Goal: Task Accomplishment & Management: Complete application form

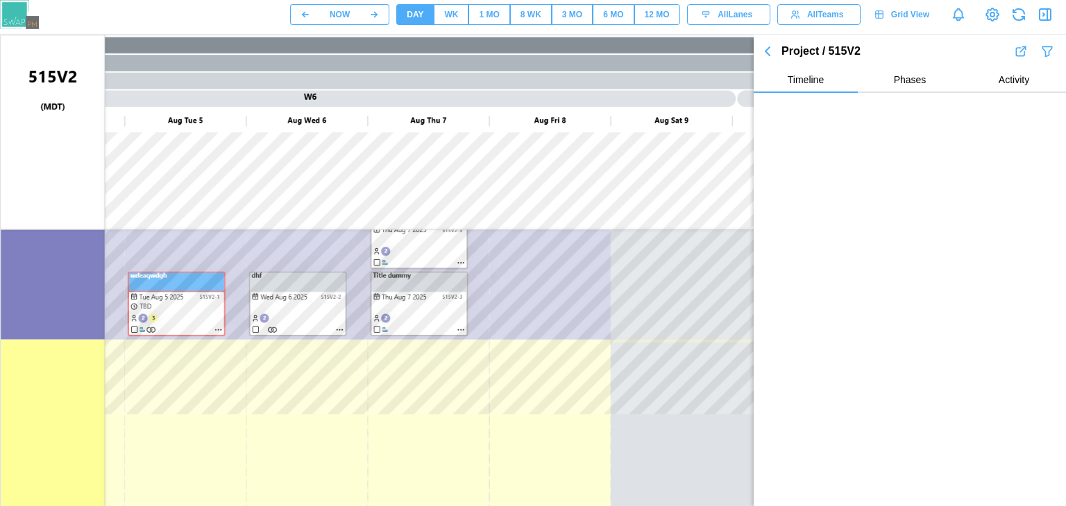
click at [416, 302] on canvas at bounding box center [667, 382] width 1332 height 694
click at [762, 49] on icon "button" at bounding box center [767, 51] width 17 height 17
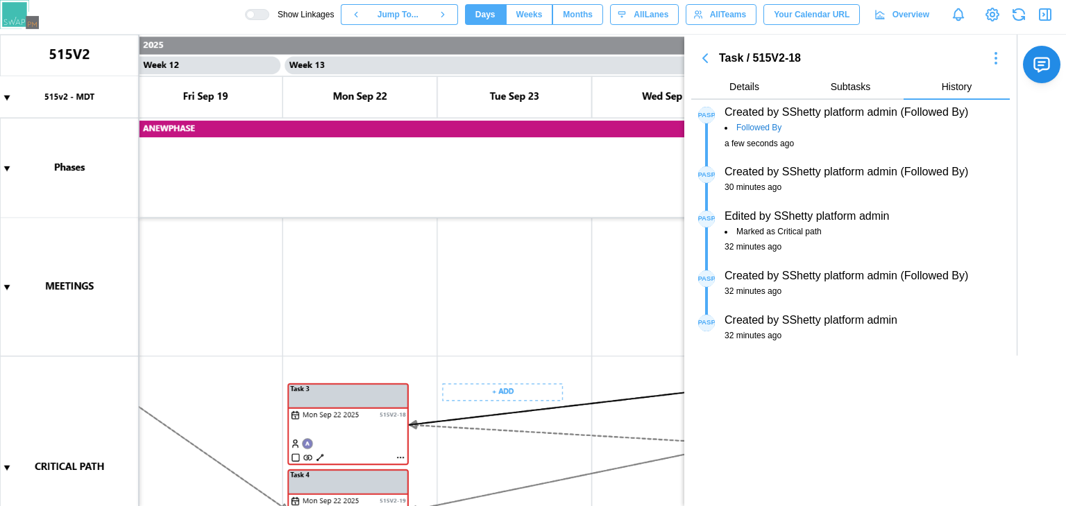
scroll to position [50, 0]
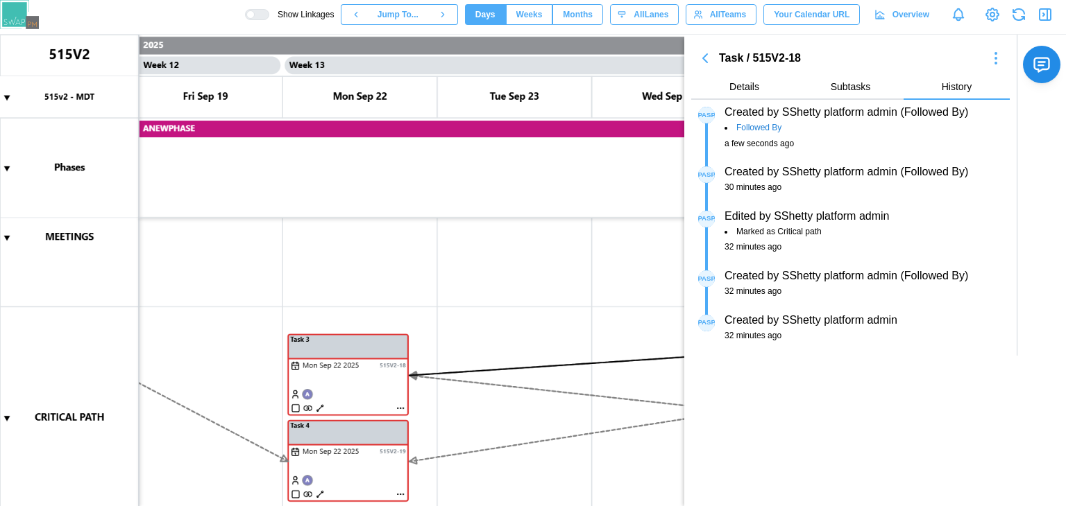
click at [706, 57] on icon "button" at bounding box center [705, 58] width 4 height 8
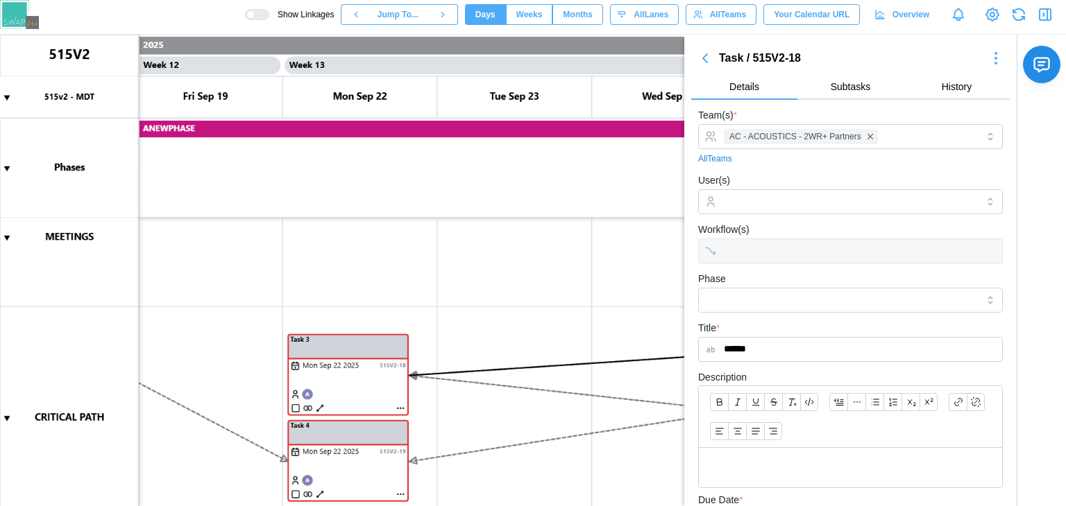
click at [708, 66] on icon "button" at bounding box center [705, 58] width 17 height 17
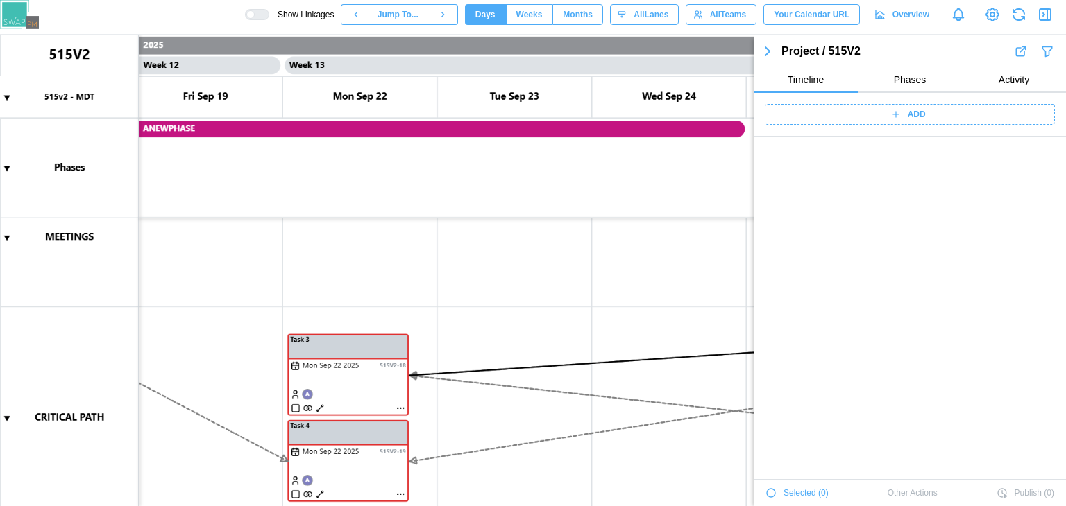
scroll to position [1698, 0]
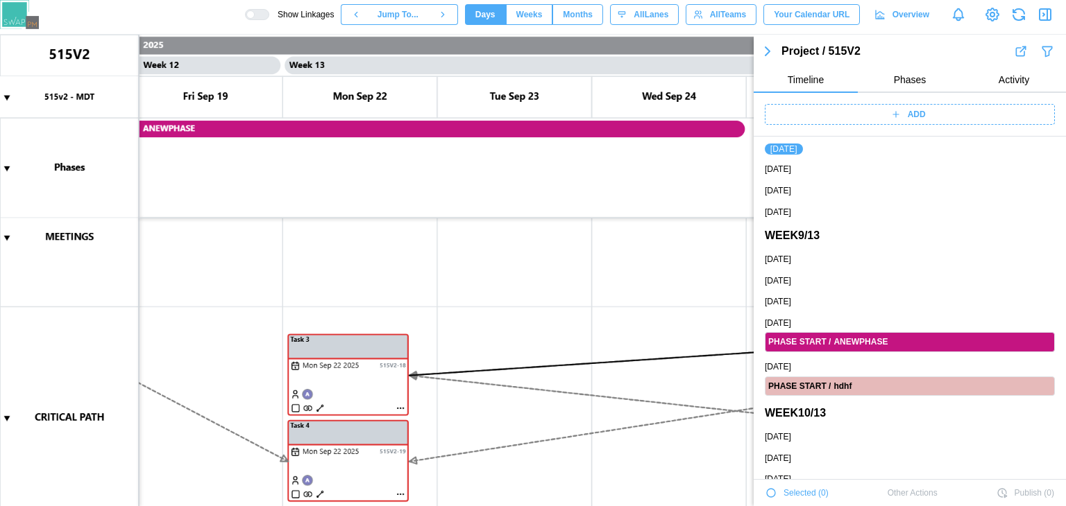
click at [1048, 16] on icon "button" at bounding box center [1044, 14] width 17 height 17
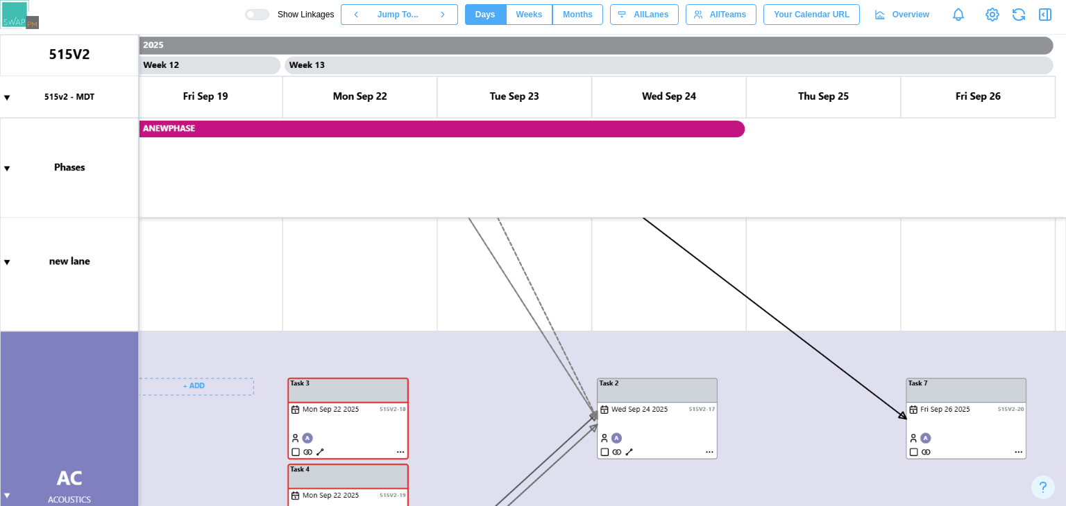
scroll to position [161, 0]
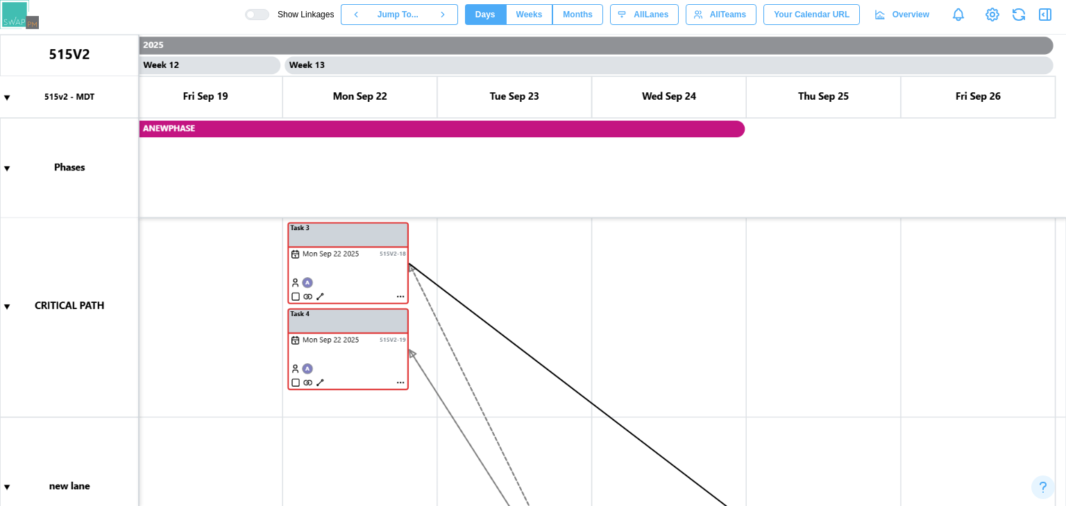
click at [4, 309] on canvas at bounding box center [533, 271] width 1066 height 472
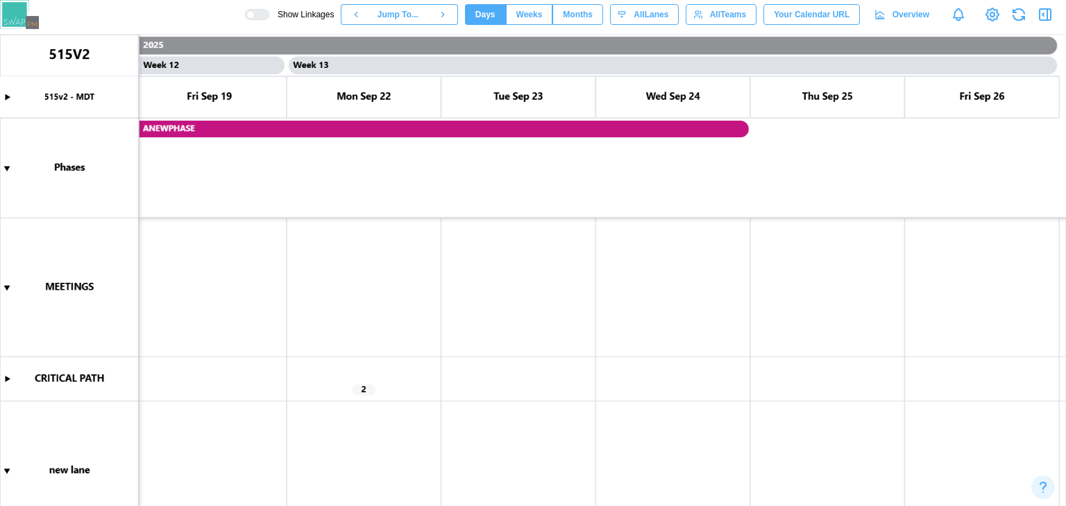
scroll to position [0, 9124]
click at [369, 389] on canvas at bounding box center [533, 271] width 1066 height 472
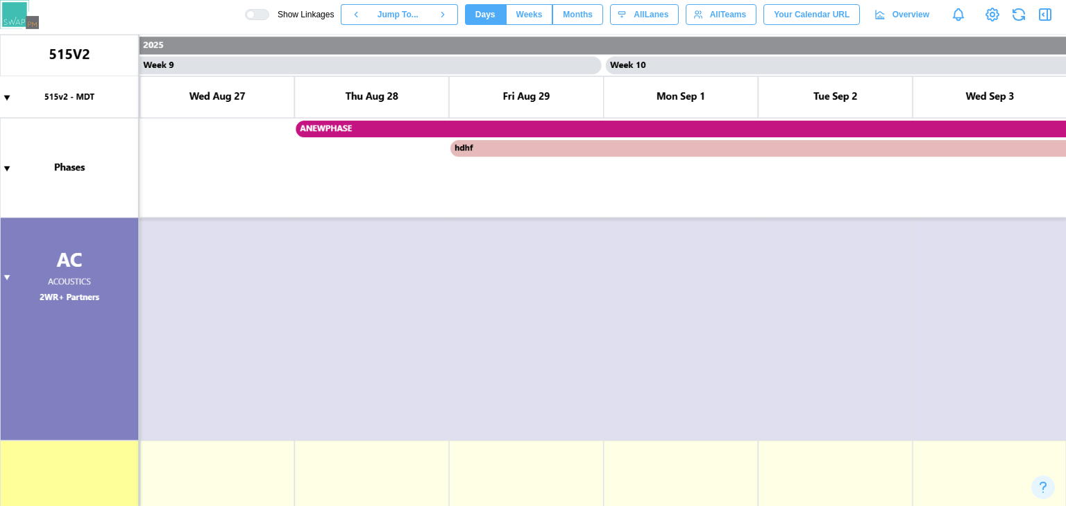
scroll to position [451, 0]
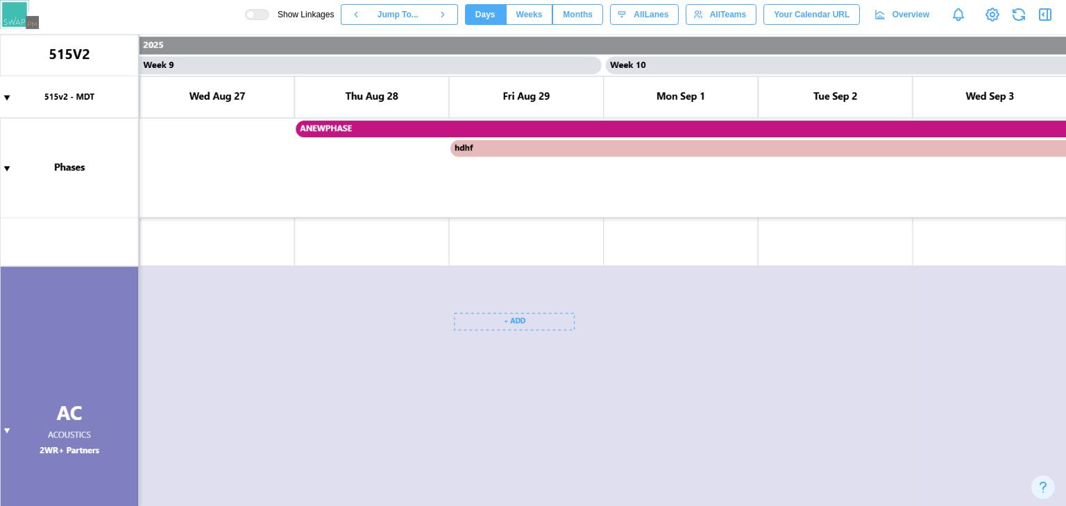
click at [529, 320] on canvas at bounding box center [533, 271] width 1066 height 472
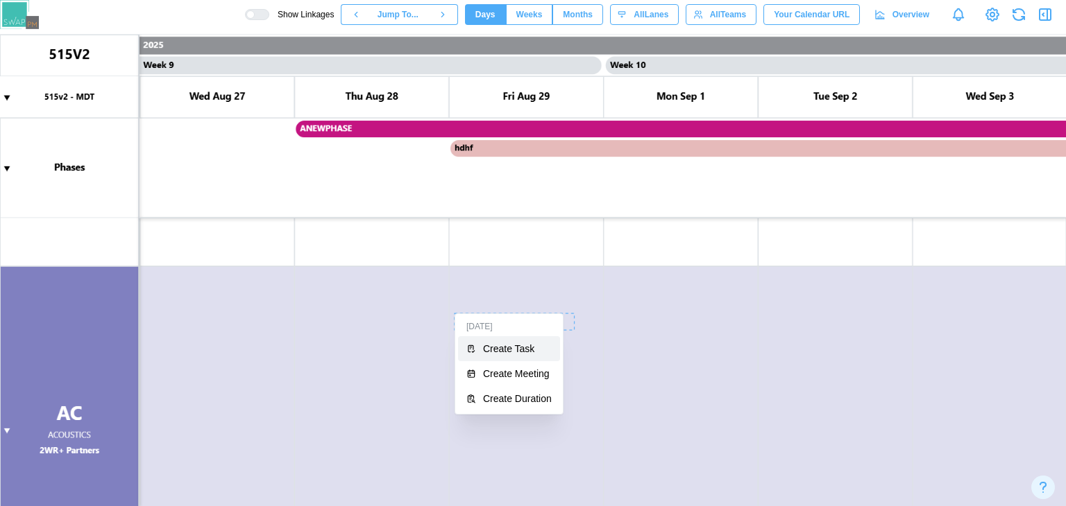
click at [518, 361] on button "Create Task" at bounding box center [509, 348] width 102 height 25
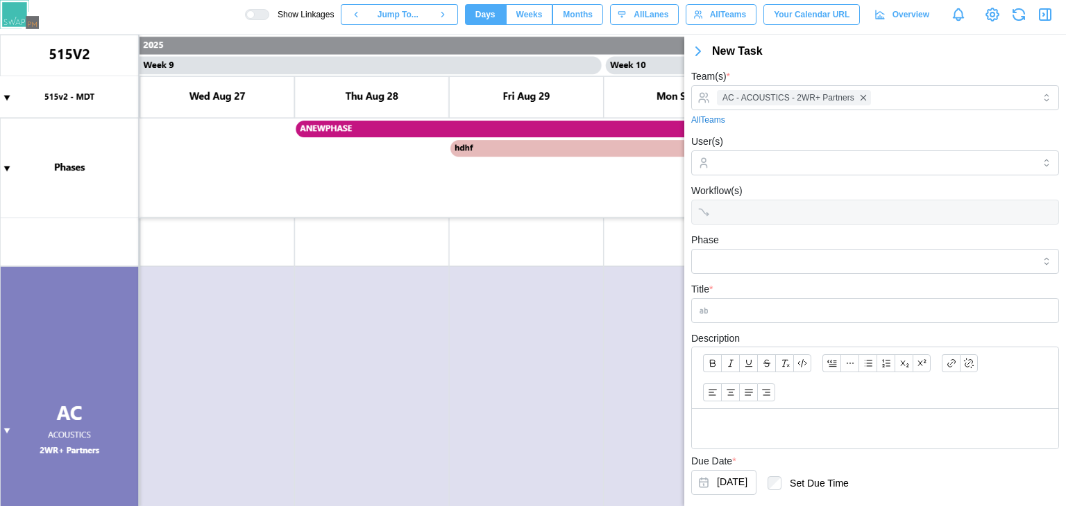
click at [779, 304] on input "Title *" at bounding box center [875, 310] width 368 height 25
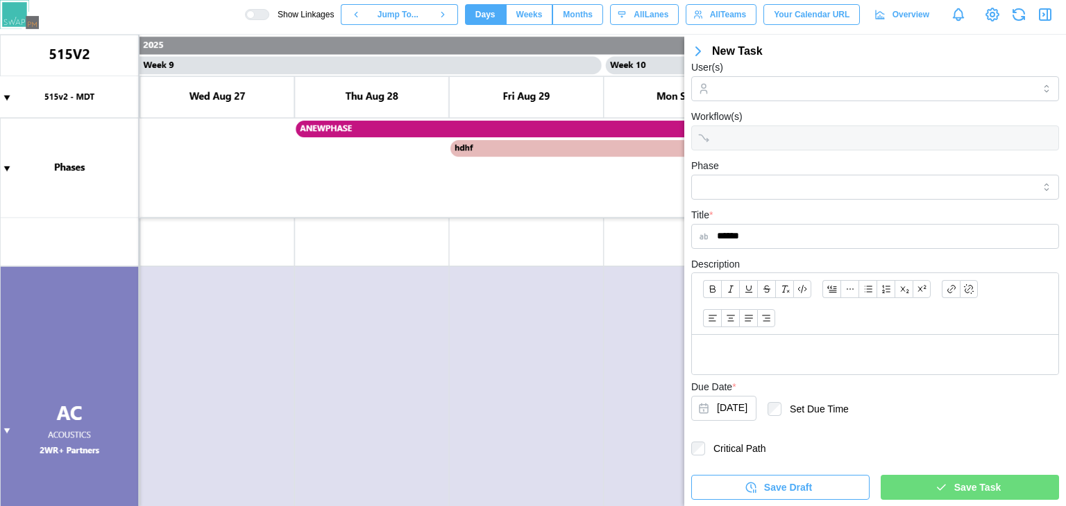
type input "******"
click at [921, 486] on div "Save Task" at bounding box center [967, 488] width 156 height 24
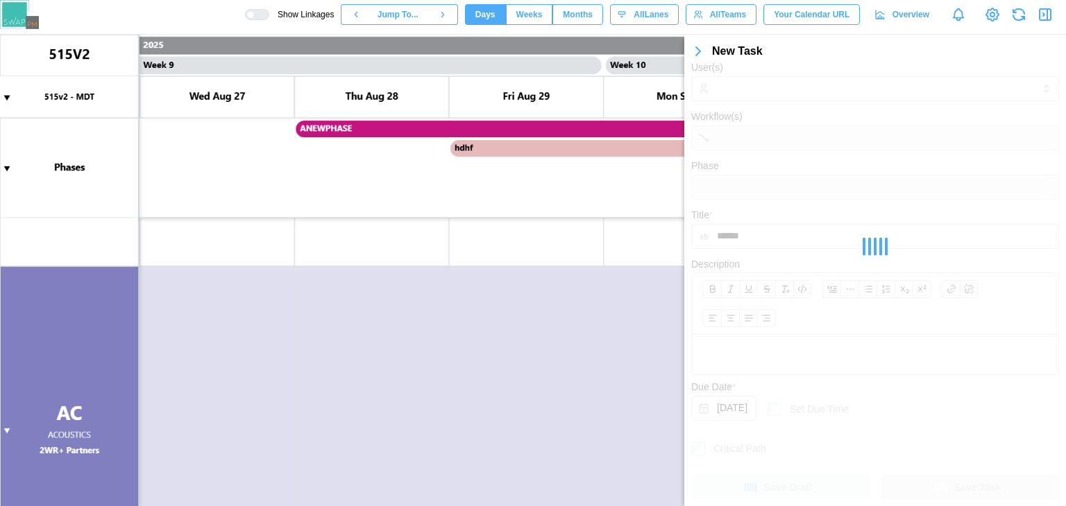
scroll to position [0, 0]
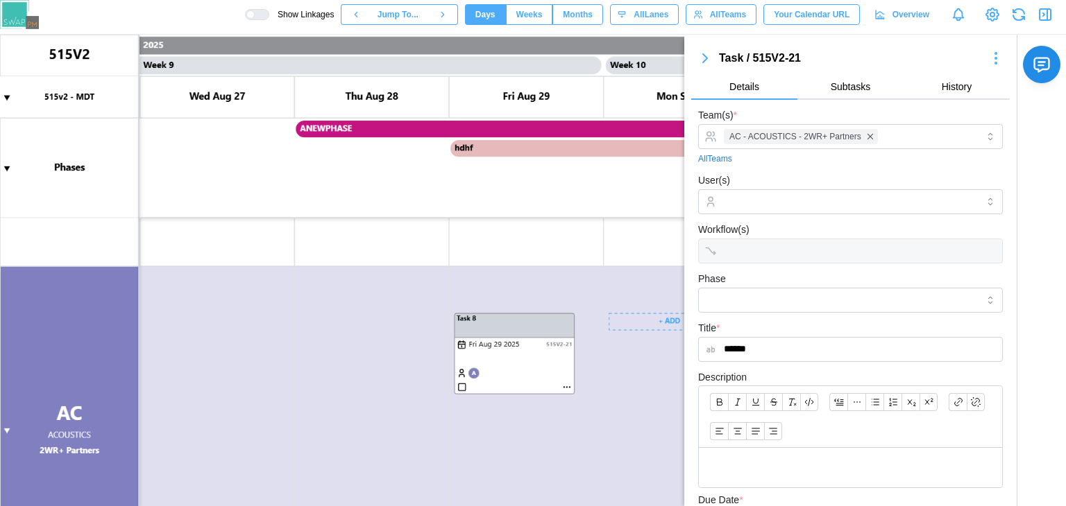
drag, startPoint x: 619, startPoint y: 329, endPoint x: 705, endPoint y: 40, distance: 301.8
click at [705, 40] on body "Show Linkages Jump To... Days Weeks Months days All Lanes All Teams Your Calend…" at bounding box center [533, 253] width 1066 height 506
click at [702, 67] on button "button" at bounding box center [705, 58] width 28 height 19
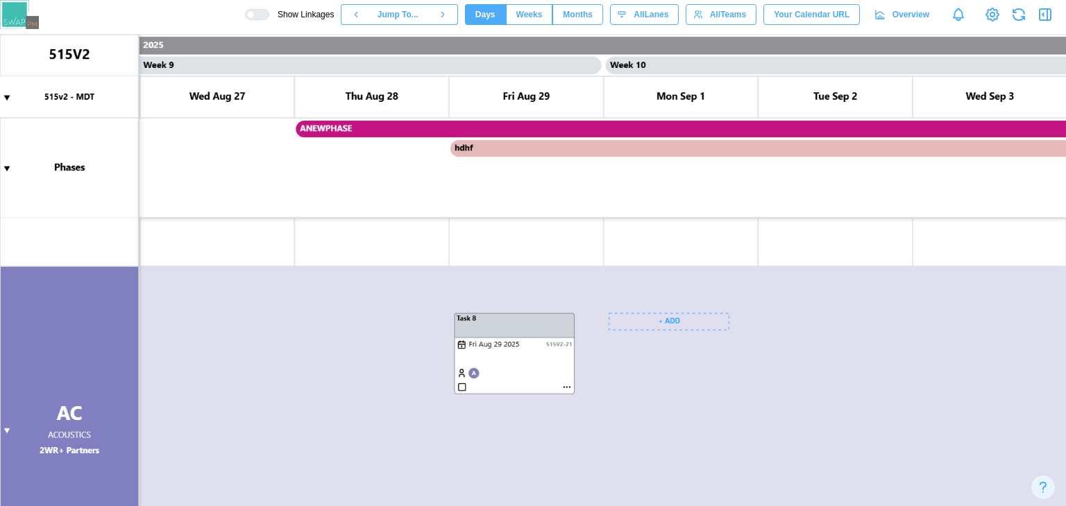
click at [786, 330] on canvas at bounding box center [533, 271] width 1066 height 472
click at [780, 323] on canvas at bounding box center [533, 271] width 1066 height 472
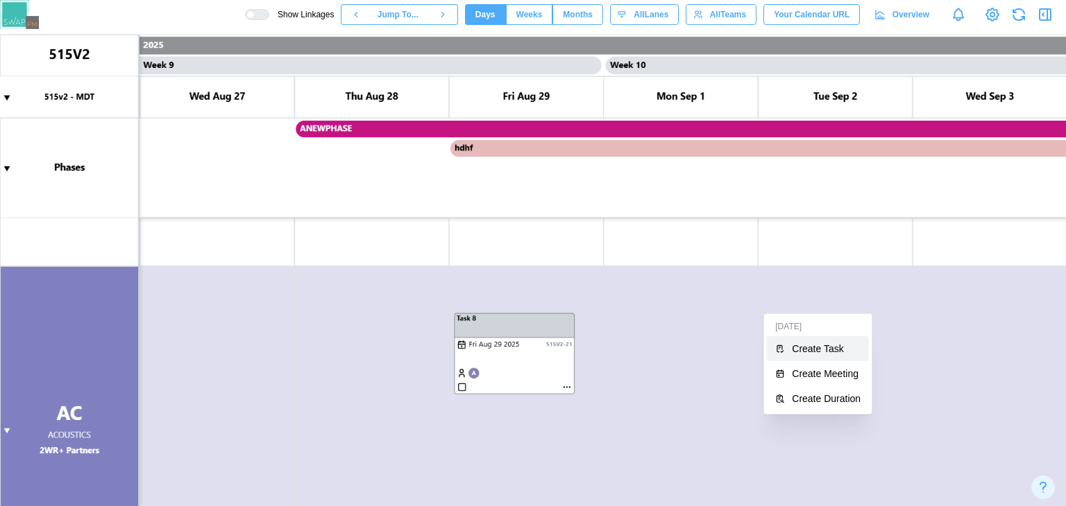
click at [789, 345] on button "Create Task" at bounding box center [818, 348] width 102 height 25
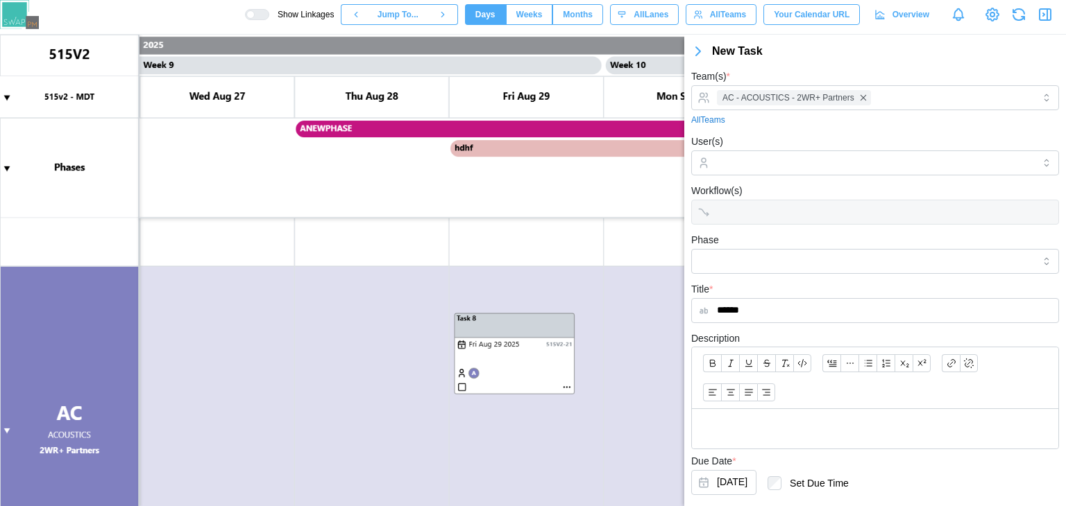
scroll to position [74, 0]
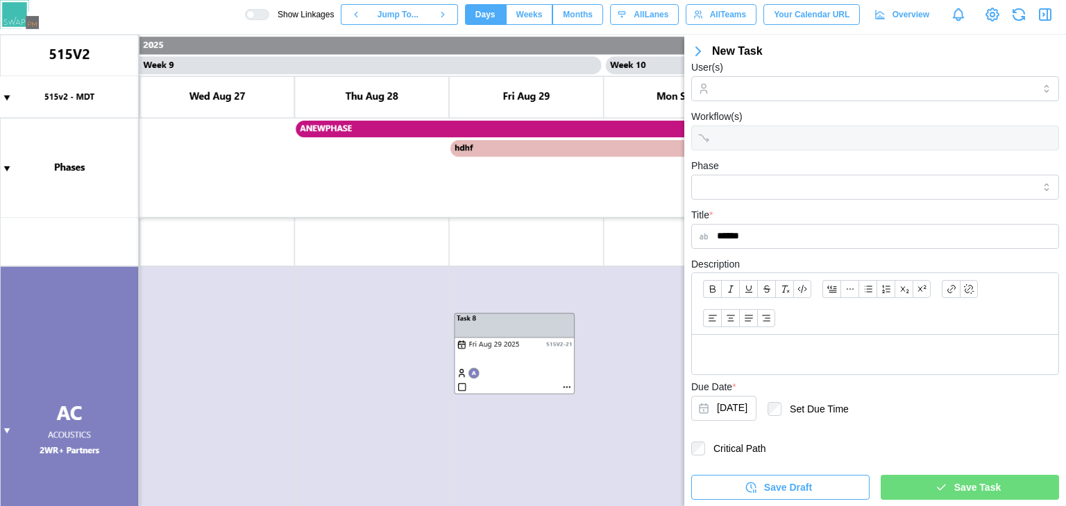
type input "******"
click at [924, 487] on div "Save Task" at bounding box center [967, 488] width 156 height 24
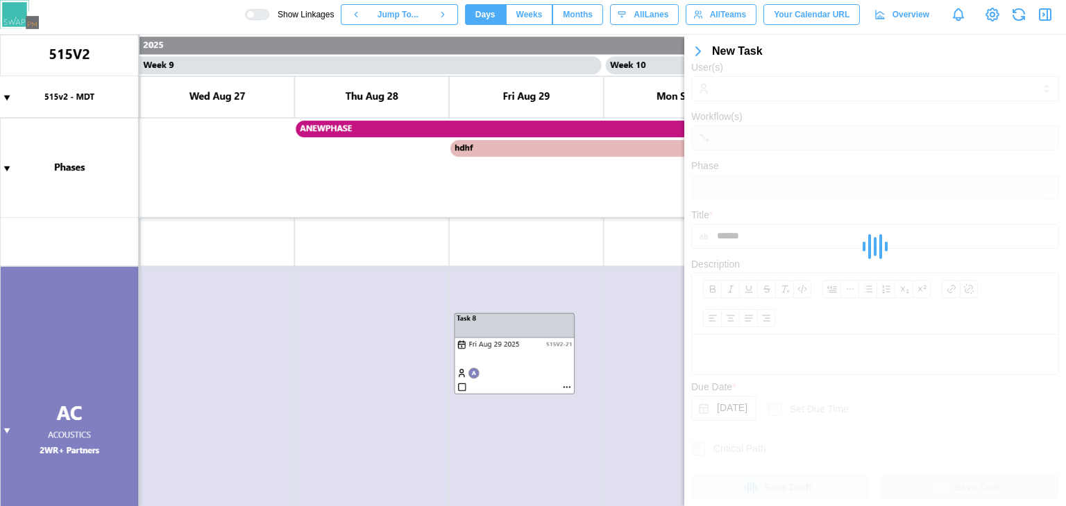
click at [696, 60] on button "button" at bounding box center [698, 51] width 28 height 19
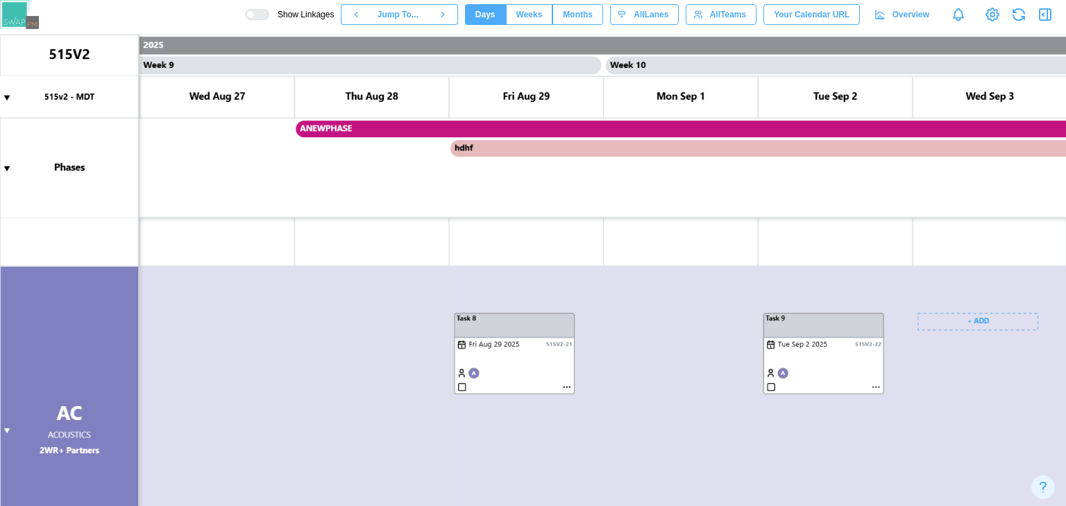
click at [982, 326] on canvas at bounding box center [533, 271] width 1066 height 472
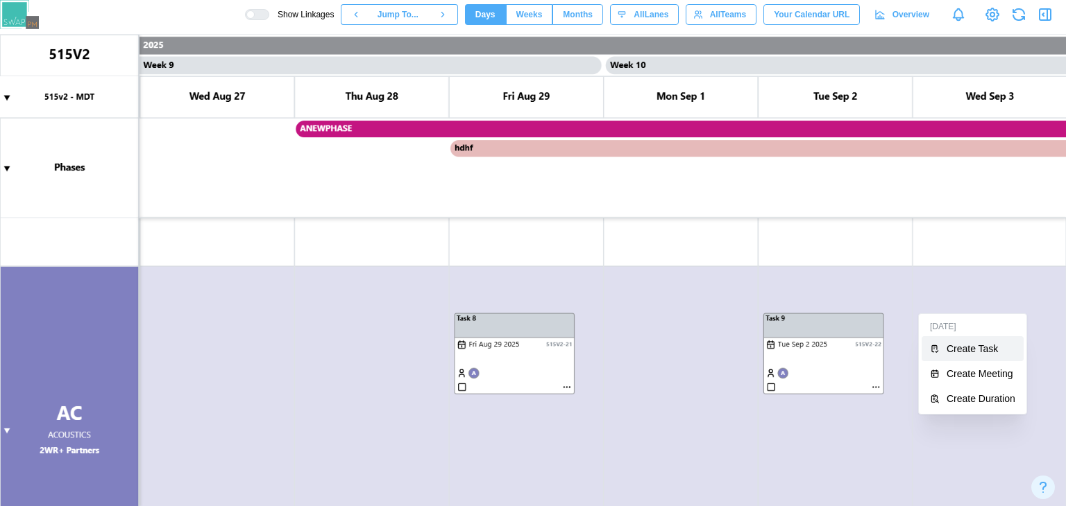
click at [960, 355] on button "Create Task" at bounding box center [972, 348] width 102 height 25
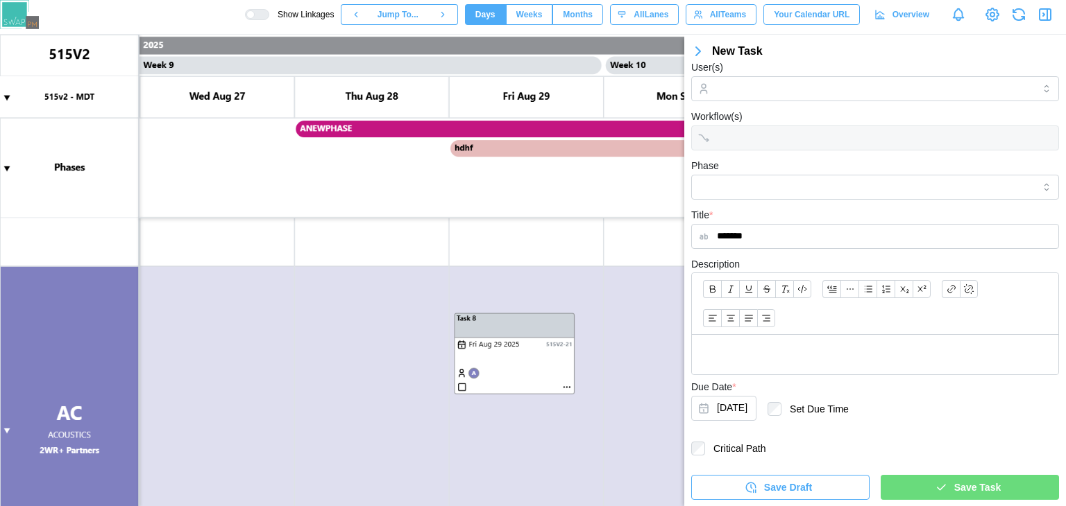
type input "*******"
click at [928, 493] on div "Save Task" at bounding box center [967, 488] width 156 height 24
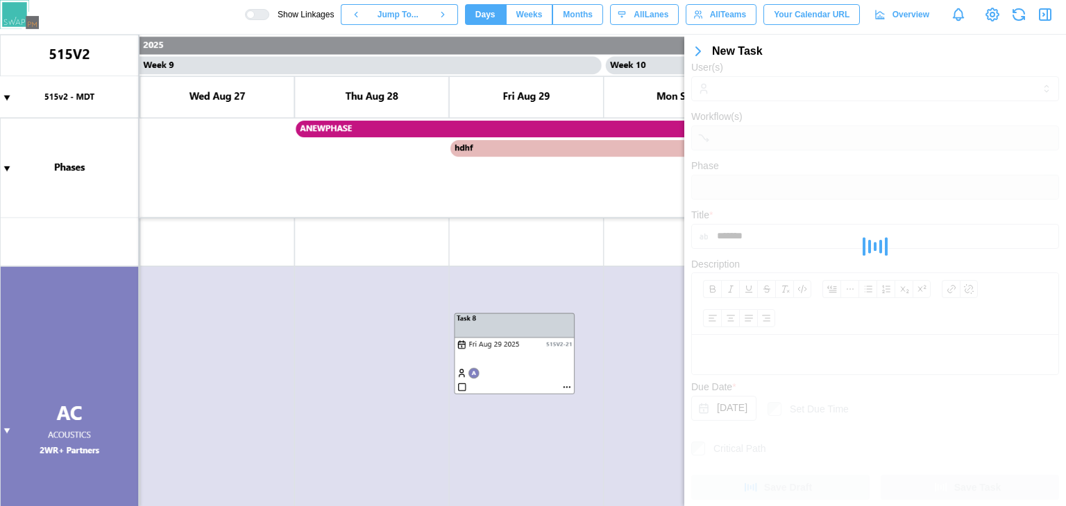
click at [693, 42] on button "button" at bounding box center [698, 51] width 28 height 19
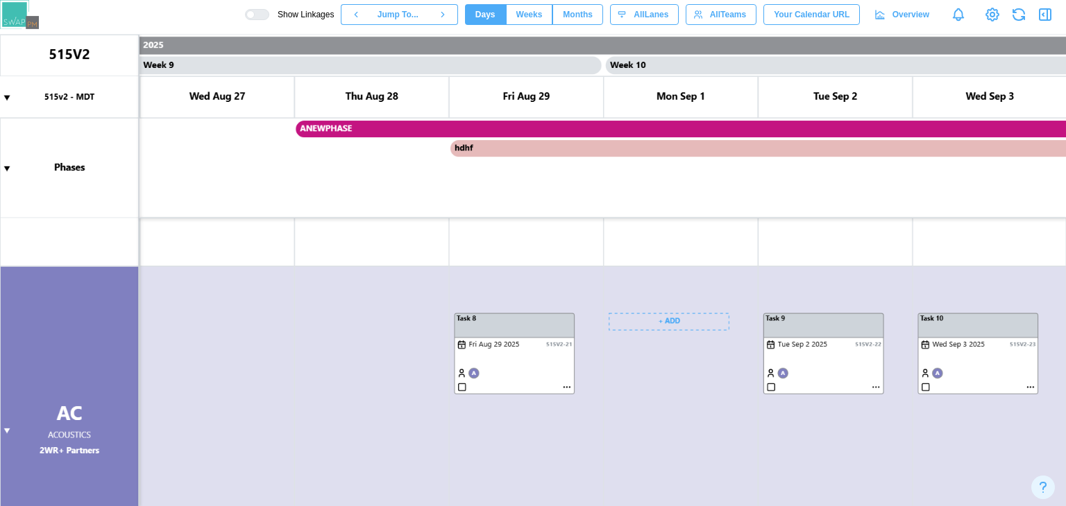
scroll to position [0, 6612]
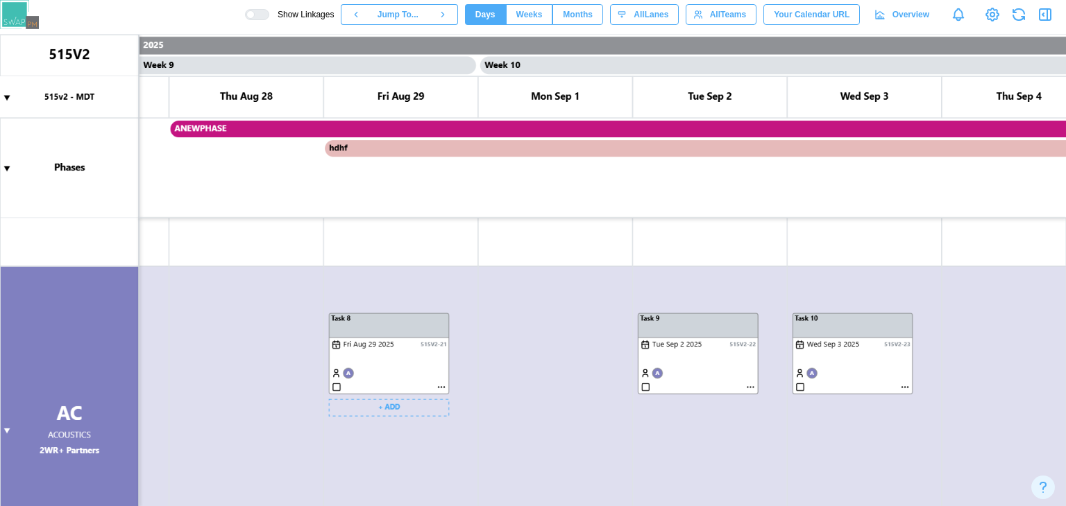
click at [429, 355] on canvas at bounding box center [533, 271] width 1066 height 472
click at [718, 372] on canvas at bounding box center [533, 271] width 1066 height 472
click at [749, 392] on canvas at bounding box center [533, 271] width 1066 height 472
click at [749, 391] on canvas at bounding box center [533, 271] width 1066 height 472
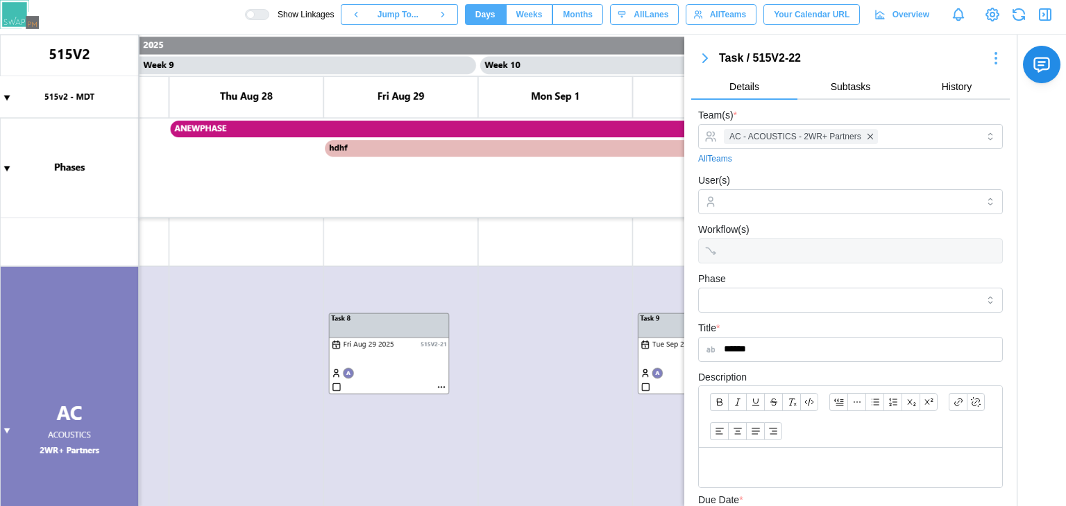
scroll to position [213, 0]
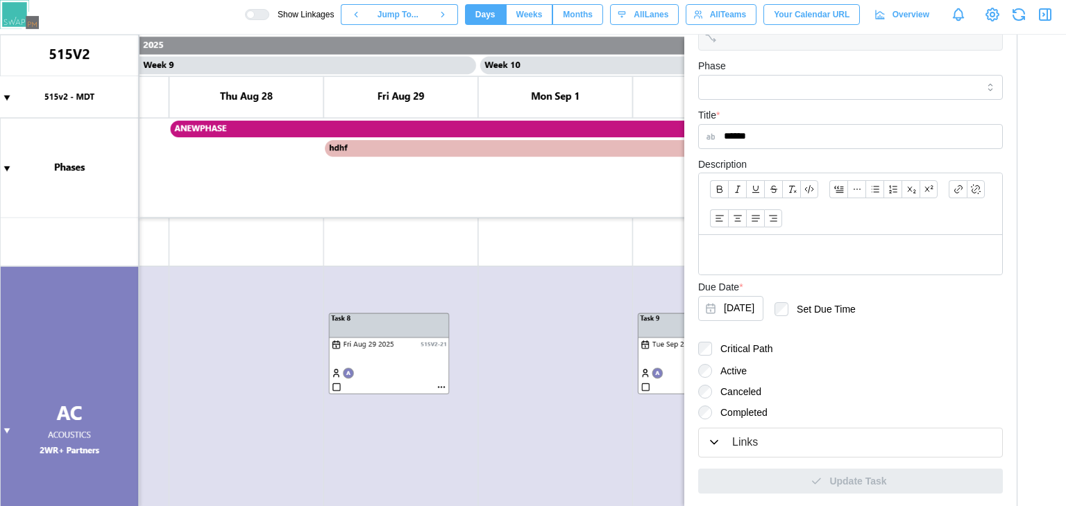
click at [769, 439] on div "Links" at bounding box center [850, 442] width 287 height 17
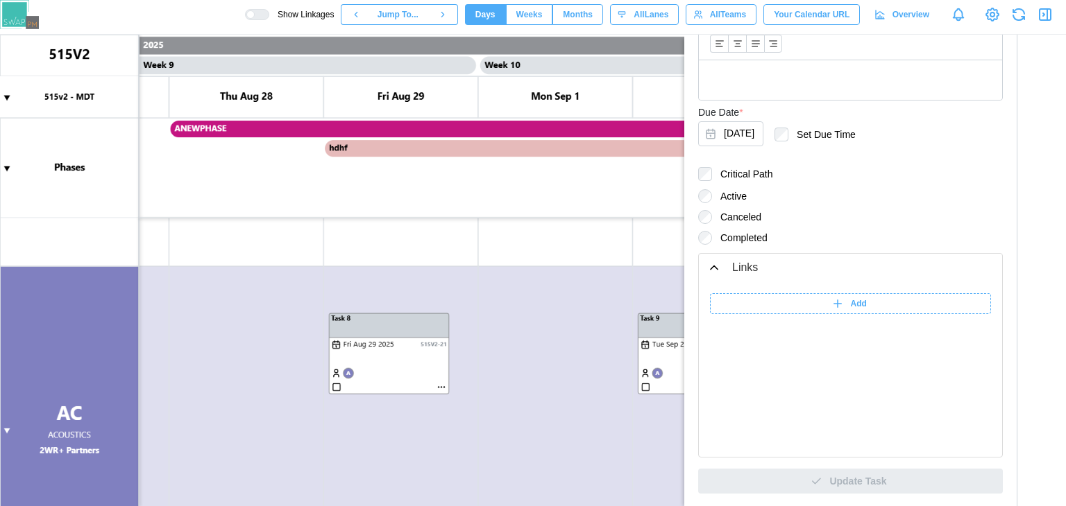
click at [815, 307] on div "Add" at bounding box center [849, 303] width 264 height 19
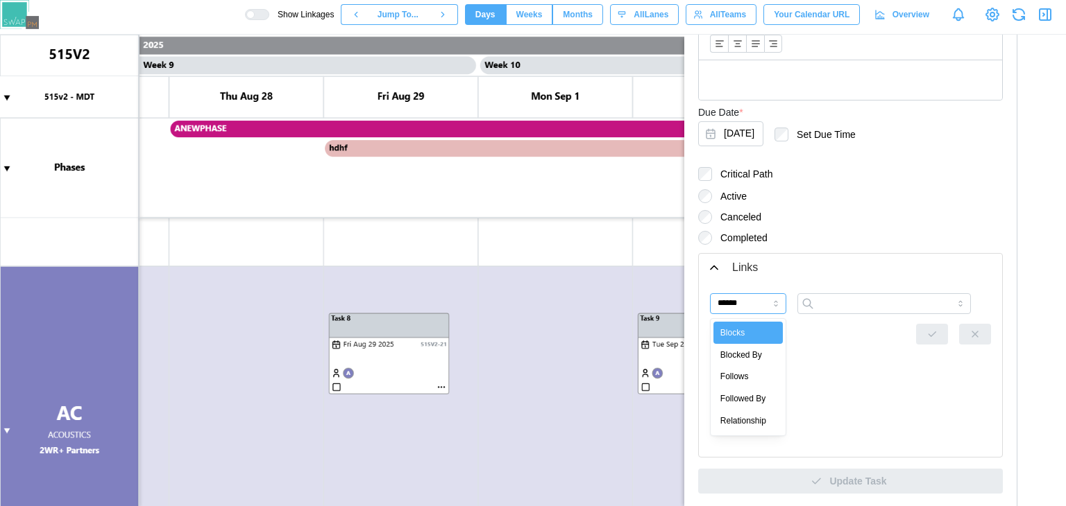
click at [735, 304] on input "******" at bounding box center [748, 303] width 76 height 21
type input "**********"
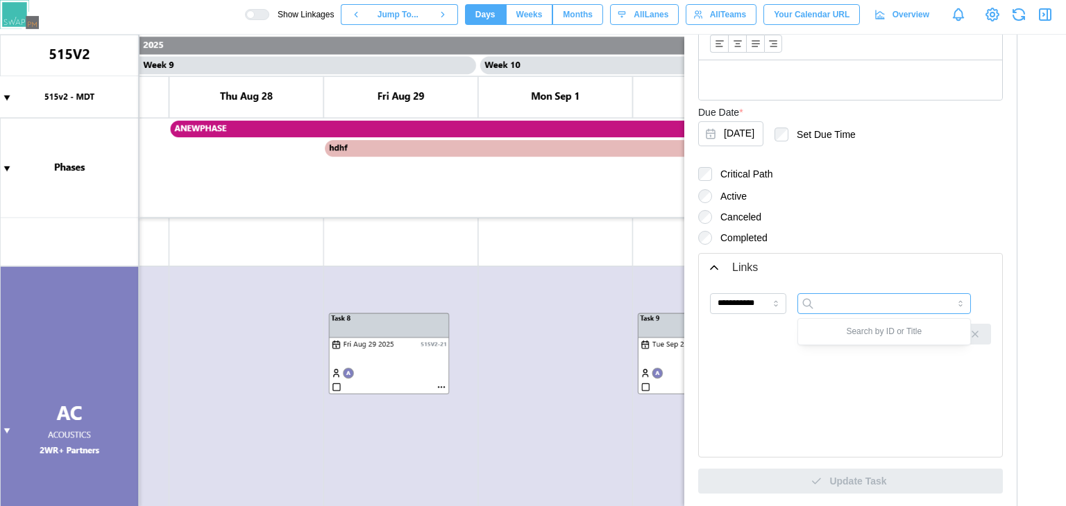
click at [830, 309] on input "search" at bounding box center [883, 303] width 173 height 21
type input "******"
click at [758, 307] on input "**********" at bounding box center [748, 303] width 76 height 21
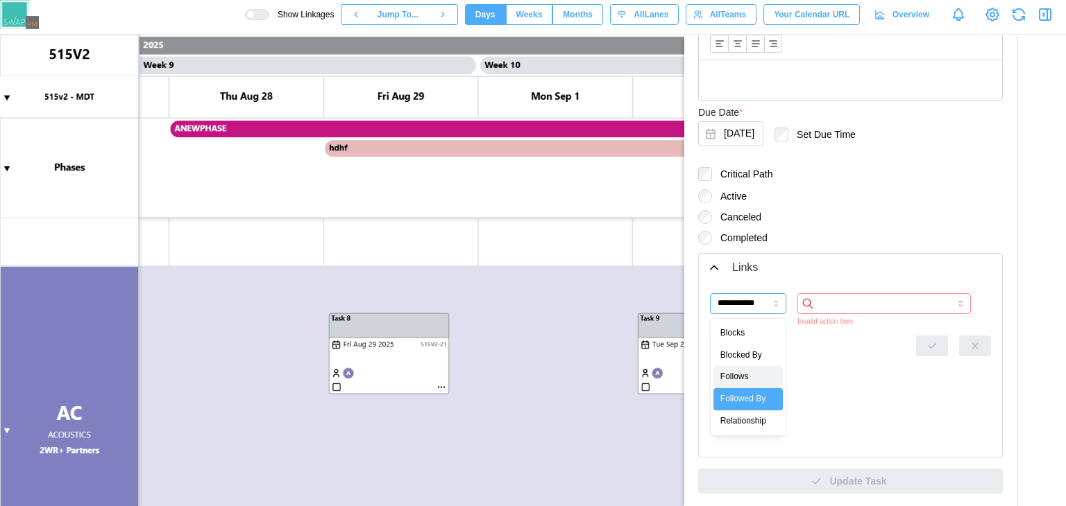
type input "*******"
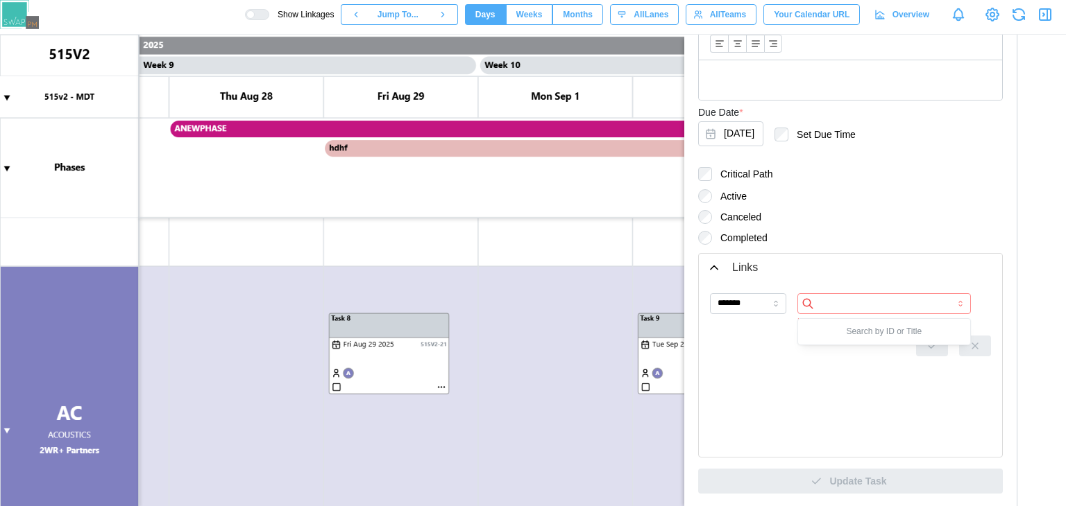
click at [846, 312] on input "search" at bounding box center [883, 303] width 173 height 21
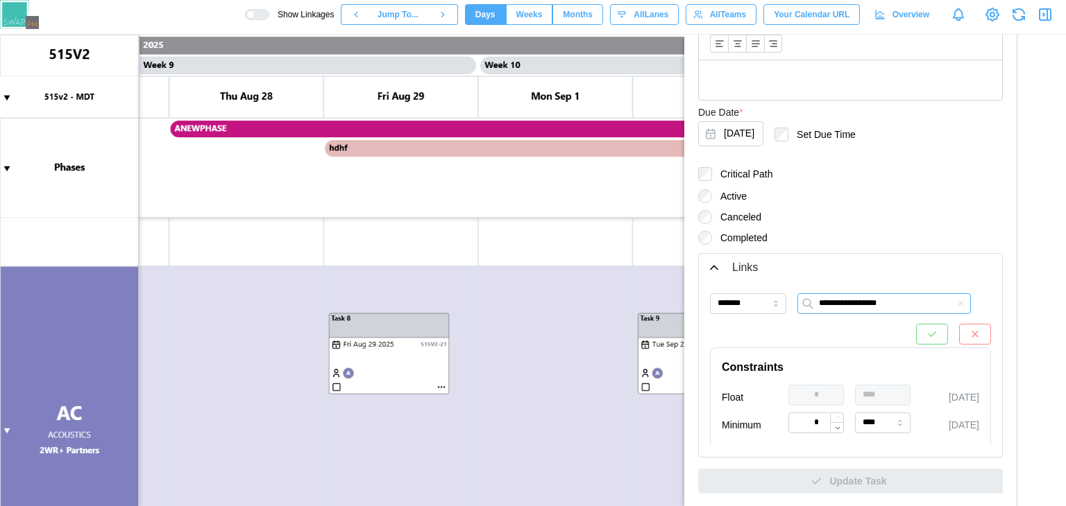
type input "**********"
click at [830, 428] on div at bounding box center [836, 422] width 13 height 19
type input "*"
click at [916, 339] on button "button" at bounding box center [932, 334] width 32 height 21
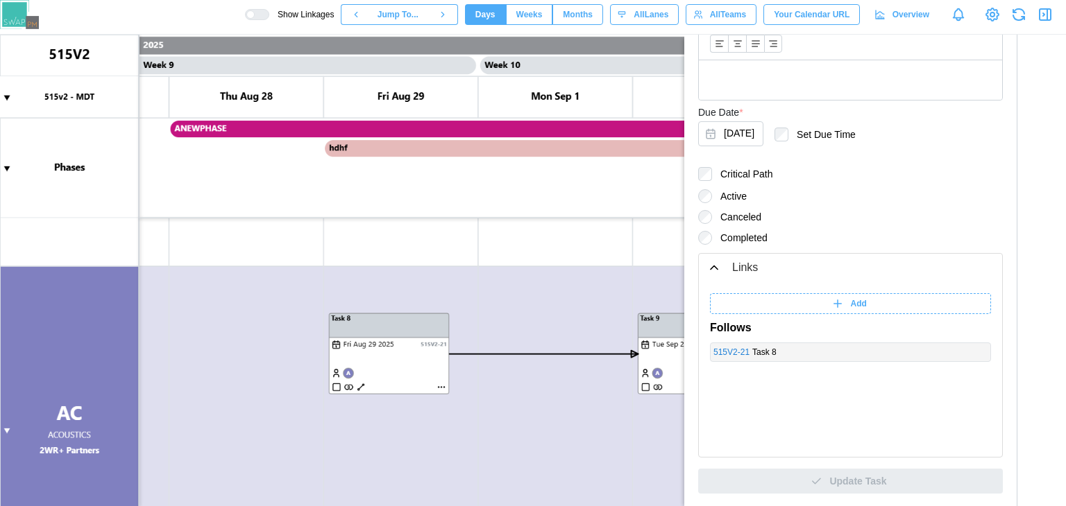
scroll to position [0, 0]
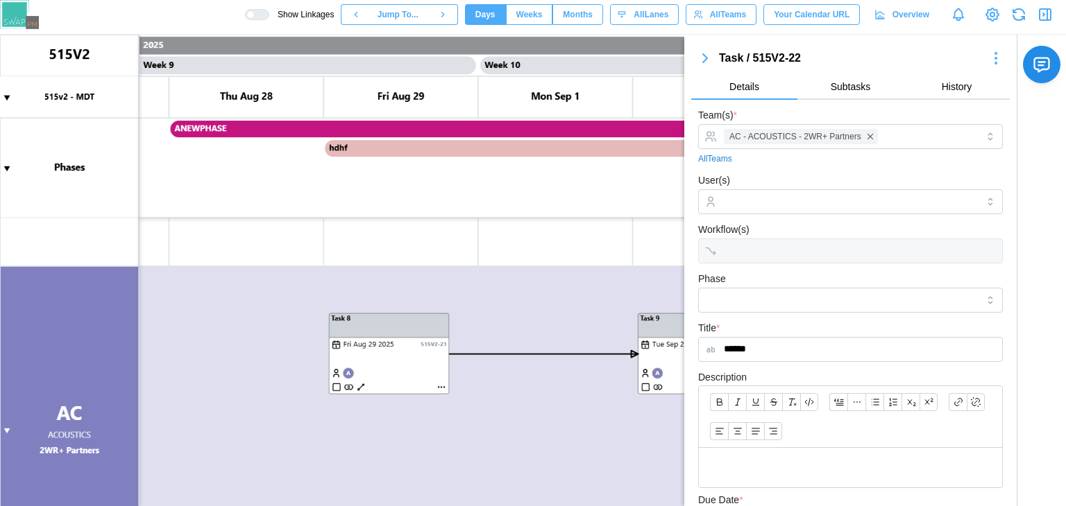
click at [708, 53] on icon "button" at bounding box center [705, 58] width 17 height 17
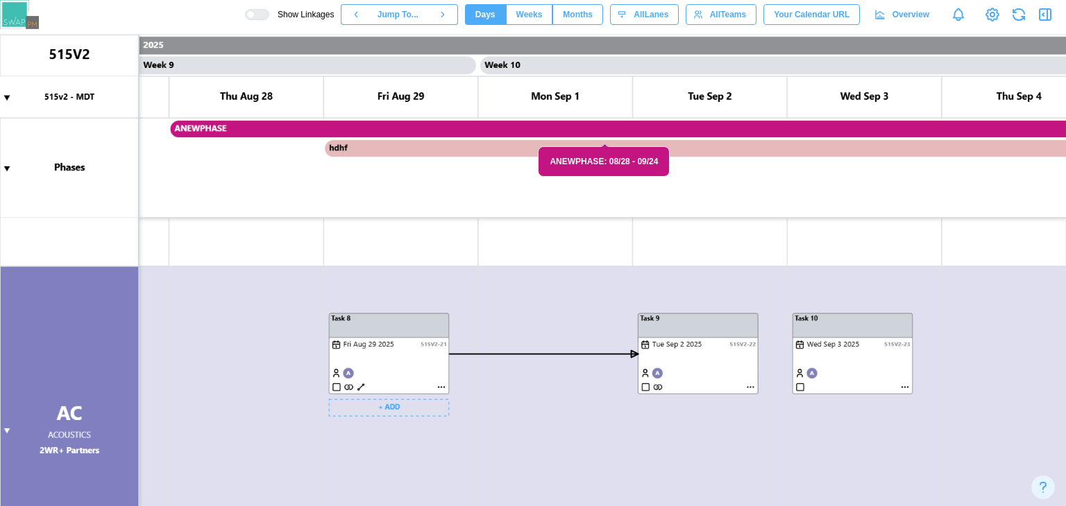
click at [423, 362] on canvas at bounding box center [533, 271] width 1066 height 472
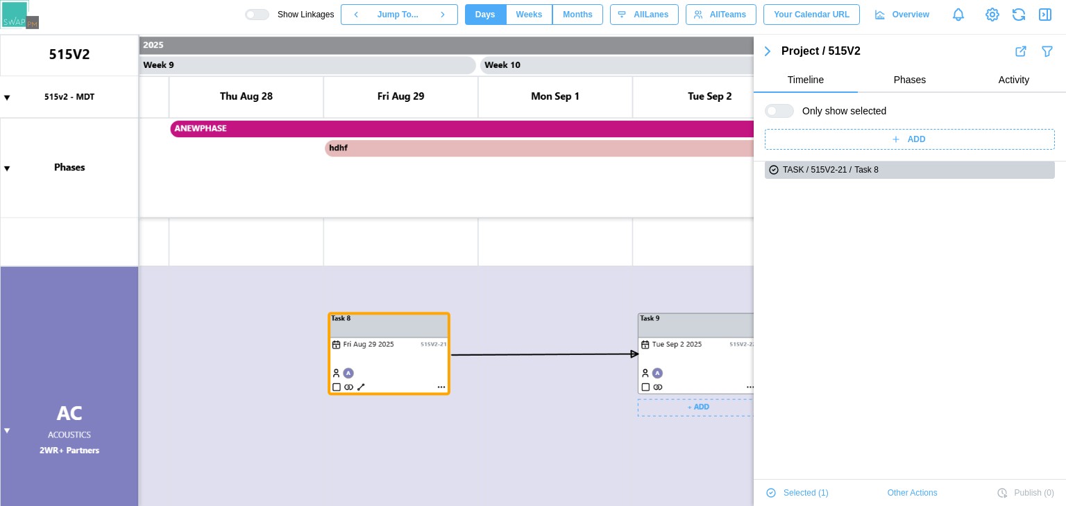
click at [696, 346] on canvas at bounding box center [533, 271] width 1066 height 472
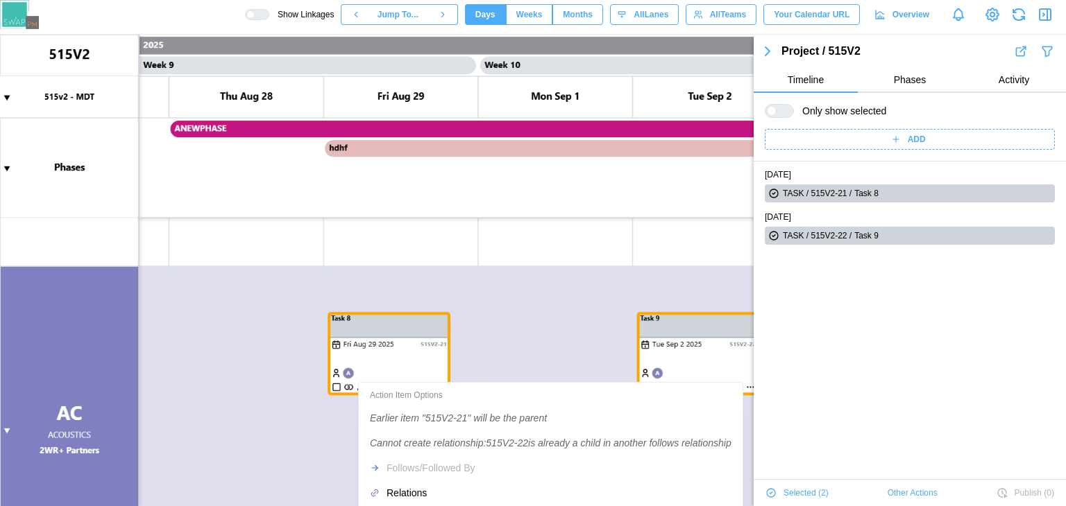
click at [416, 470] on div "Action Item Options Earlier item "515V2-21" will be the parent Cannot create re…" at bounding box center [550, 446] width 378 height 120
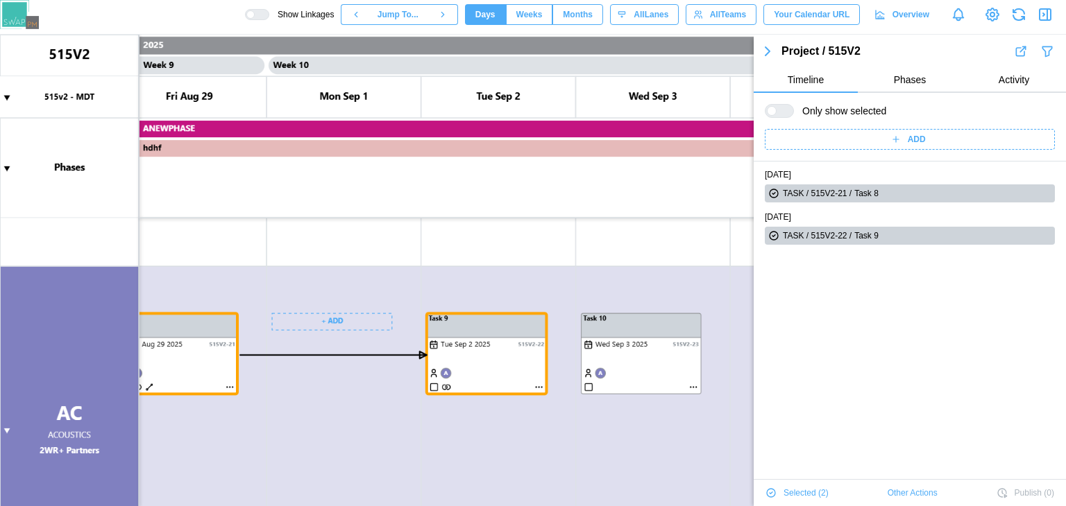
scroll to position [0, 7223]
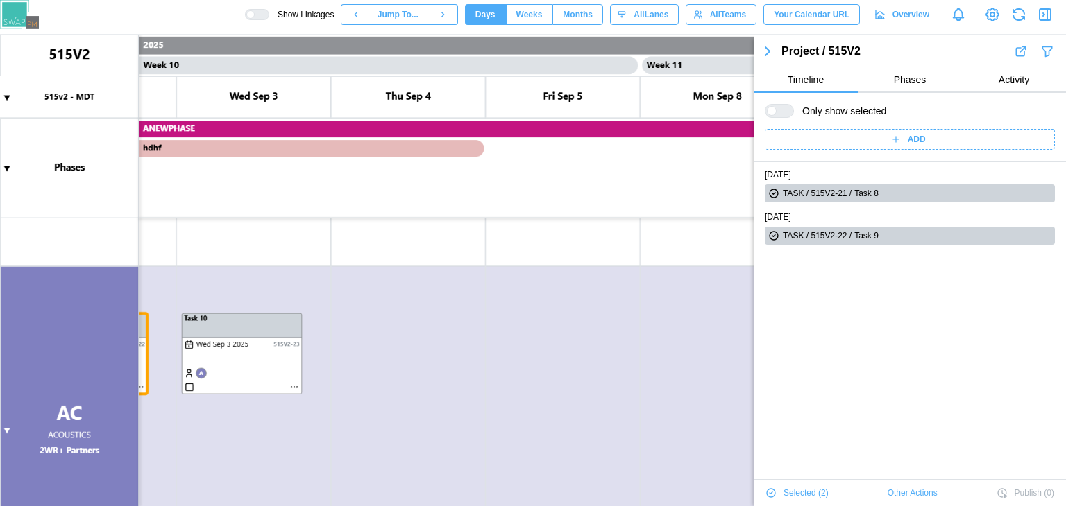
click at [773, 59] on icon "button" at bounding box center [767, 51] width 17 height 17
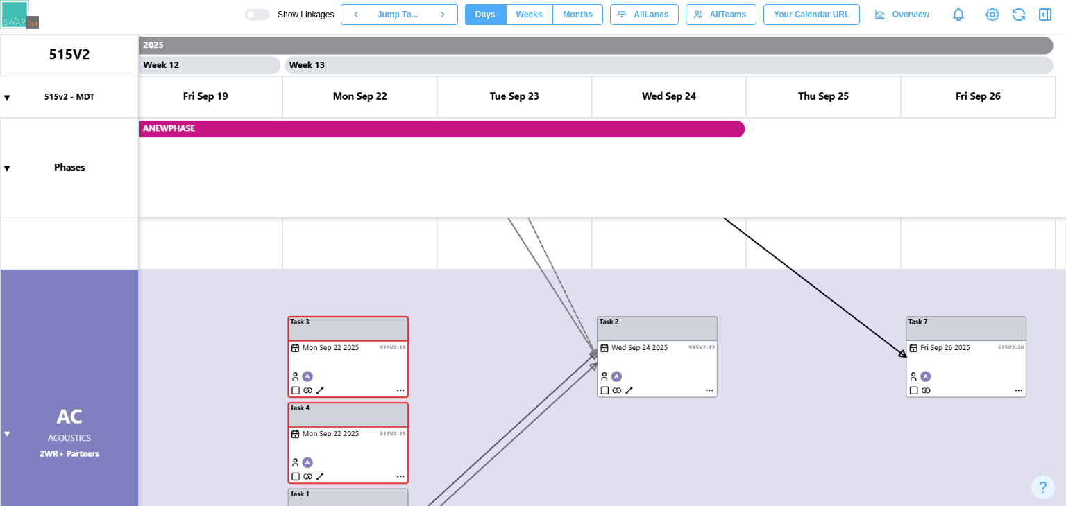
scroll to position [447, 0]
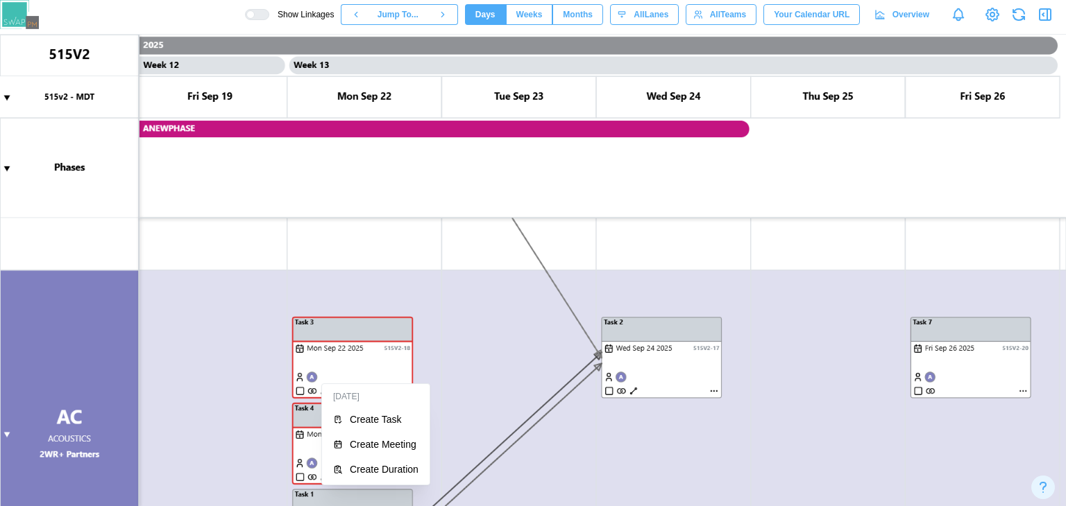
click at [328, 389] on div "Mon Sep 22" at bounding box center [376, 397] width 102 height 20
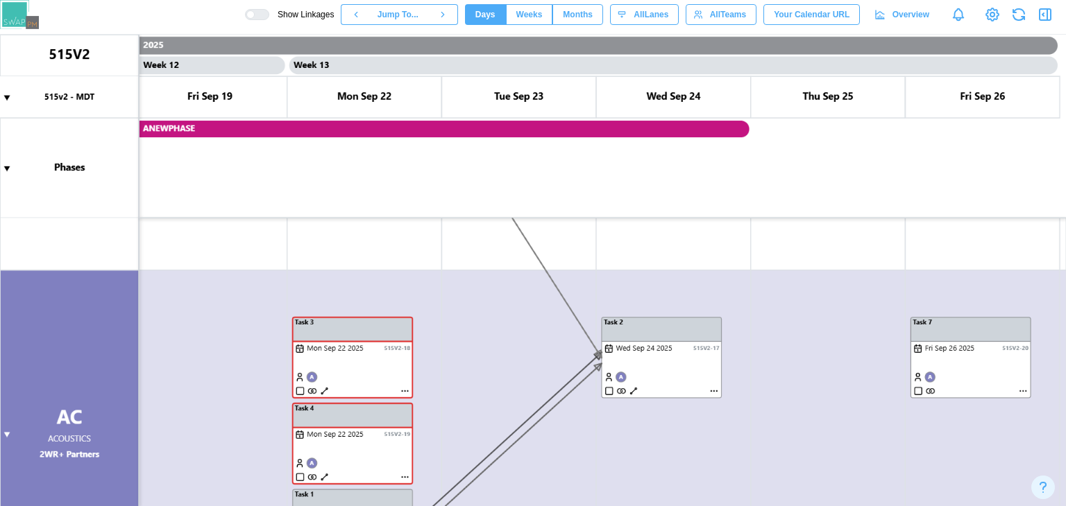
click at [355, 370] on canvas at bounding box center [533, 271] width 1066 height 472
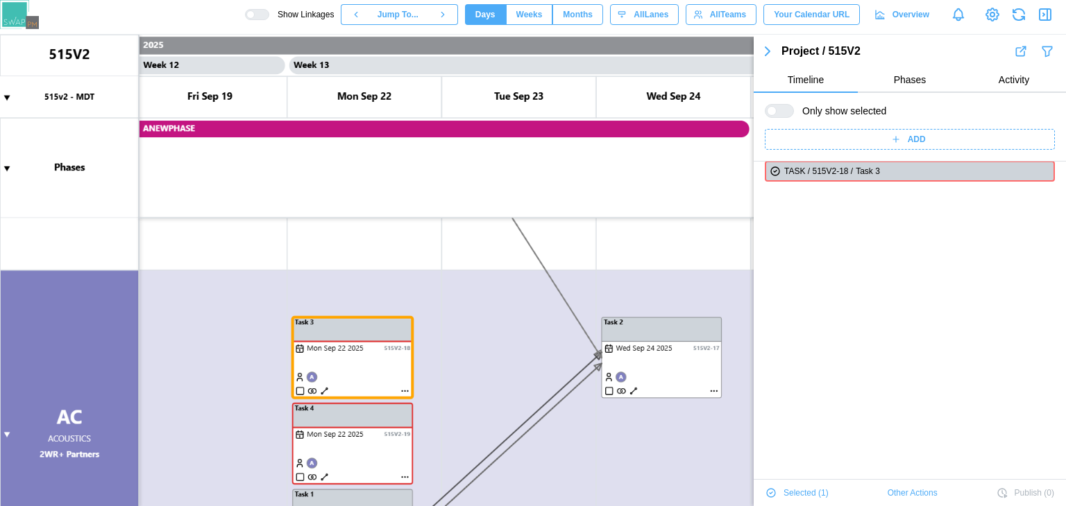
click at [364, 443] on canvas at bounding box center [533, 271] width 1066 height 472
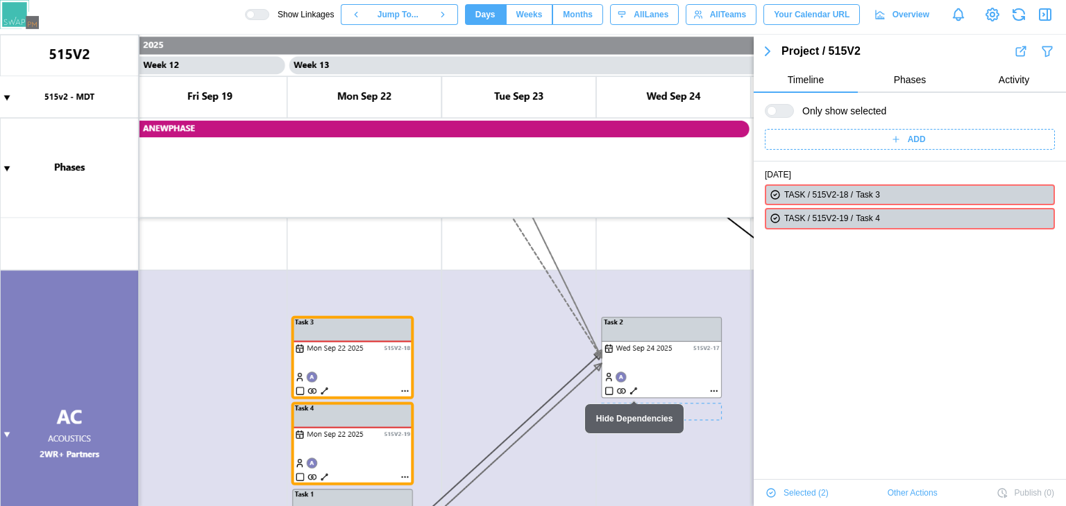
click at [648, 363] on canvas at bounding box center [533, 271] width 1066 height 472
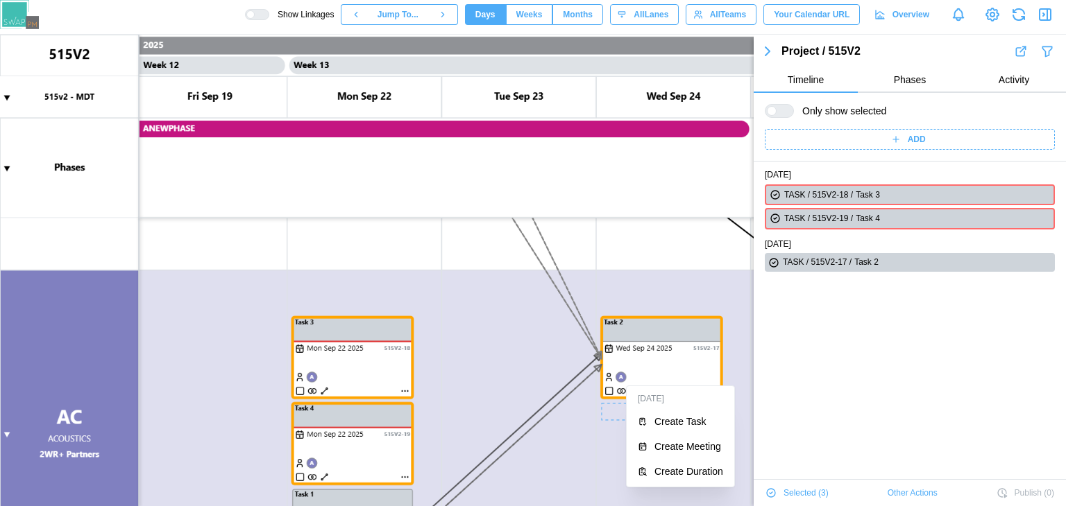
click at [633, 393] on div "Wed Sep 24" at bounding box center [680, 399] width 102 height 20
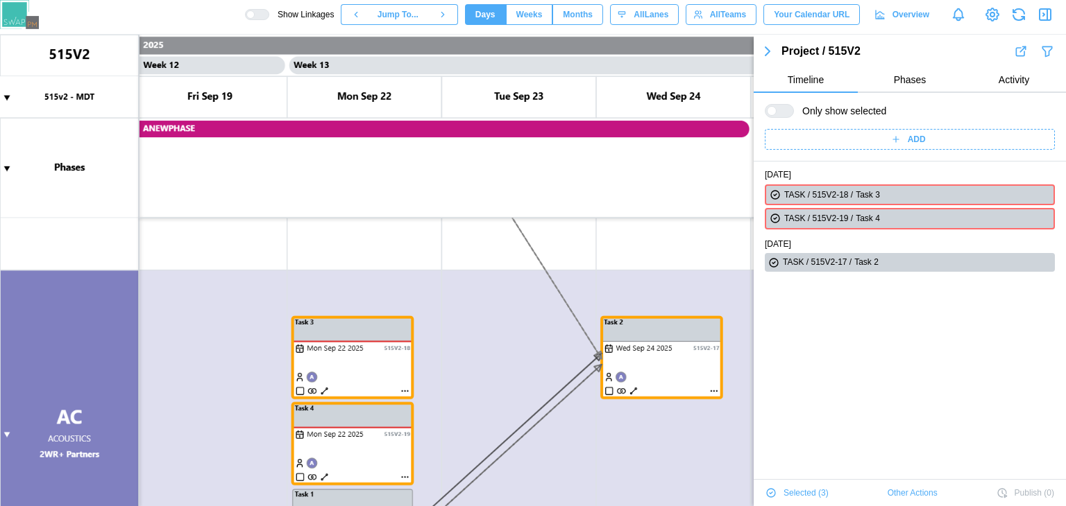
click at [327, 373] on canvas at bounding box center [533, 271] width 1066 height 472
click at [482, 369] on canvas at bounding box center [533, 271] width 1066 height 472
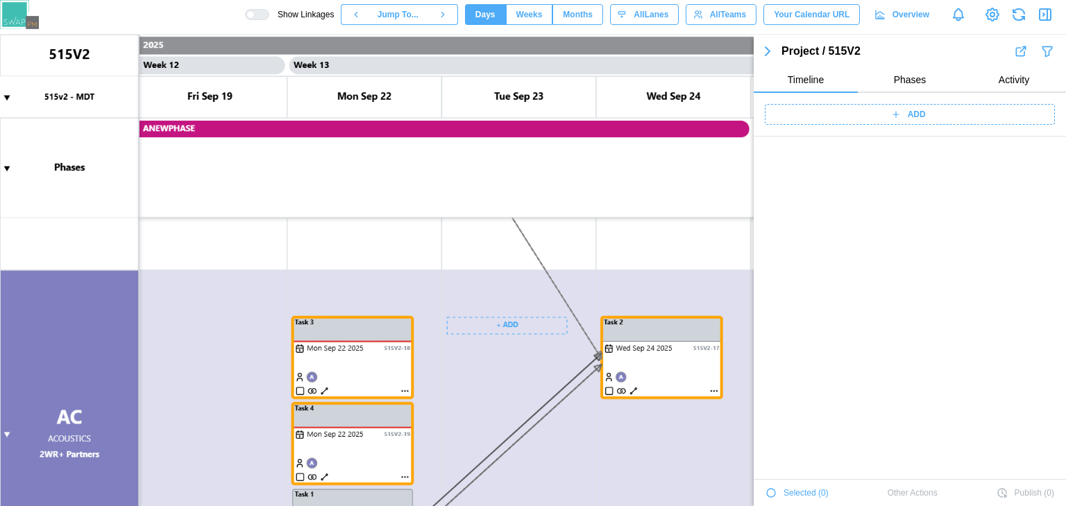
scroll to position [1663, 0]
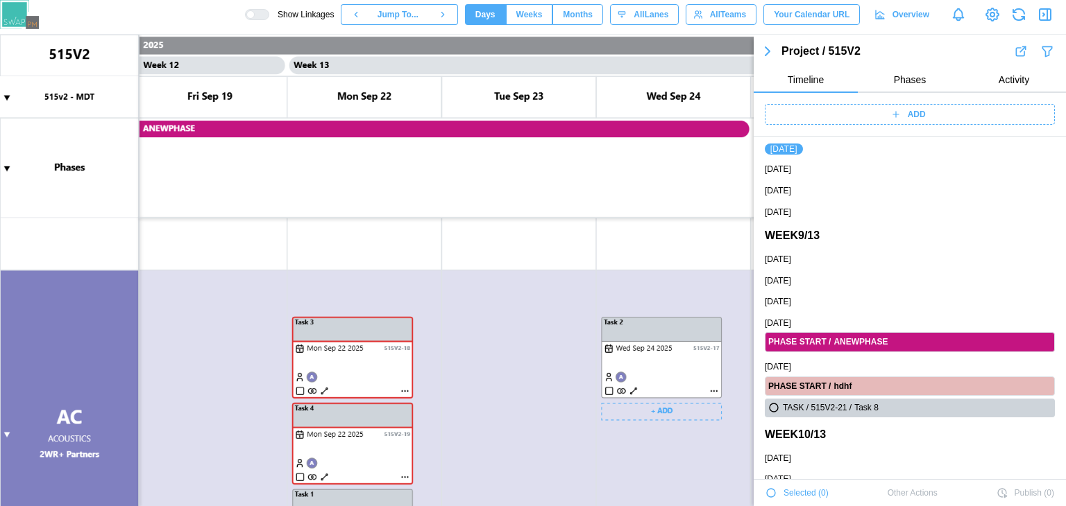
click at [655, 376] on canvas at bounding box center [533, 271] width 1066 height 472
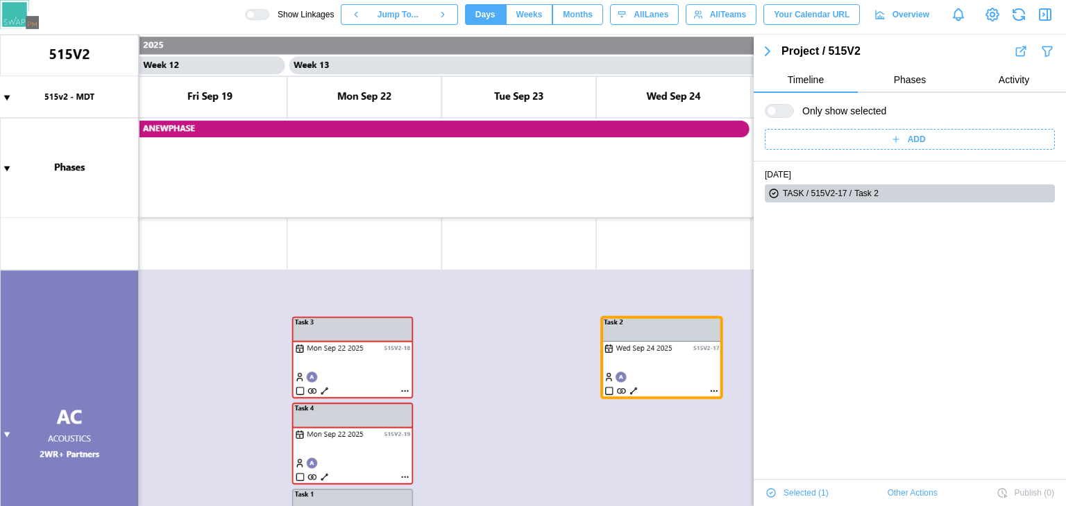
scroll to position [566, 0]
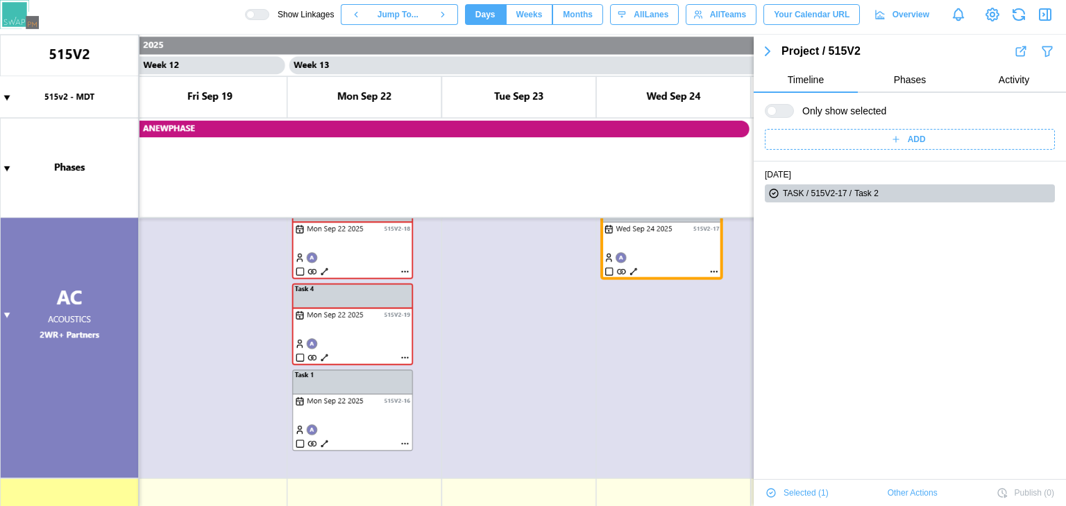
click at [365, 410] on canvas at bounding box center [533, 271] width 1066 height 472
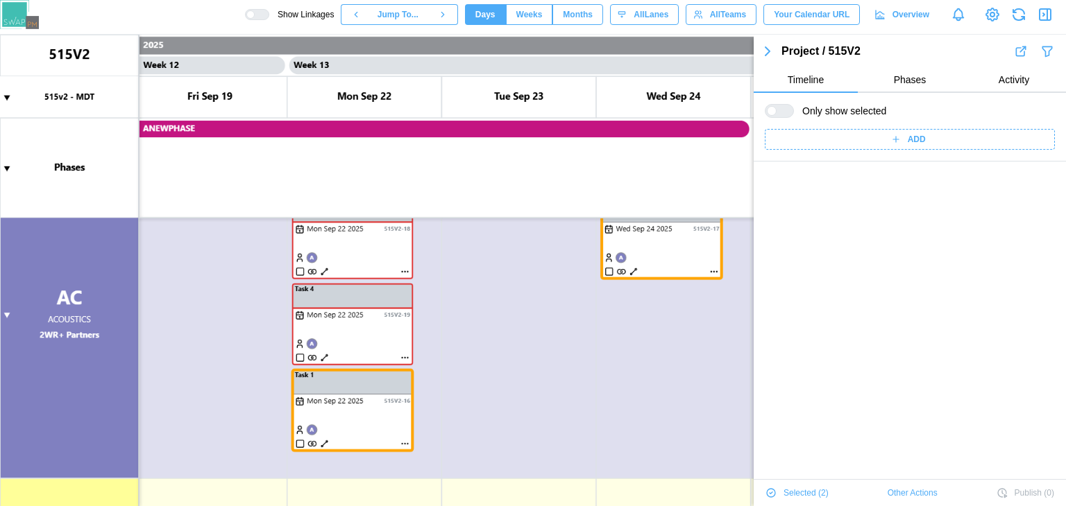
scroll to position [187, 0]
drag, startPoint x: 1065, startPoint y: 300, endPoint x: 645, endPoint y: 336, distance: 421.3
click at [1016, 398] on section "Project / 515V2 Timeline Phases Activity Only show selected ADD WED SEP 24 2025…" at bounding box center [909, 271] width 312 height 472
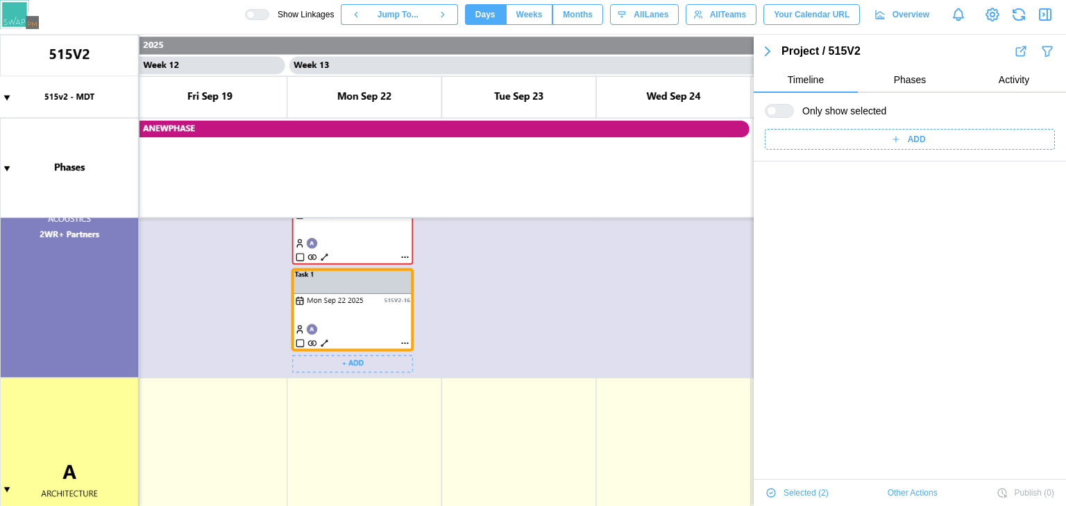
scroll to position [731, 0]
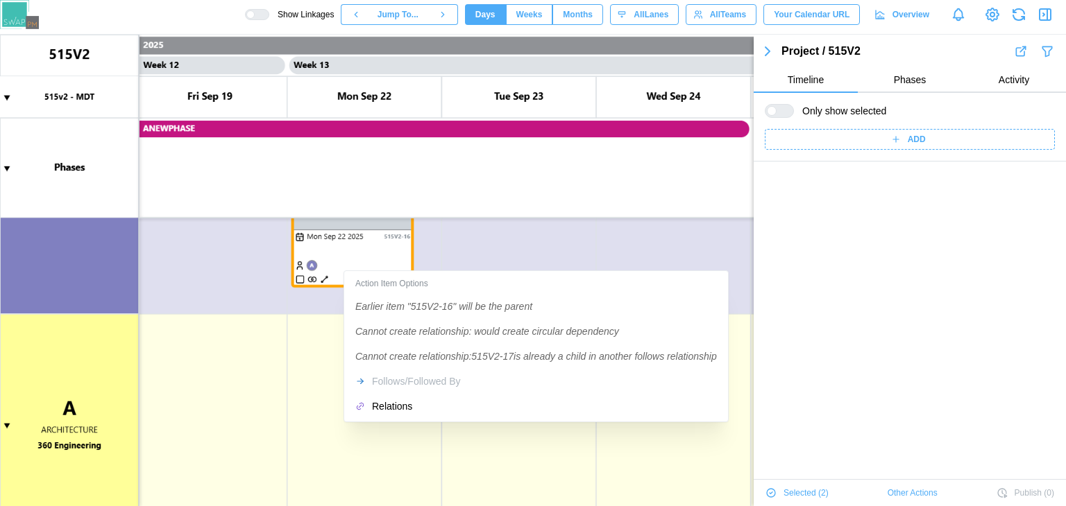
click at [507, 276] on div "Action Item Options" at bounding box center [536, 284] width 378 height 20
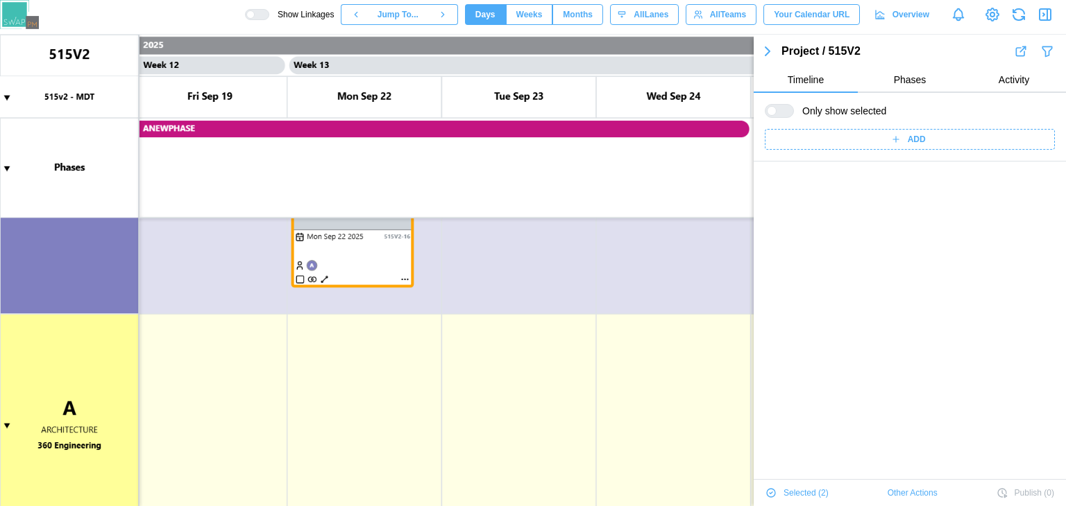
click at [495, 268] on canvas at bounding box center [533, 271] width 1066 height 472
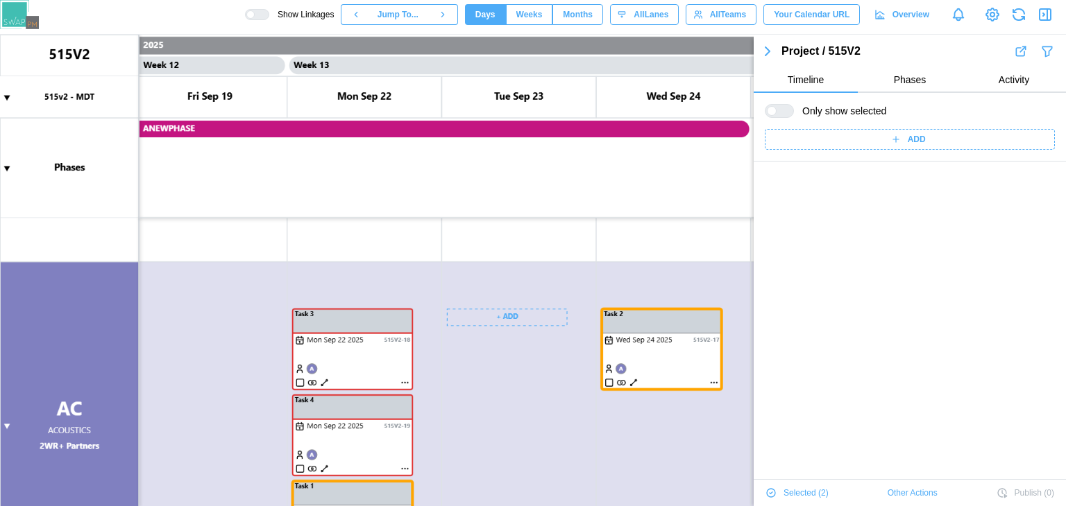
scroll to position [1646, 0]
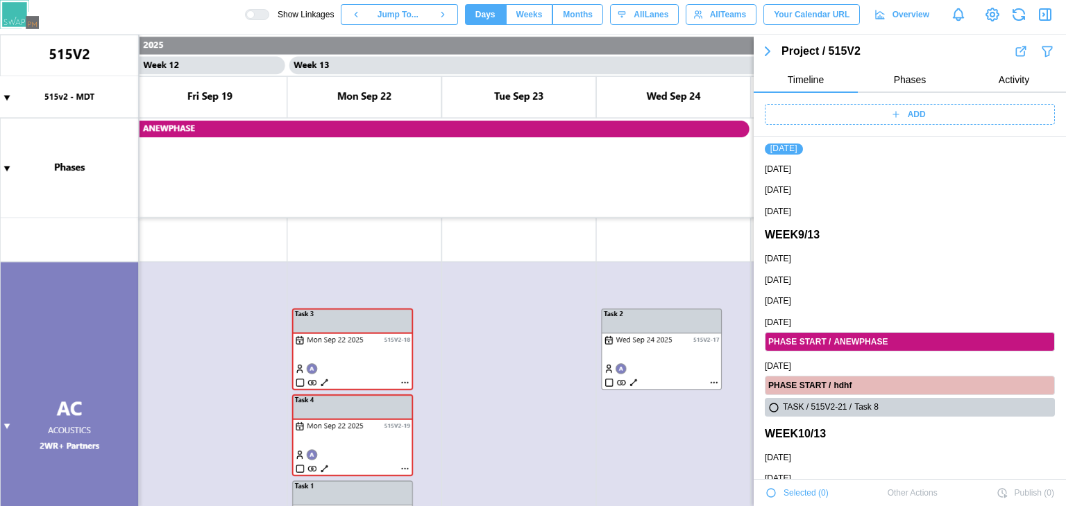
click at [364, 356] on canvas at bounding box center [533, 271] width 1066 height 472
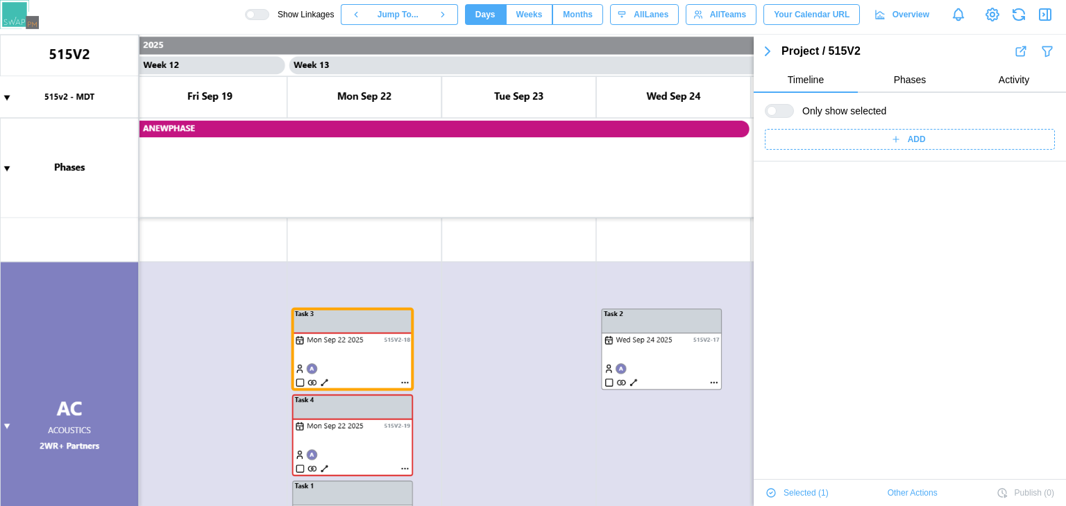
scroll to position [0, 0]
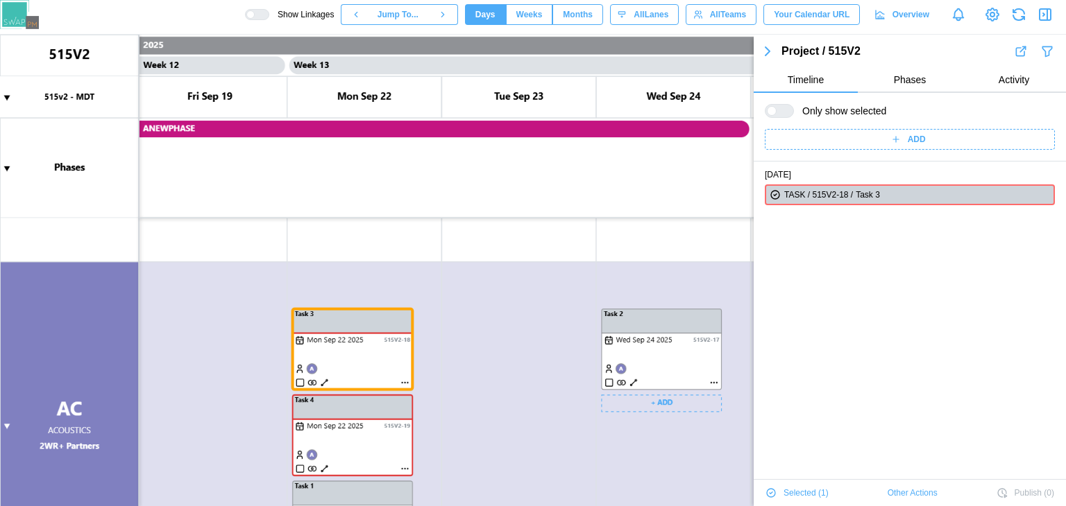
click at [622, 368] on canvas at bounding box center [533, 271] width 1066 height 472
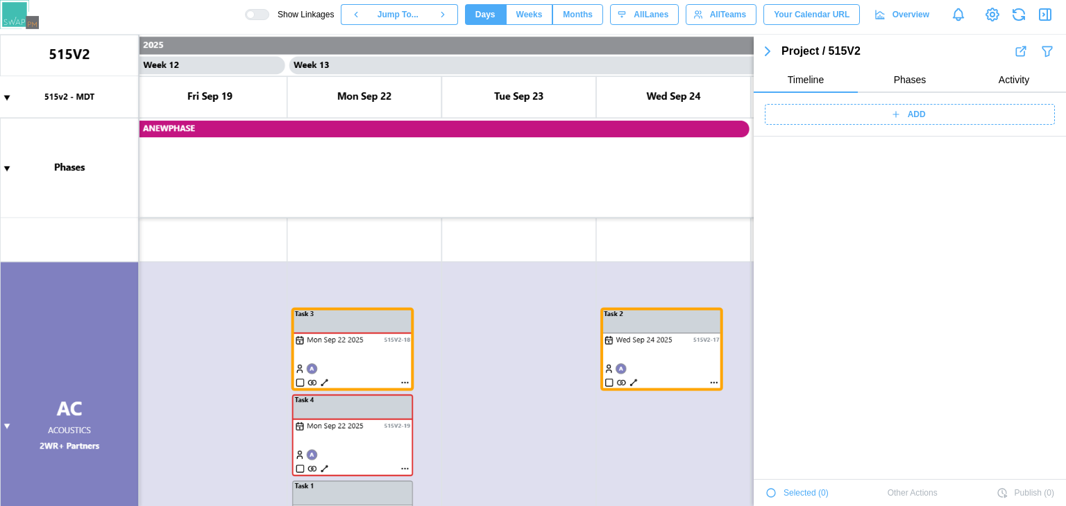
scroll to position [1648, 0]
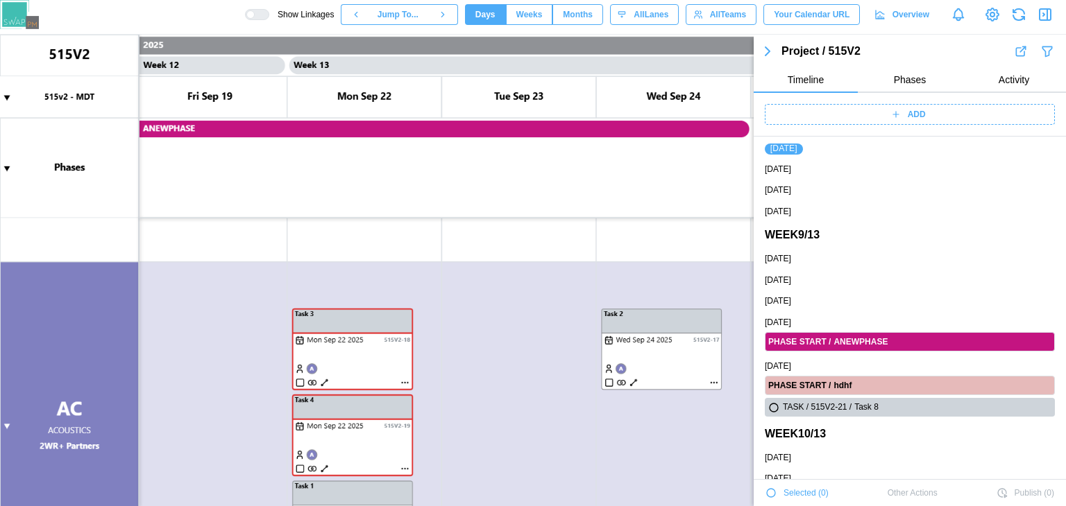
click at [330, 387] on canvas at bounding box center [533, 271] width 1066 height 472
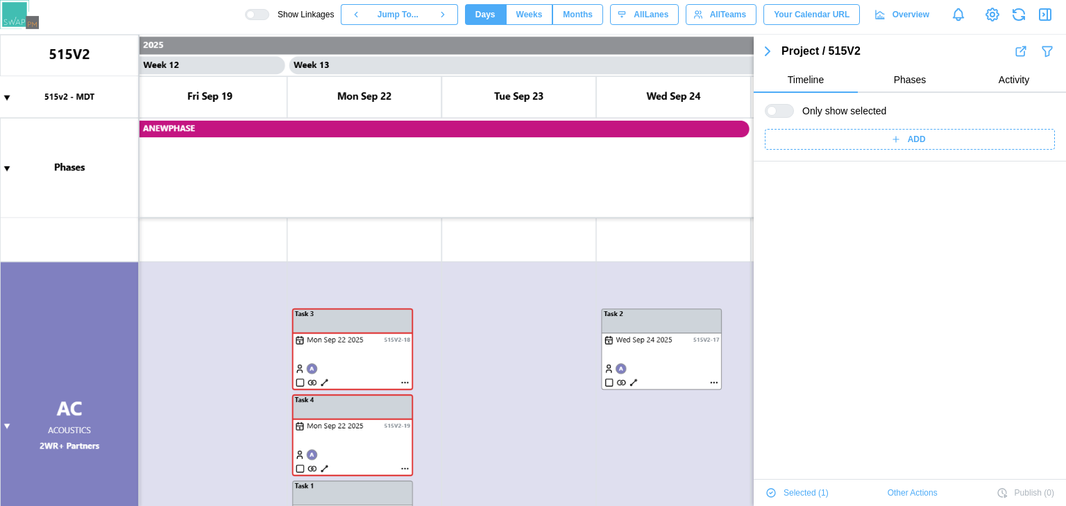
scroll to position [0, 0]
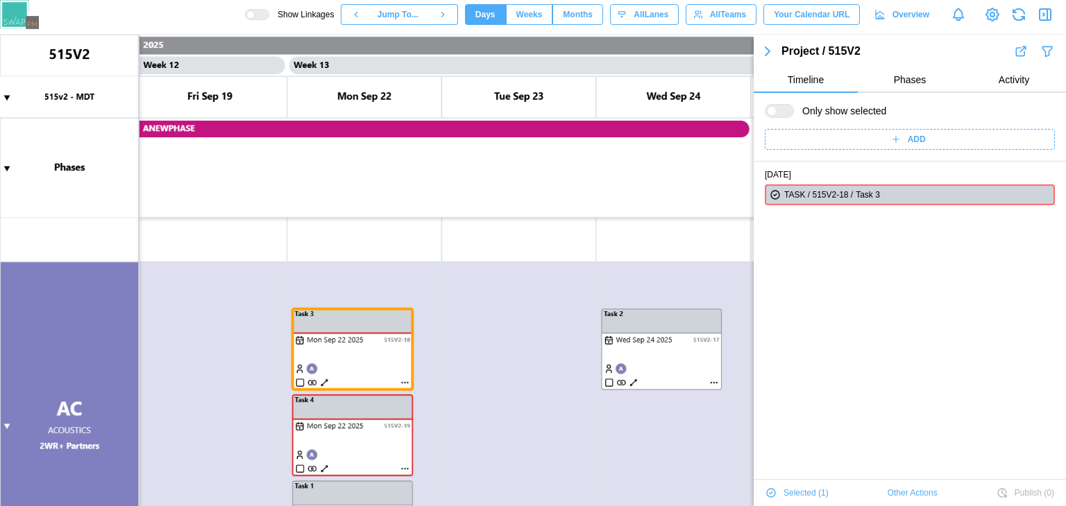
click at [367, 439] on canvas at bounding box center [533, 271] width 1066 height 472
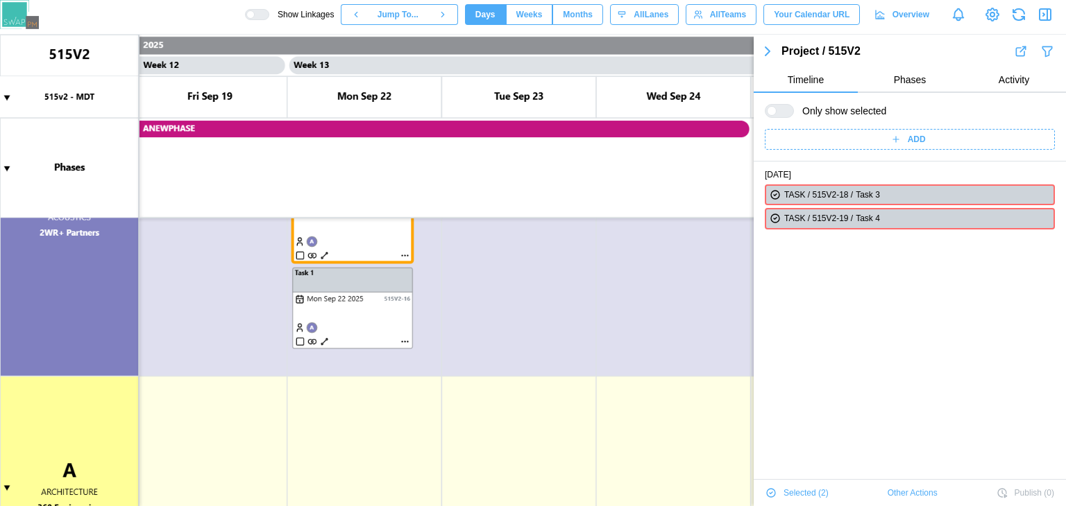
scroll to position [674, 0]
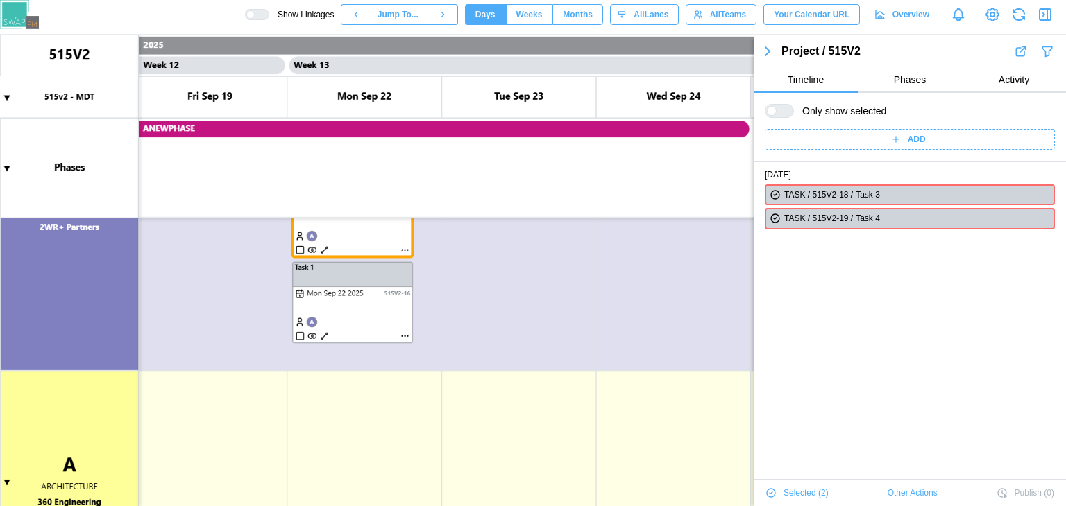
click at [486, 403] on canvas at bounding box center [533, 271] width 1066 height 472
click at [497, 336] on canvas at bounding box center [533, 271] width 1066 height 472
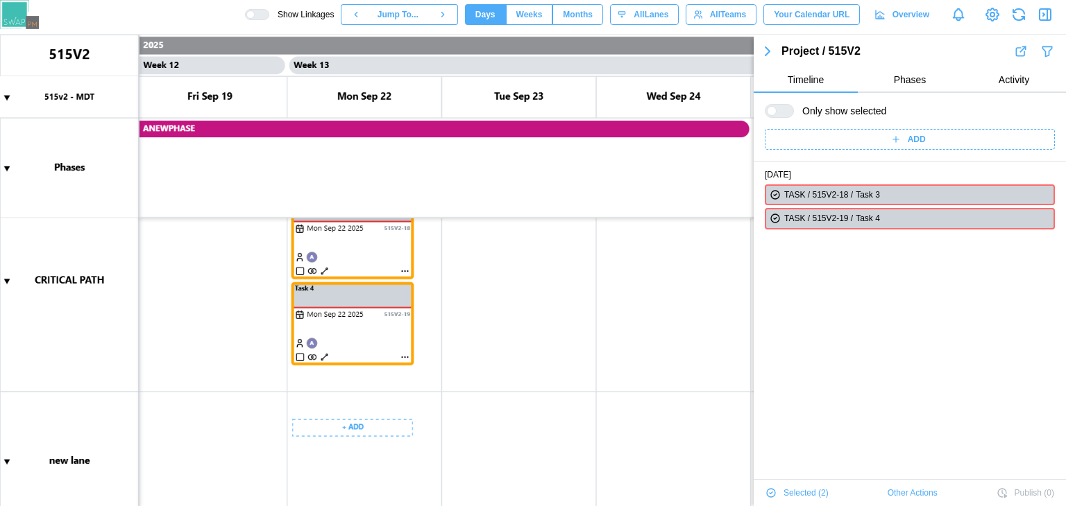
scroll to position [94, 0]
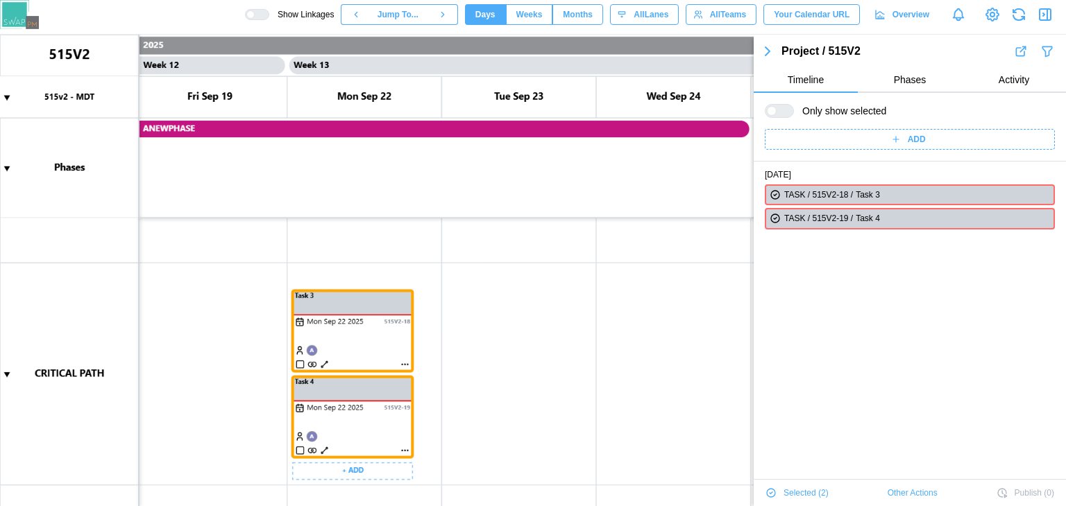
click at [543, 367] on canvas at bounding box center [533, 271] width 1066 height 472
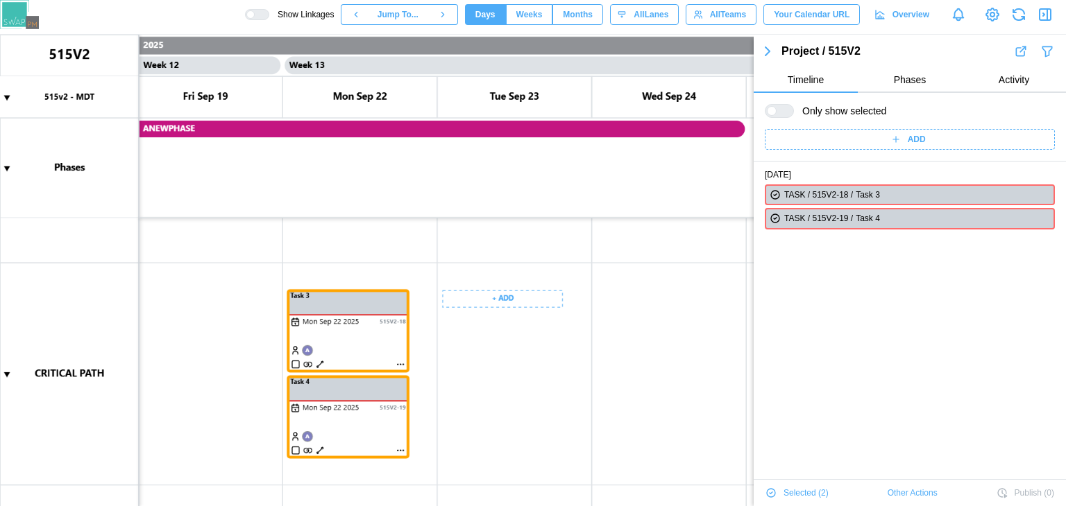
scroll to position [0, 9124]
click at [674, 300] on canvas at bounding box center [533, 271] width 1066 height 472
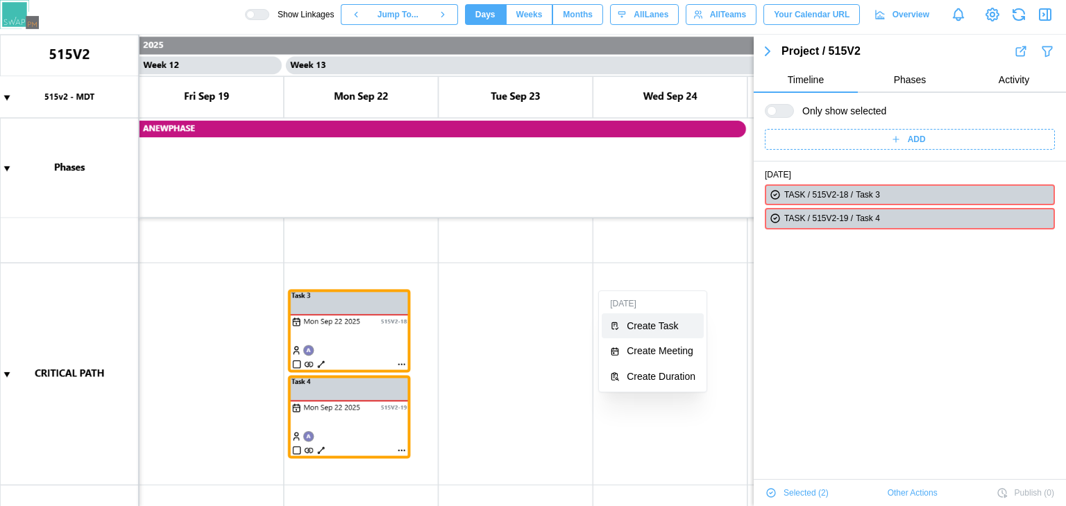
click at [650, 335] on button "Create Task" at bounding box center [652, 326] width 102 height 25
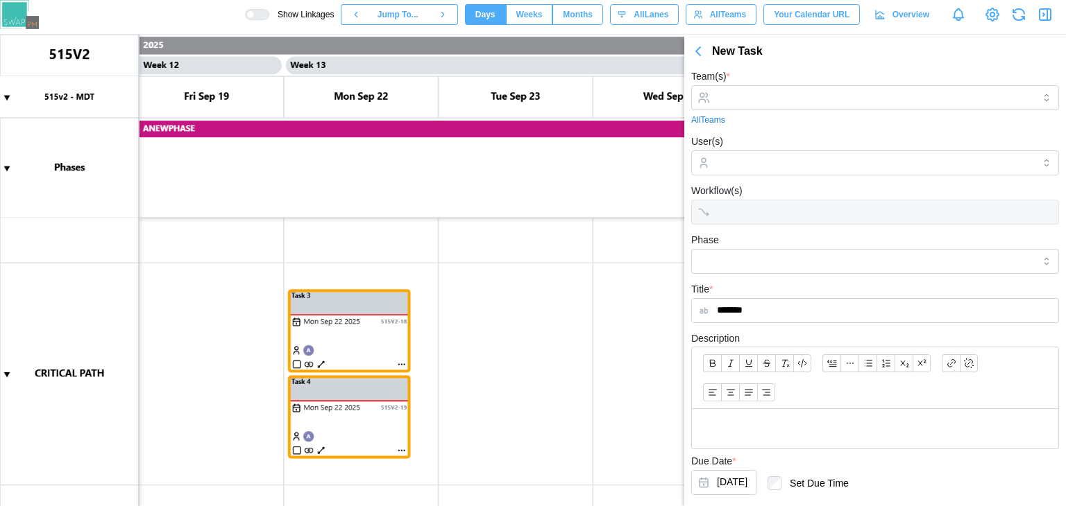
scroll to position [74, 0]
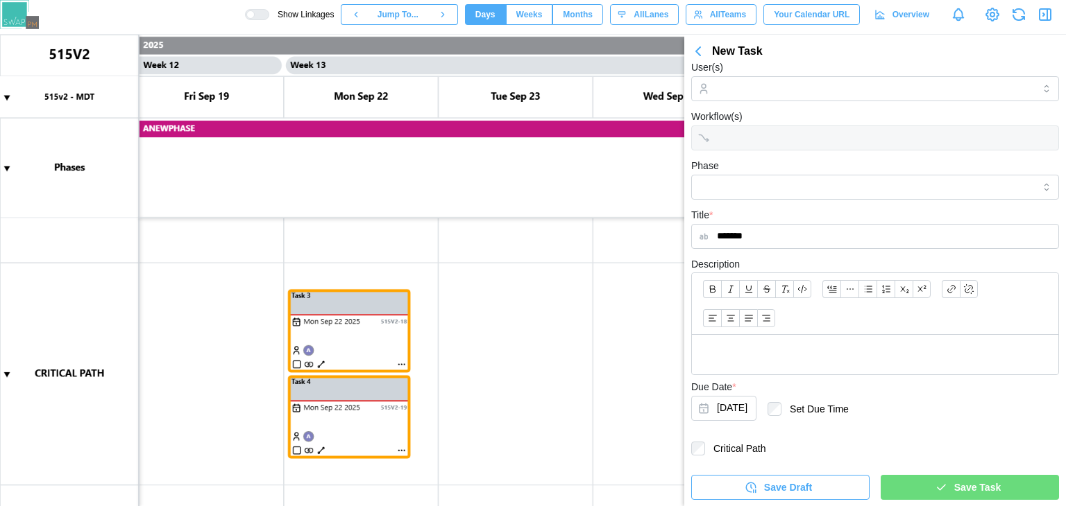
type input "*******"
click at [912, 489] on div "Save Task" at bounding box center [967, 488] width 156 height 24
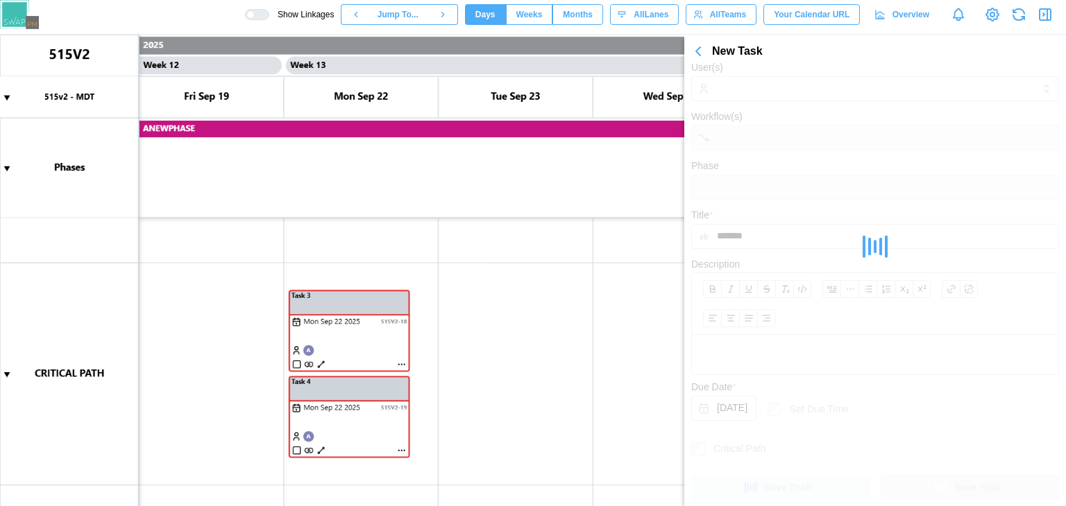
click at [704, 56] on icon "button" at bounding box center [698, 51] width 17 height 17
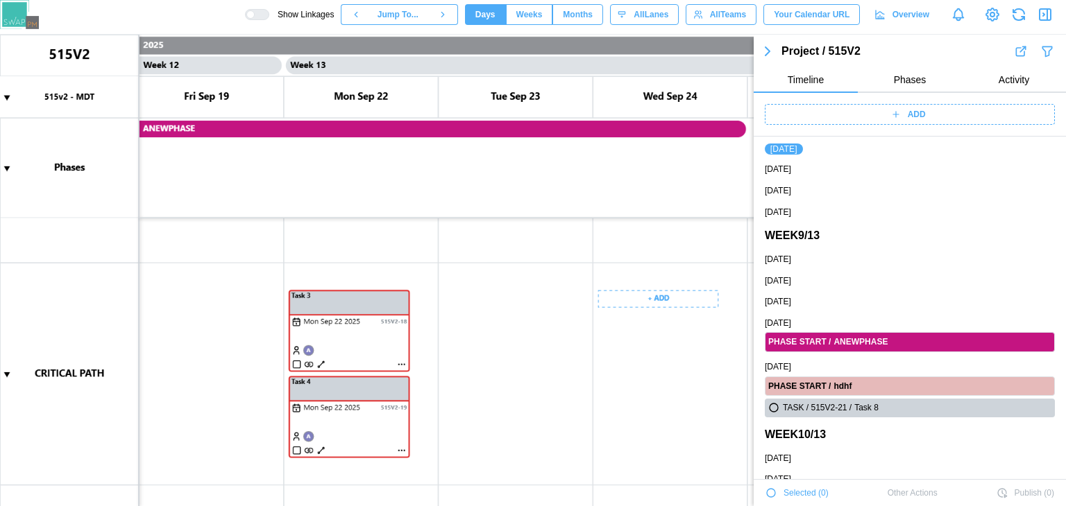
scroll to position [0, 9124]
click at [651, 302] on canvas at bounding box center [533, 271] width 1066 height 472
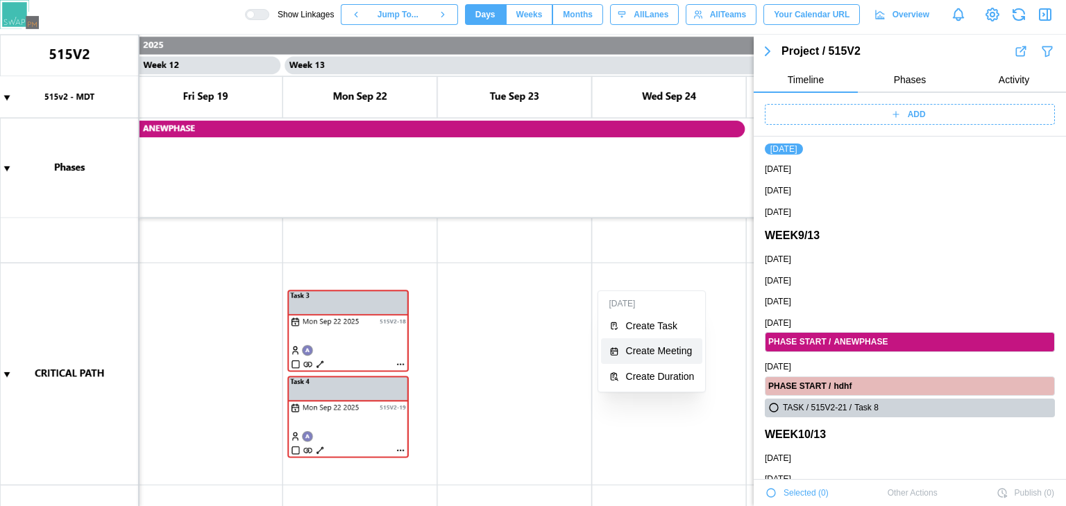
drag, startPoint x: 653, startPoint y: 345, endPoint x: 642, endPoint y: 332, distance: 16.3
click at [642, 332] on div "Wed Sep 24 Create Task Create Meeting Create Duration" at bounding box center [652, 341] width 102 height 95
click at [642, 332] on button "Create Task" at bounding box center [652, 326] width 102 height 25
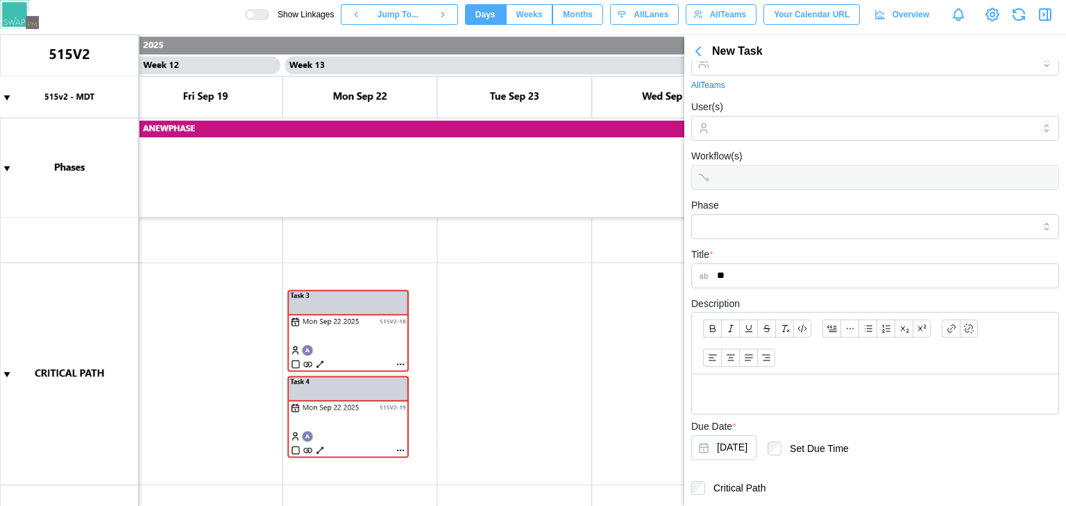
scroll to position [74, 0]
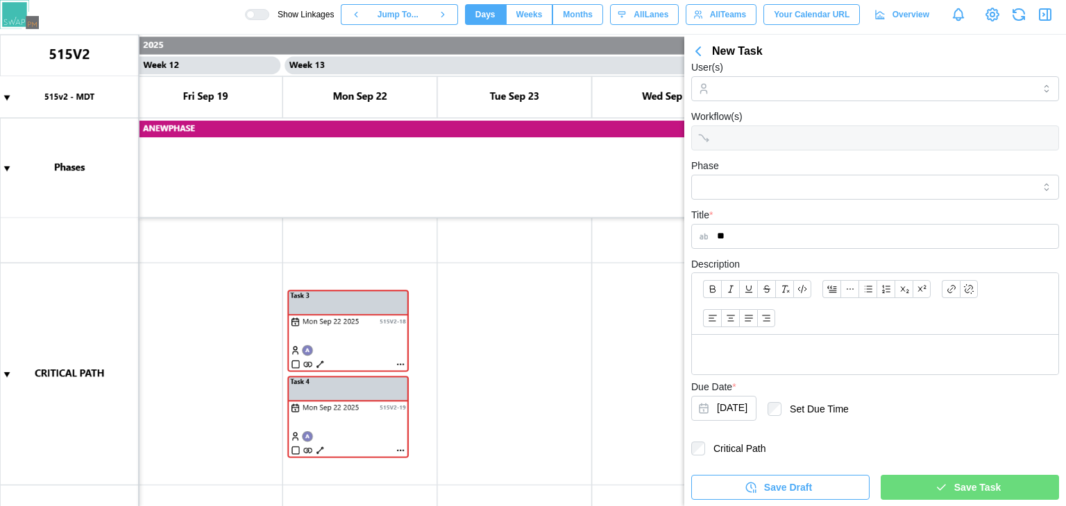
type input "**"
click at [919, 488] on div "Save Task" at bounding box center [967, 488] width 156 height 24
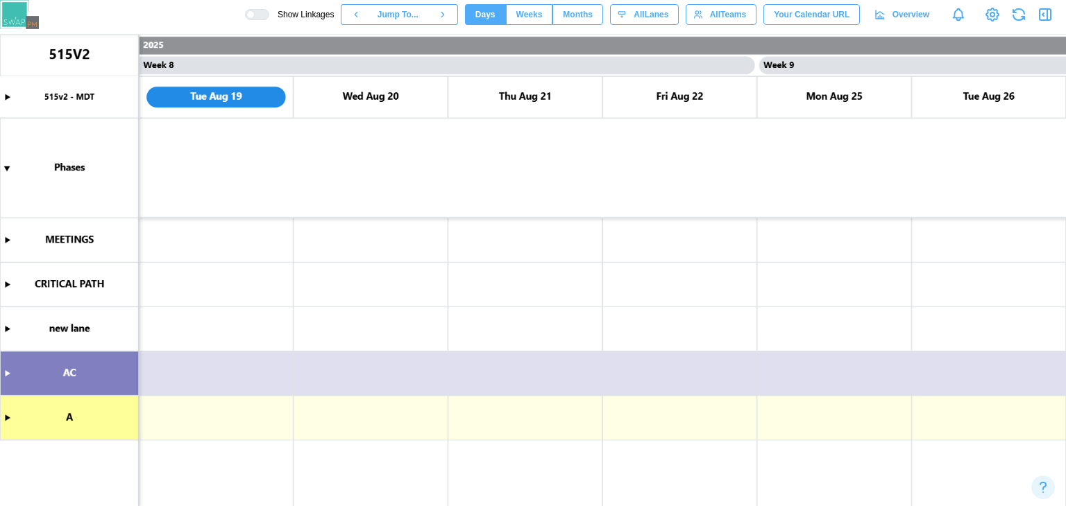
scroll to position [0, 5719]
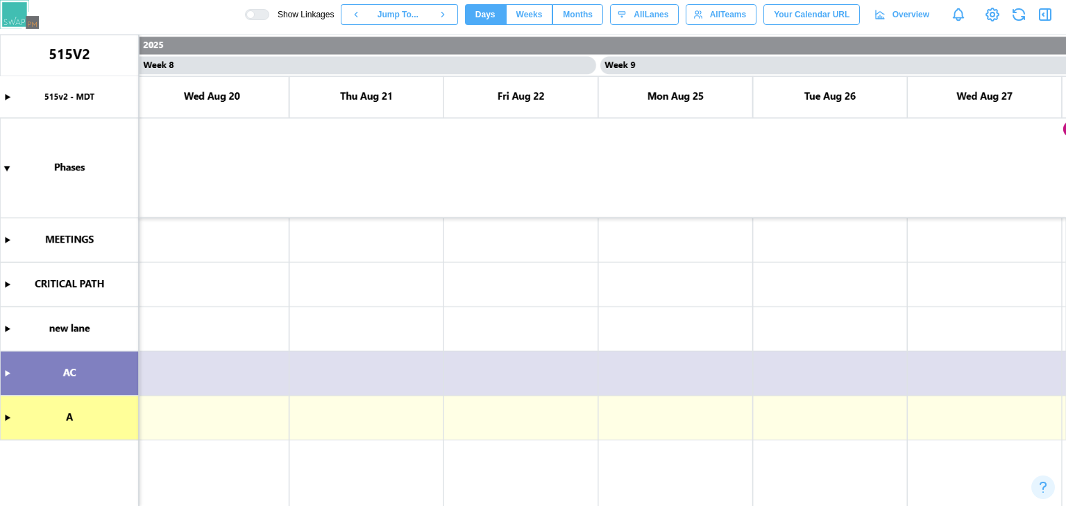
click at [14, 372] on canvas at bounding box center [533, 271] width 1066 height 472
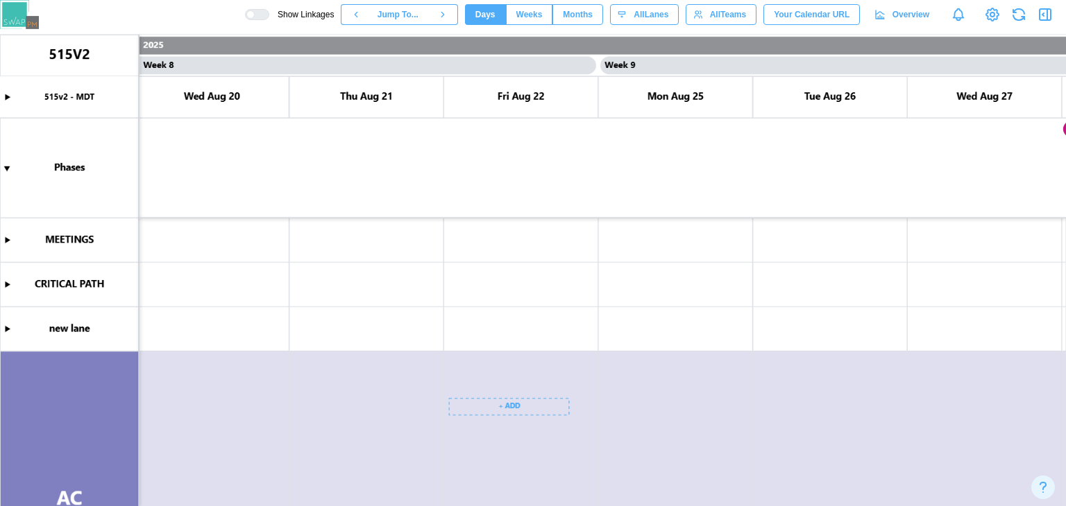
click at [482, 400] on canvas at bounding box center [533, 271] width 1066 height 472
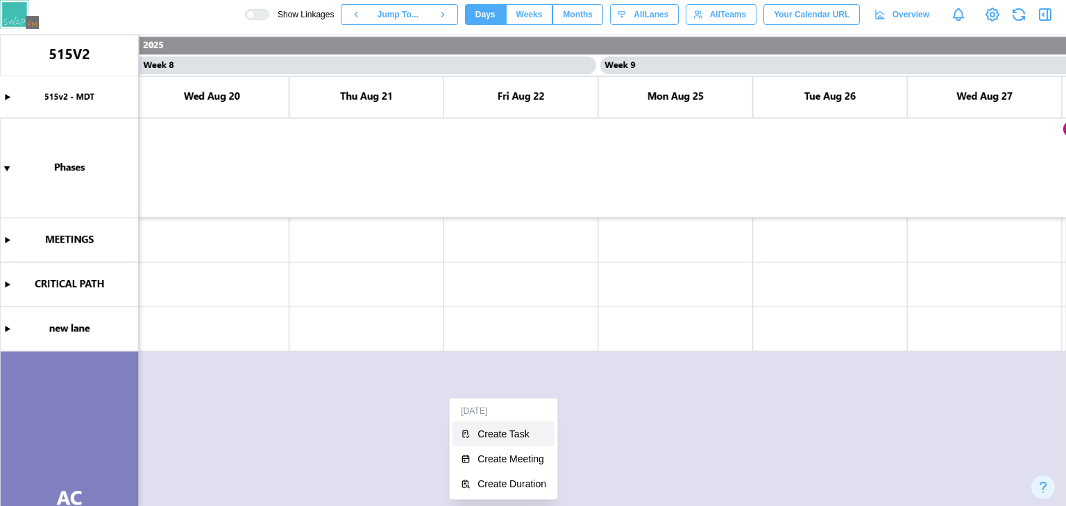
click at [497, 431] on div "Create Task" at bounding box center [511, 434] width 69 height 11
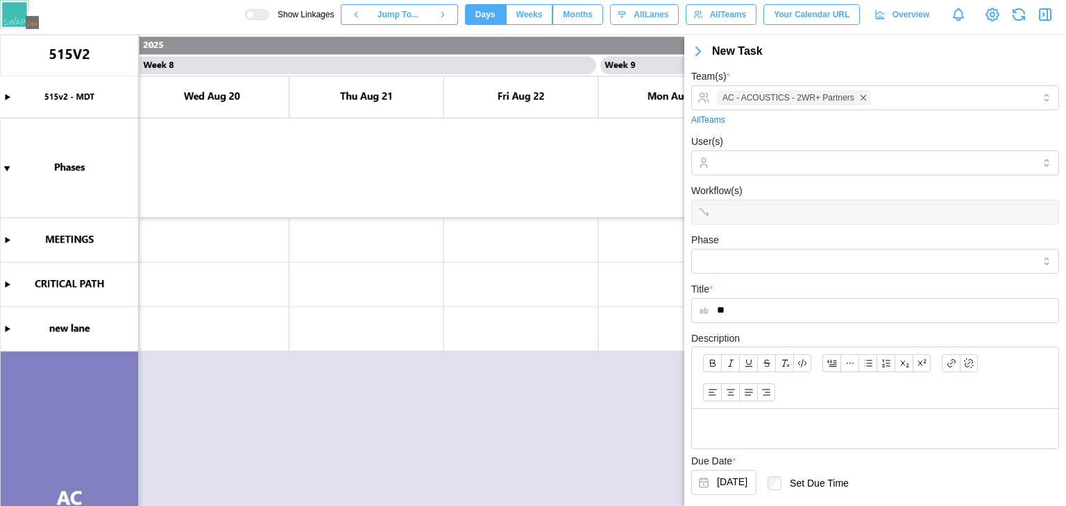
scroll to position [74, 0]
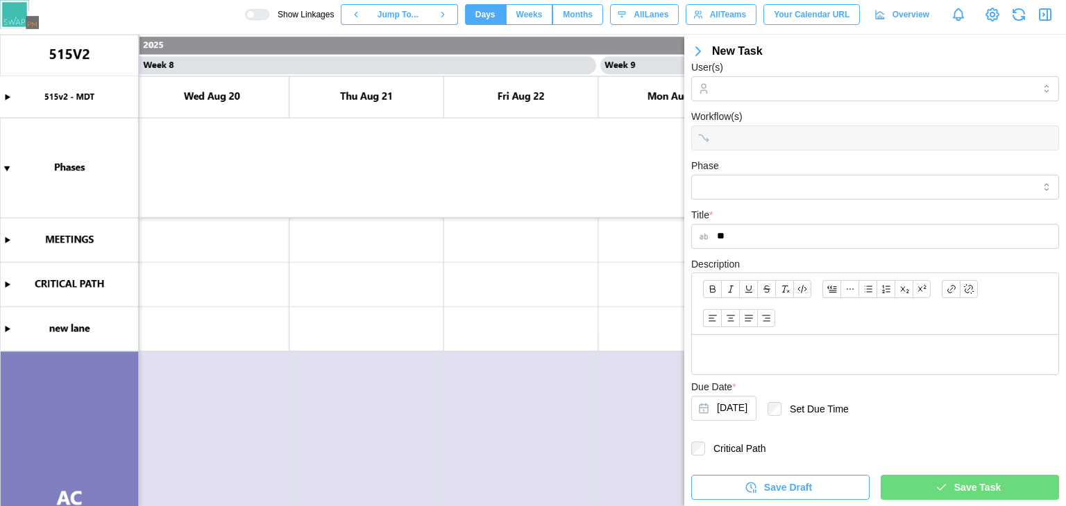
type input "**"
click at [935, 493] on icon "button" at bounding box center [941, 487] width 12 height 12
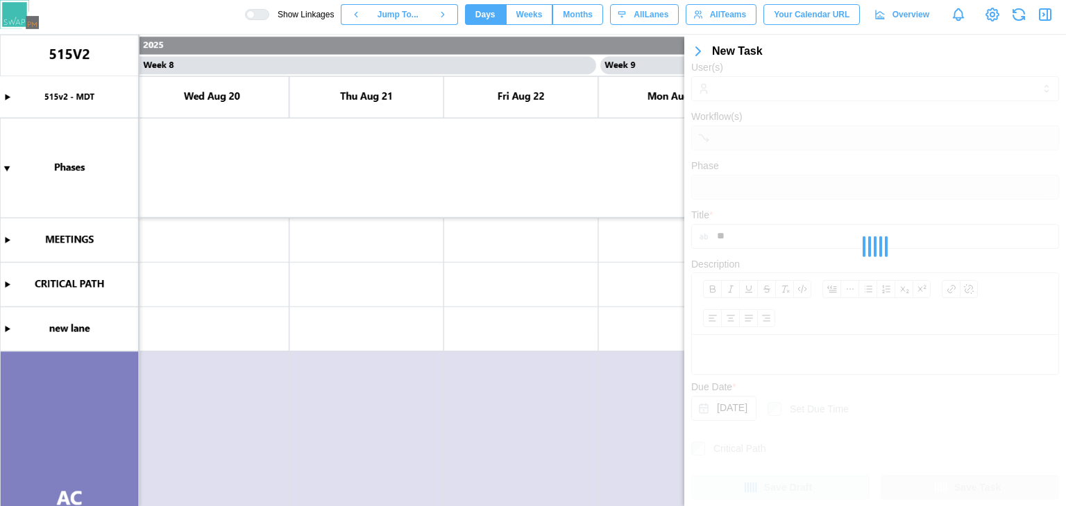
scroll to position [0, 0]
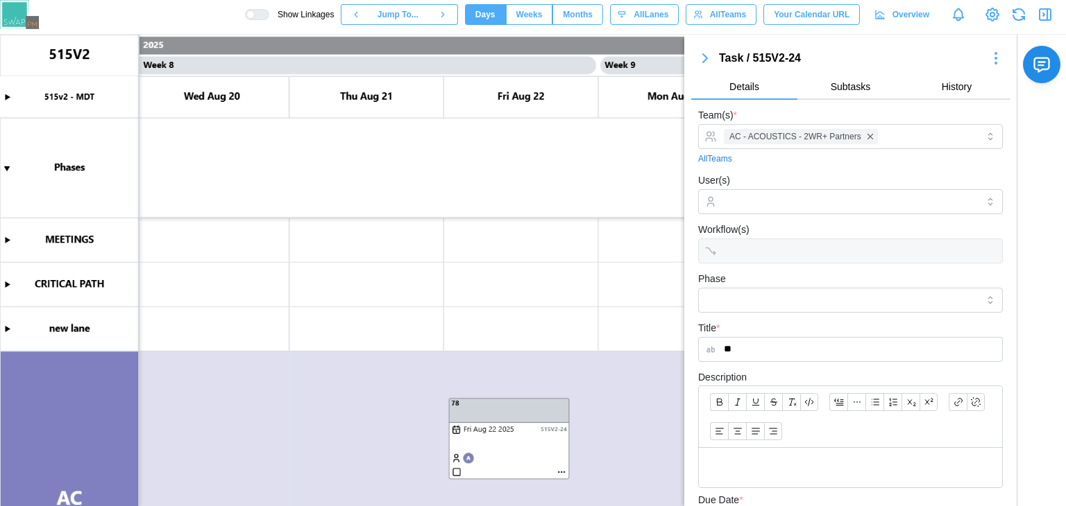
click at [702, 56] on icon "button" at bounding box center [705, 58] width 17 height 17
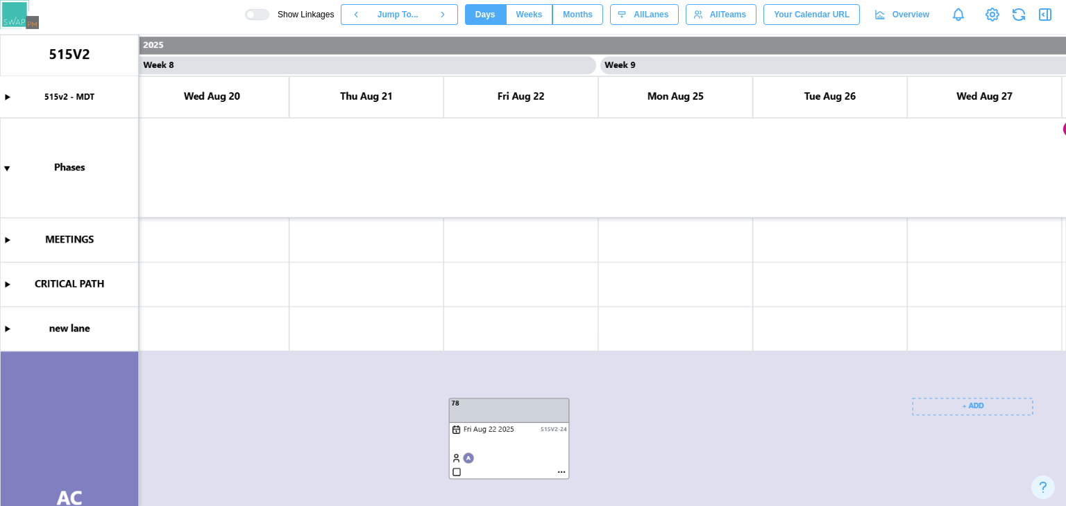
click at [968, 415] on canvas at bounding box center [533, 271] width 1066 height 472
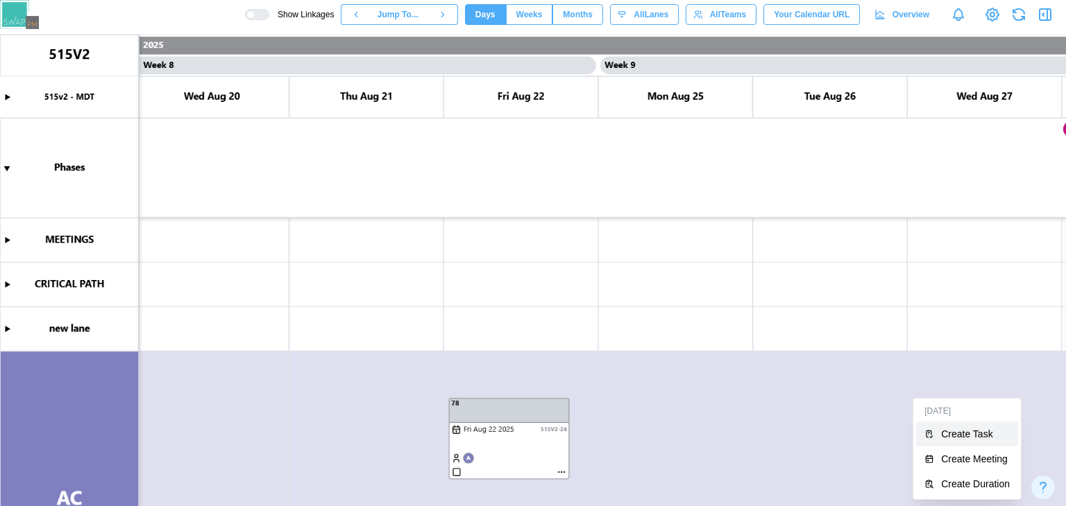
click at [966, 432] on div "Create Task" at bounding box center [975, 434] width 69 height 11
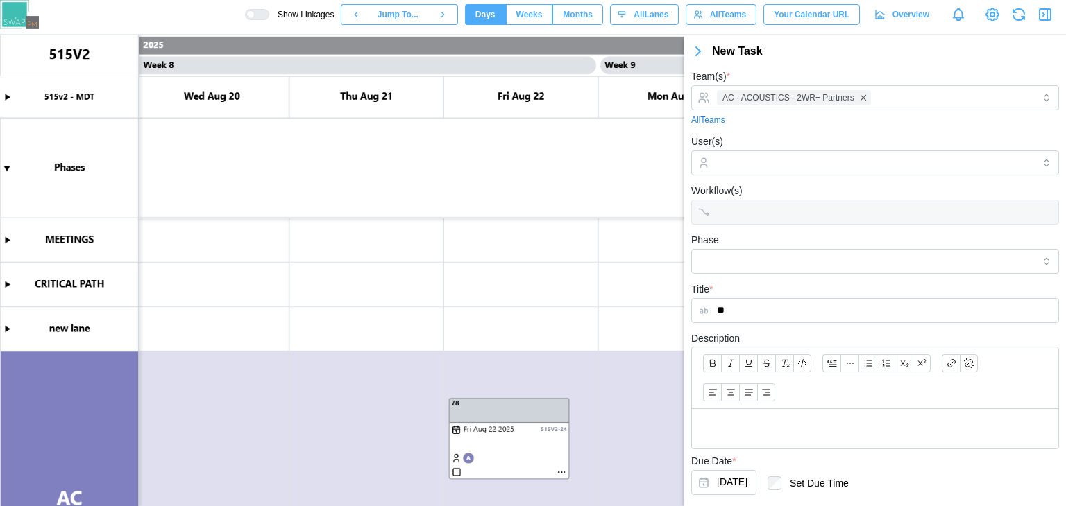
scroll to position [74, 0]
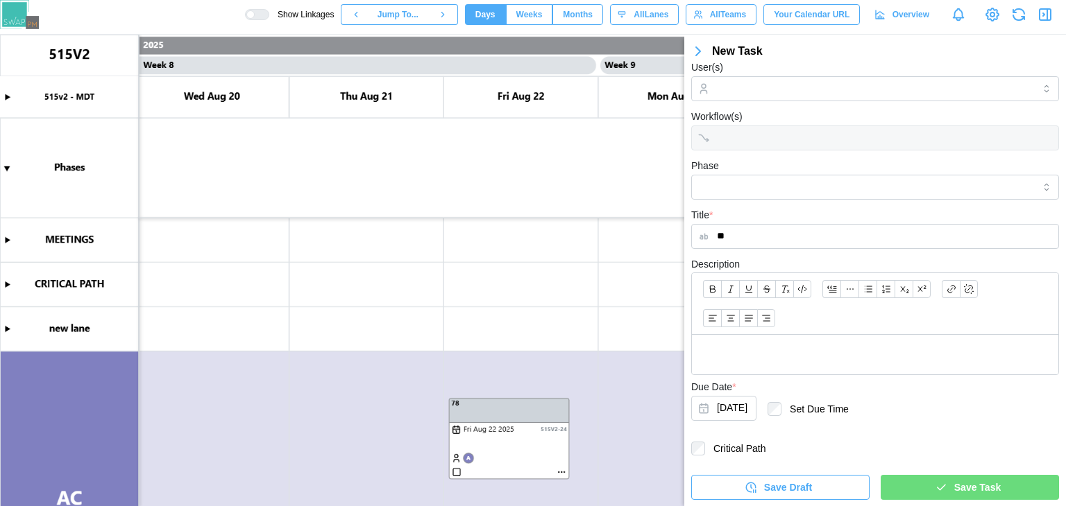
type input "**"
click at [927, 476] on div "Save Task" at bounding box center [967, 488] width 156 height 24
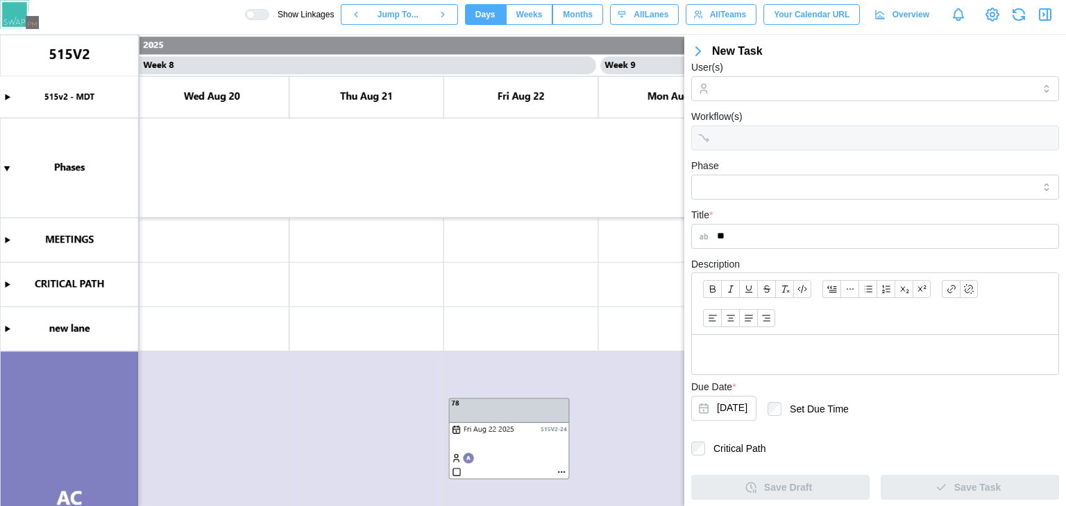
scroll to position [0, 0]
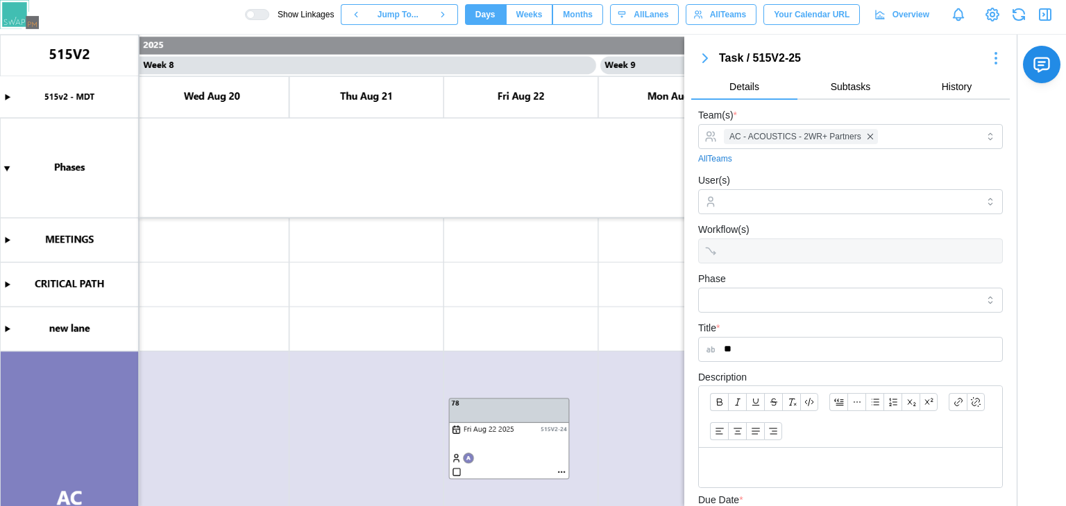
click at [700, 49] on button "button" at bounding box center [705, 58] width 28 height 19
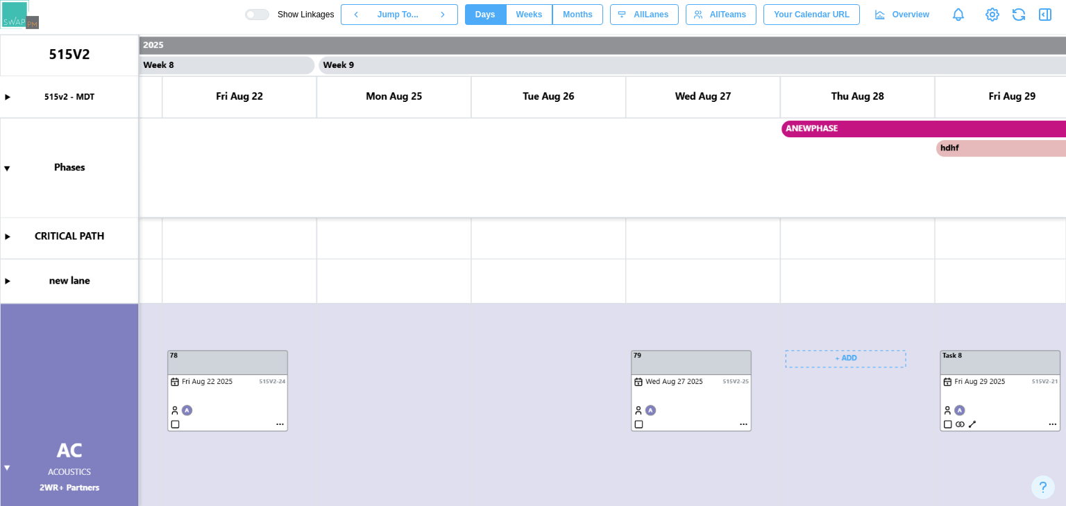
scroll to position [0, 5962]
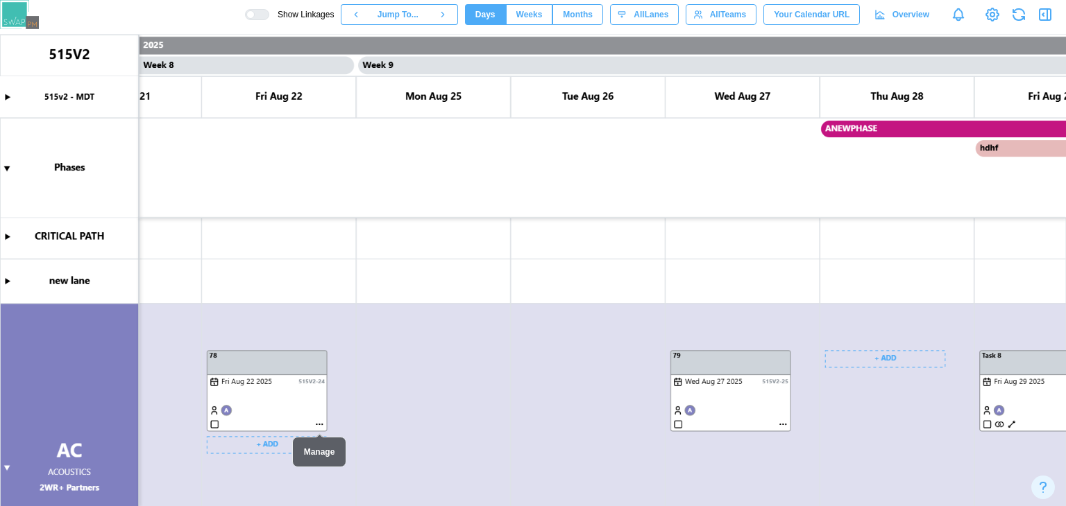
click at [322, 425] on canvas at bounding box center [533, 271] width 1066 height 472
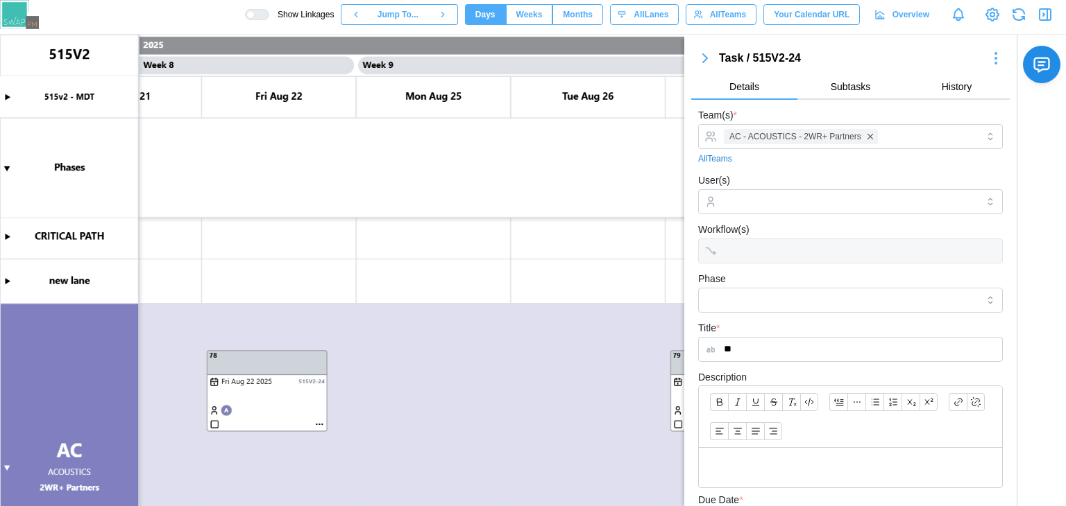
scroll to position [213, 0]
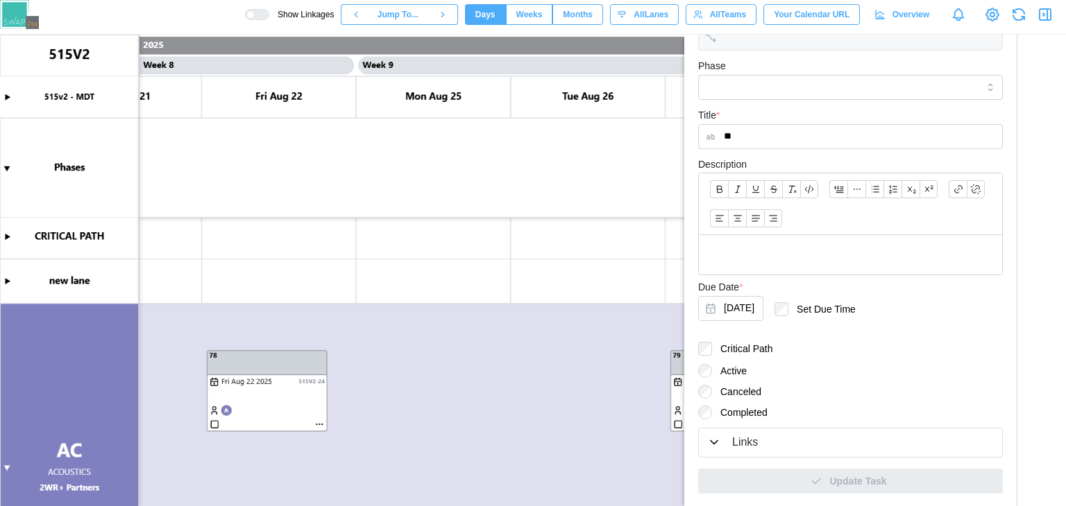
click at [735, 436] on div "Links" at bounding box center [745, 442] width 26 height 17
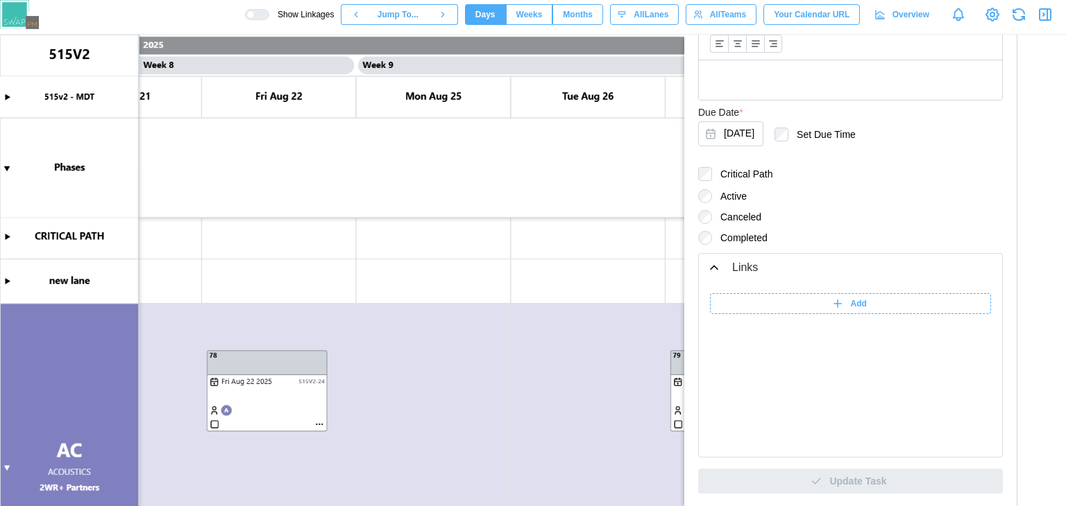
click at [746, 291] on div "Add" at bounding box center [850, 369] width 303 height 175
click at [746, 296] on div "Add" at bounding box center [849, 303] width 264 height 19
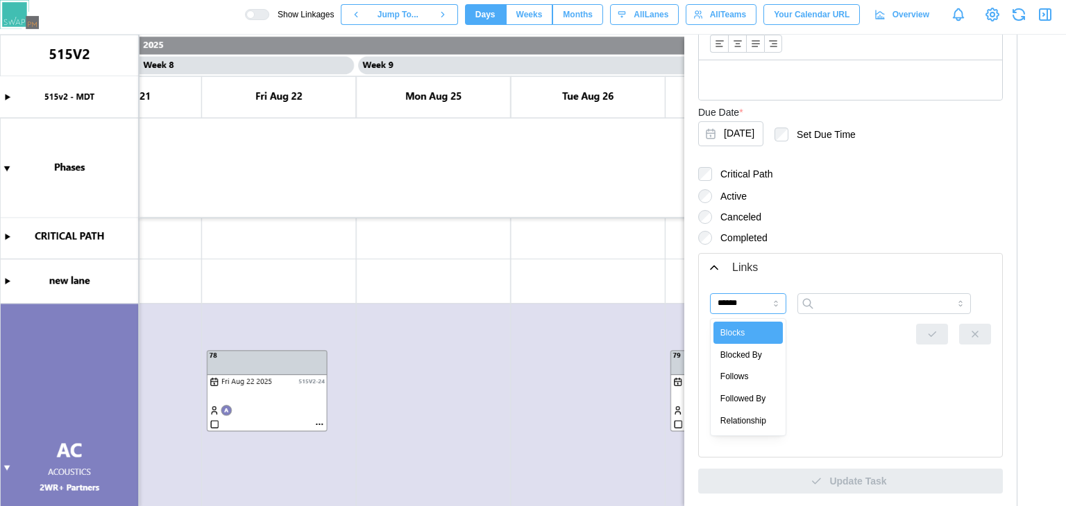
click at [744, 312] on input "******" at bounding box center [748, 303] width 76 height 21
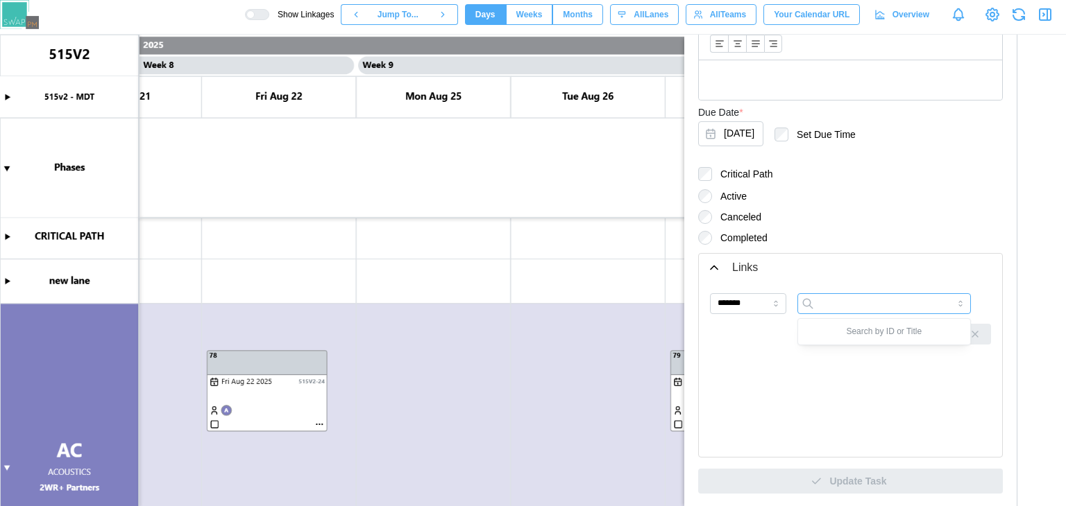
click at [854, 302] on input "search" at bounding box center [883, 303] width 173 height 21
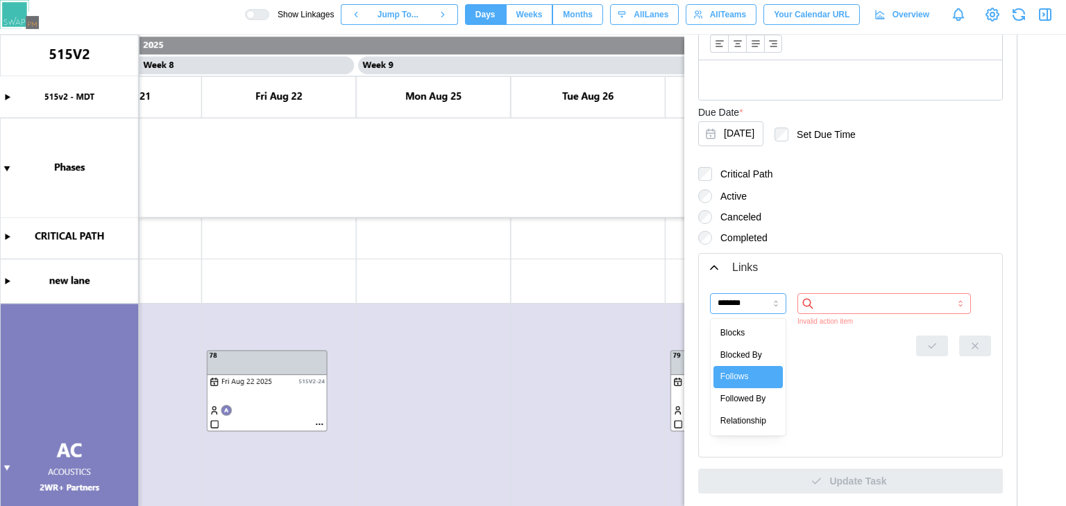
click at [766, 302] on input "*******" at bounding box center [748, 303] width 76 height 21
type input "**********"
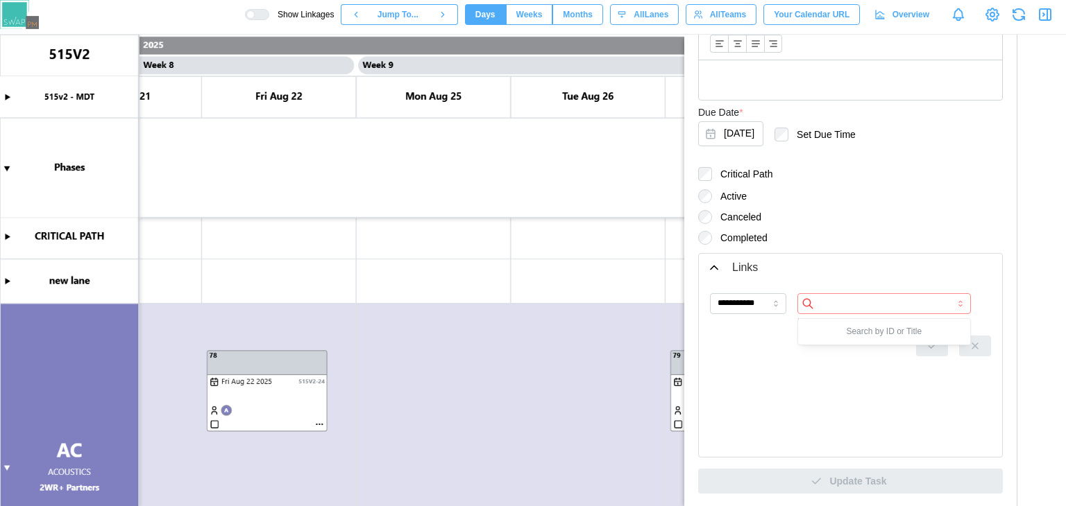
click at [837, 302] on input "search" at bounding box center [883, 303] width 173 height 21
type input "*"
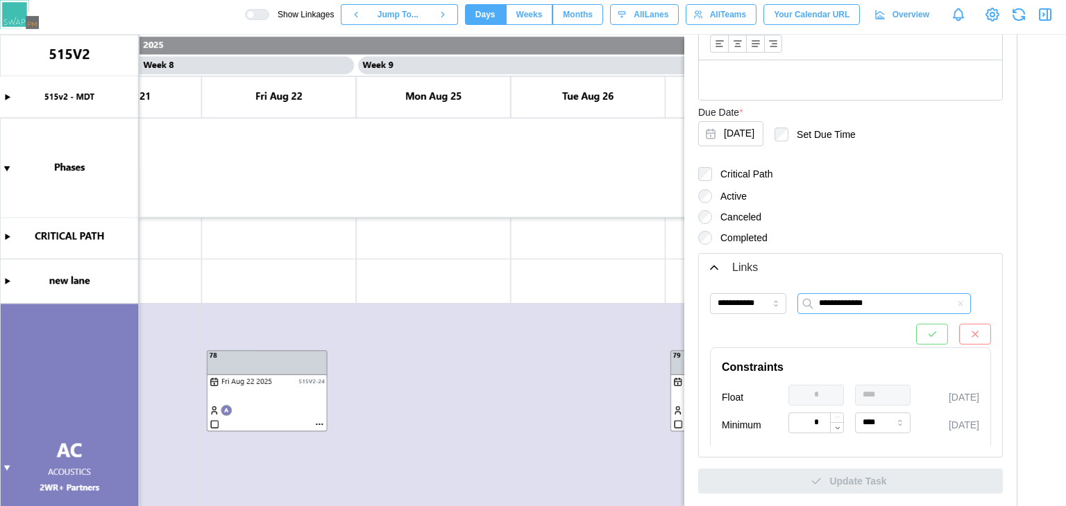
type input "**********"
click at [916, 334] on button "button" at bounding box center [932, 334] width 32 height 21
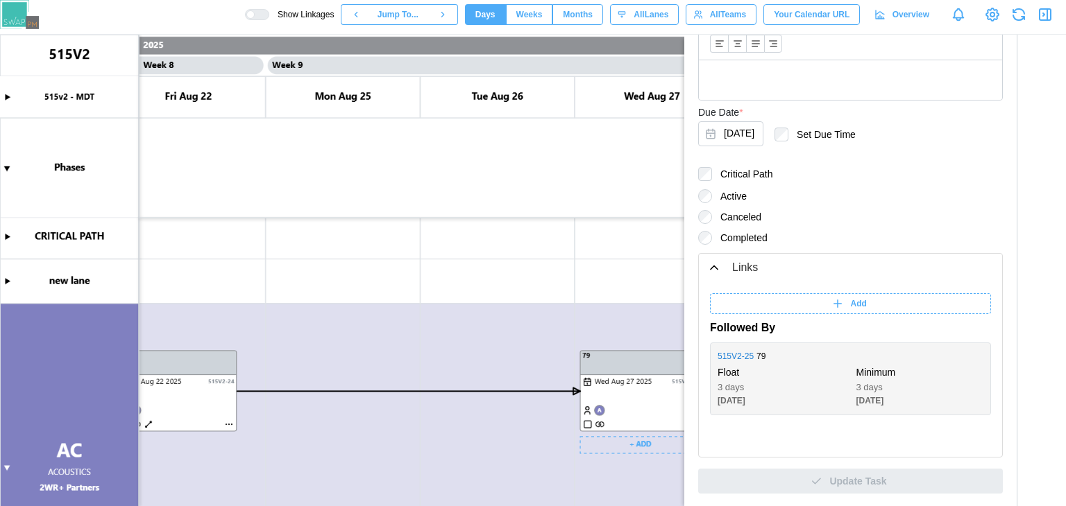
scroll to position [43, 0]
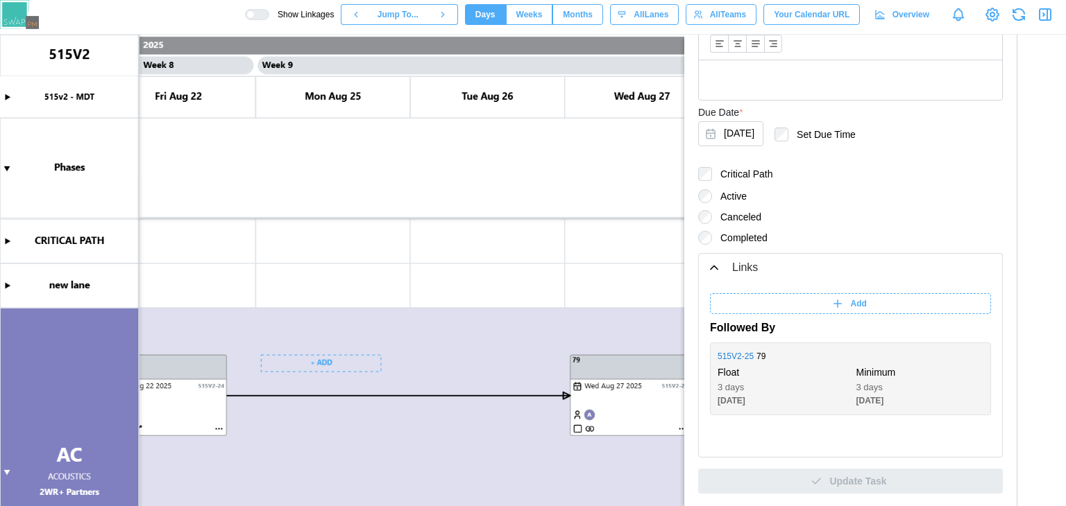
click at [205, 381] on canvas at bounding box center [533, 271] width 1066 height 472
click at [608, 395] on canvas at bounding box center [533, 271] width 1066 height 472
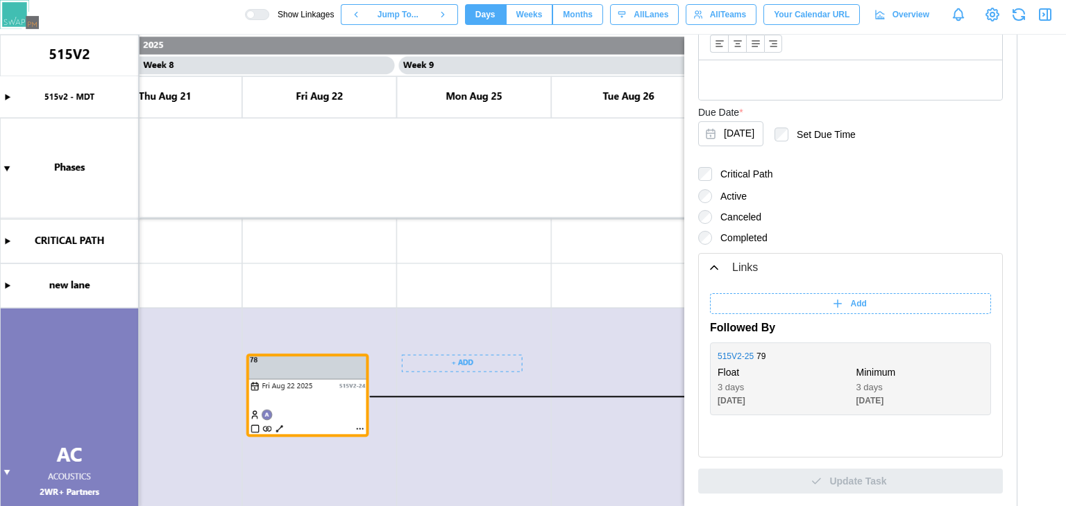
scroll to position [0, 5920]
click at [278, 428] on canvas at bounding box center [533, 271] width 1066 height 472
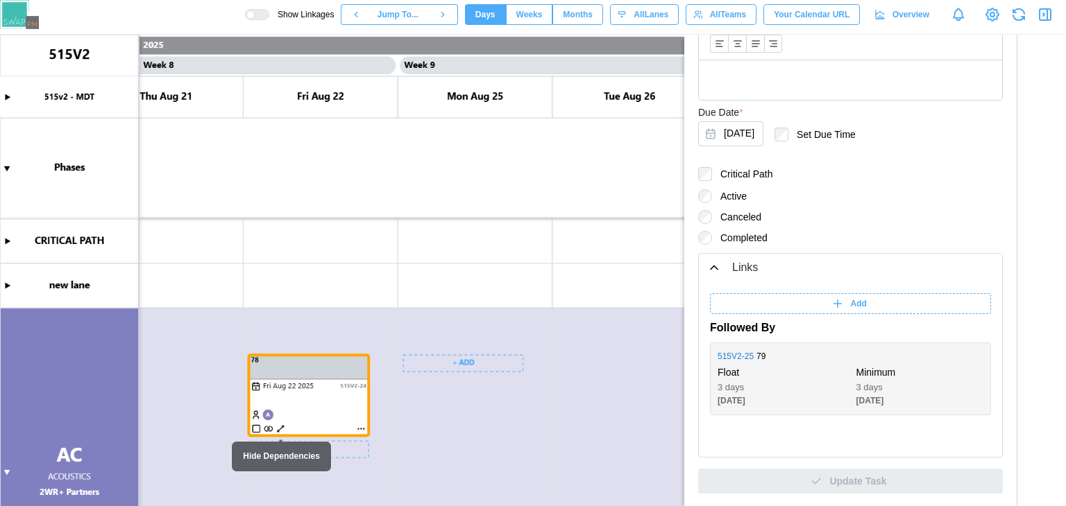
click at [280, 429] on canvas at bounding box center [533, 271] width 1066 height 472
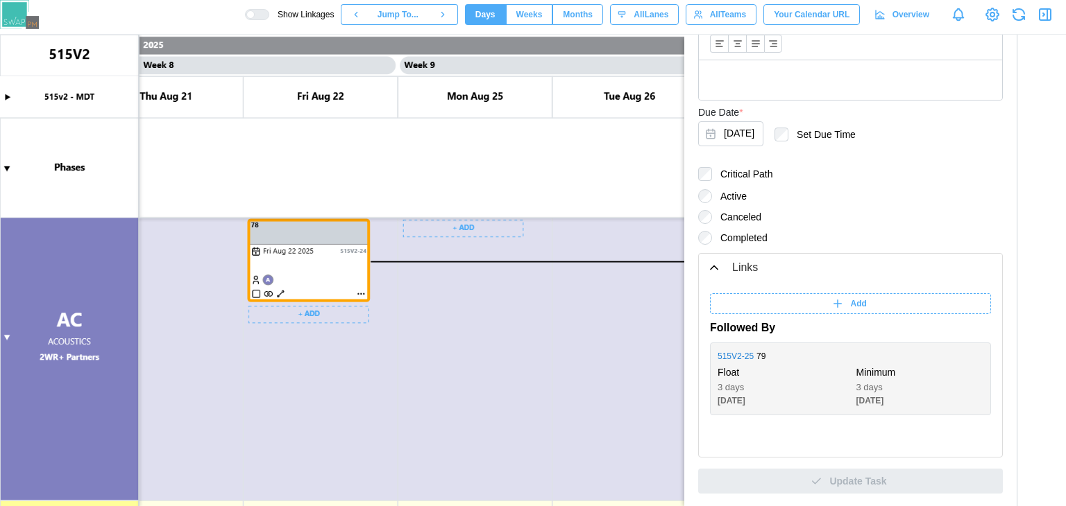
click at [357, 435] on canvas at bounding box center [533, 271] width 1066 height 472
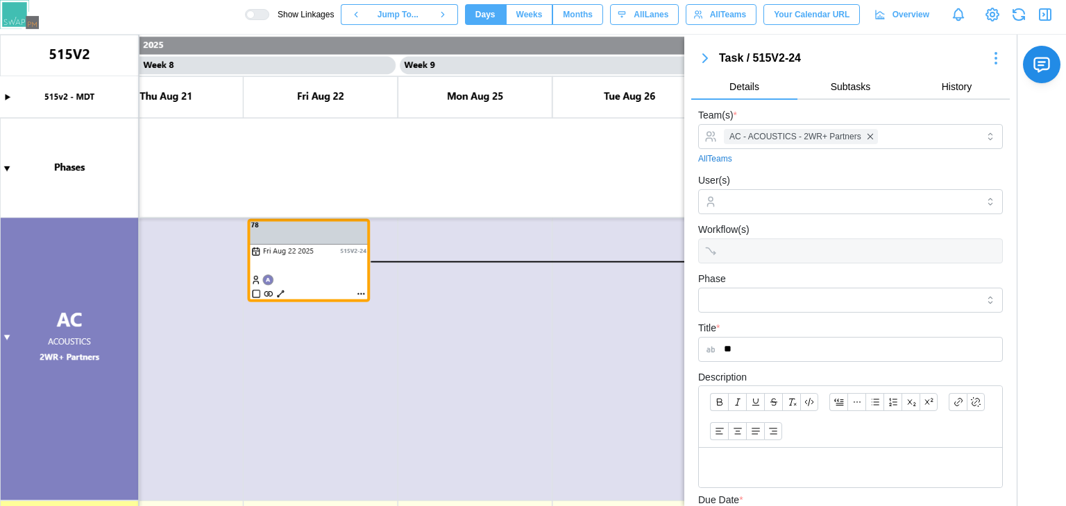
scroll to position [0, 0]
click at [712, 53] on icon "button" at bounding box center [705, 58] width 17 height 17
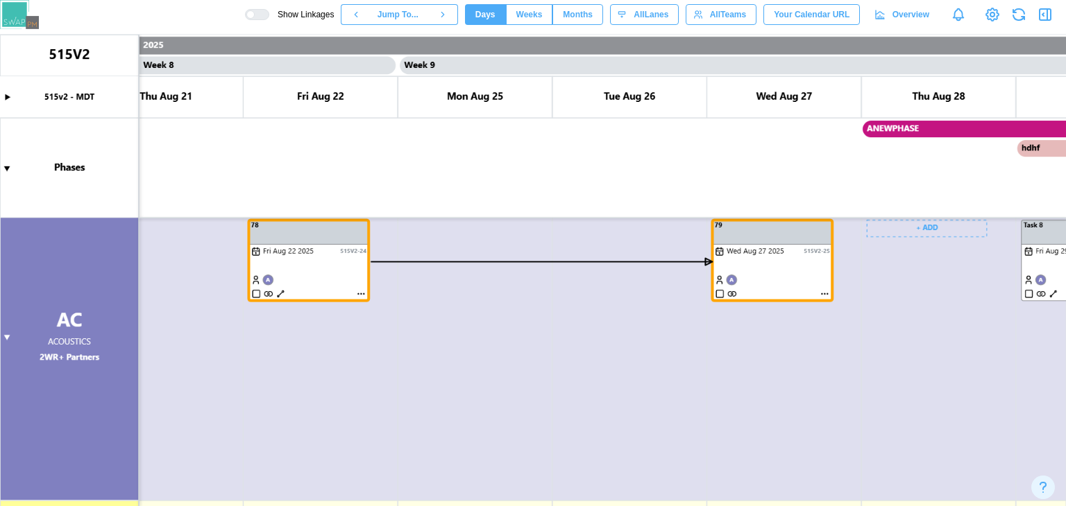
click at [590, 402] on canvas at bounding box center [533, 271] width 1066 height 472
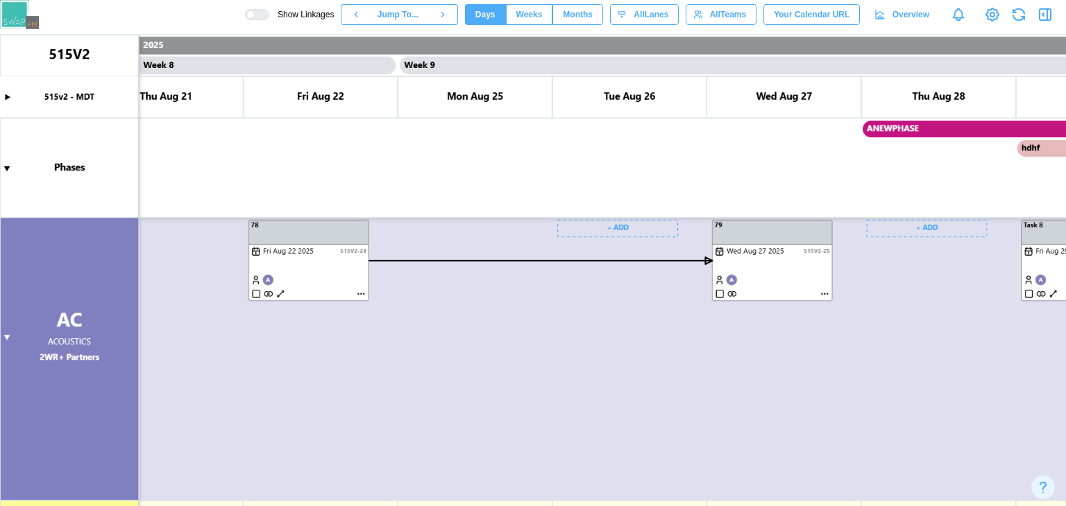
scroll to position [118, 0]
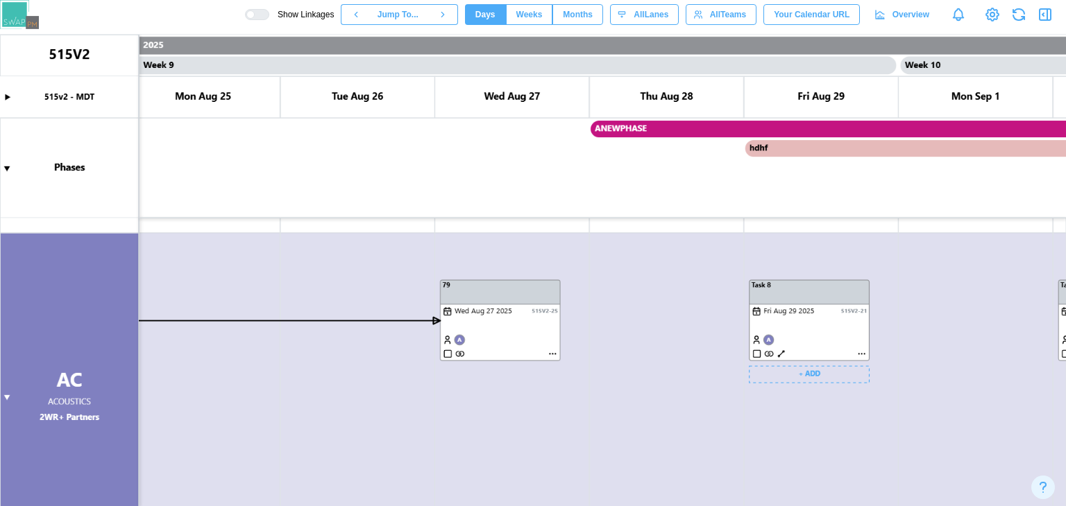
click at [817, 306] on canvas at bounding box center [533, 271] width 1066 height 472
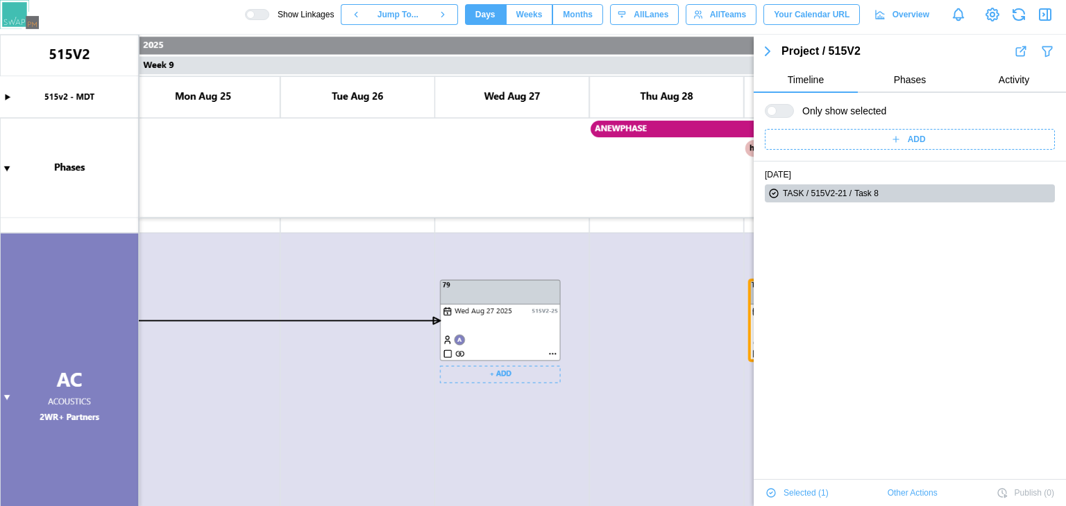
scroll to position [24, 0]
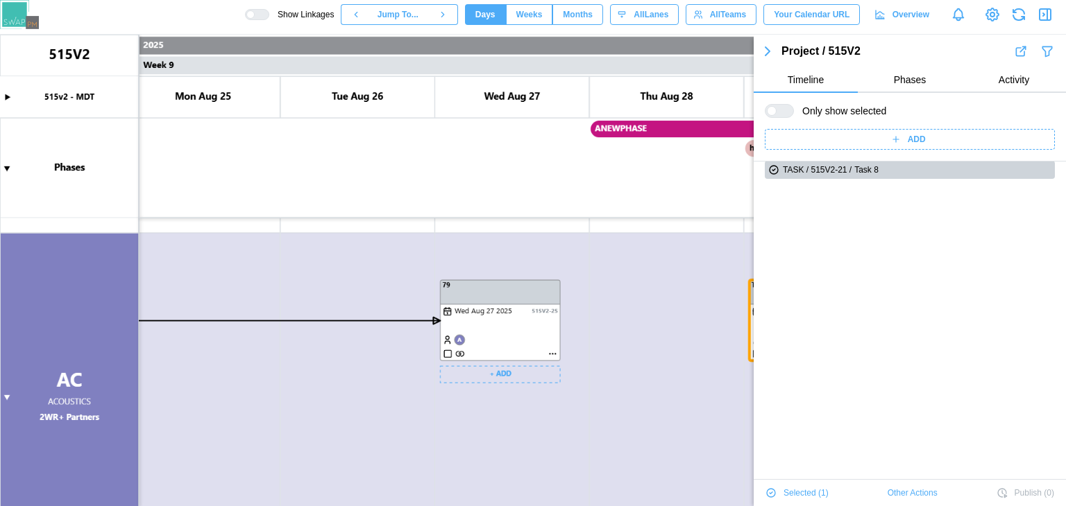
click at [522, 294] on canvas at bounding box center [533, 271] width 1066 height 472
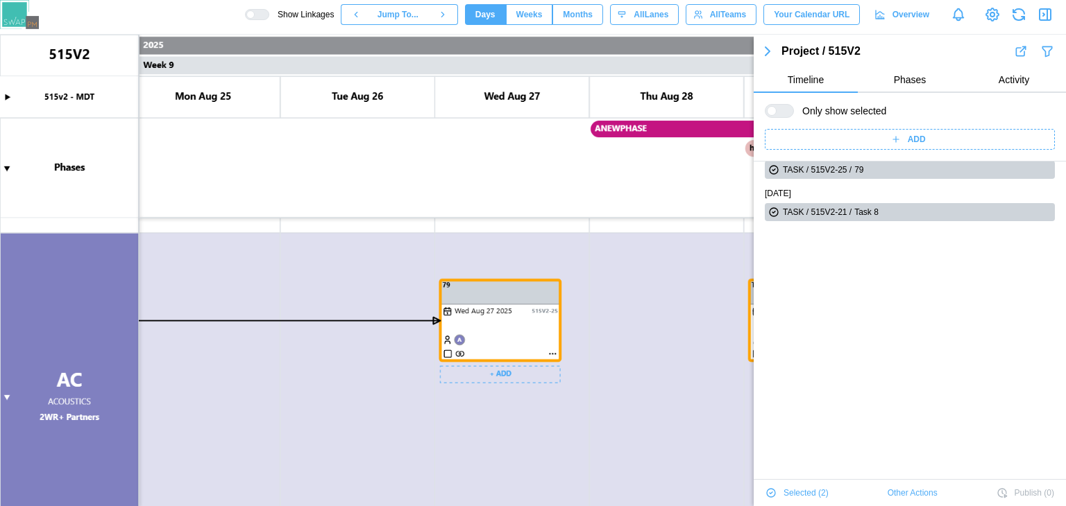
scroll to position [0, 5964]
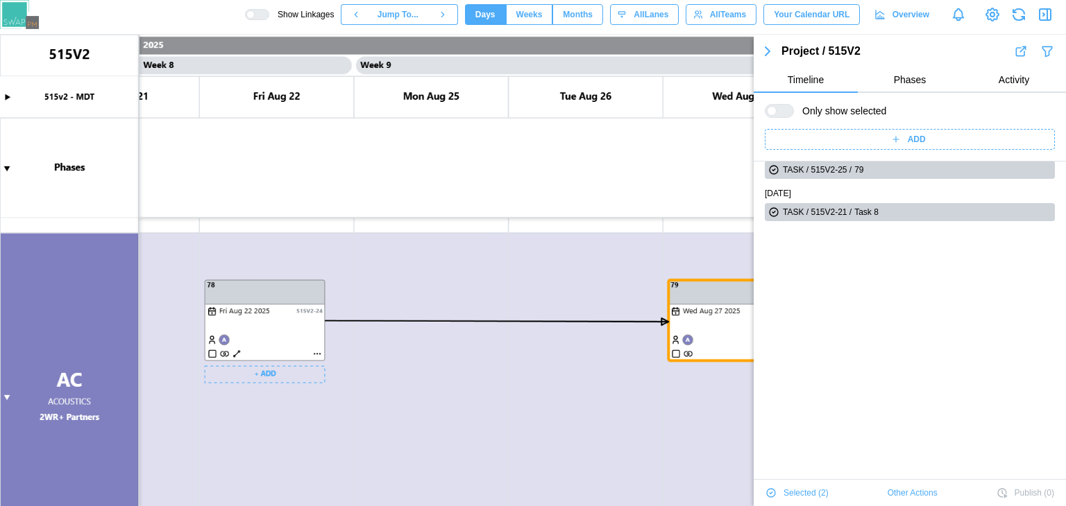
click at [272, 285] on canvas at bounding box center [533, 271] width 1066 height 472
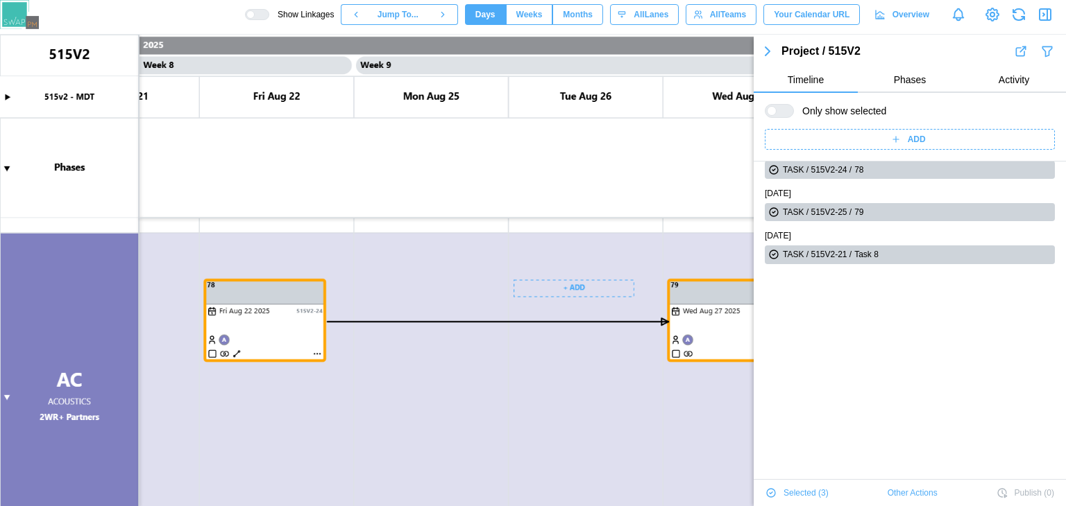
scroll to position [0, 6358]
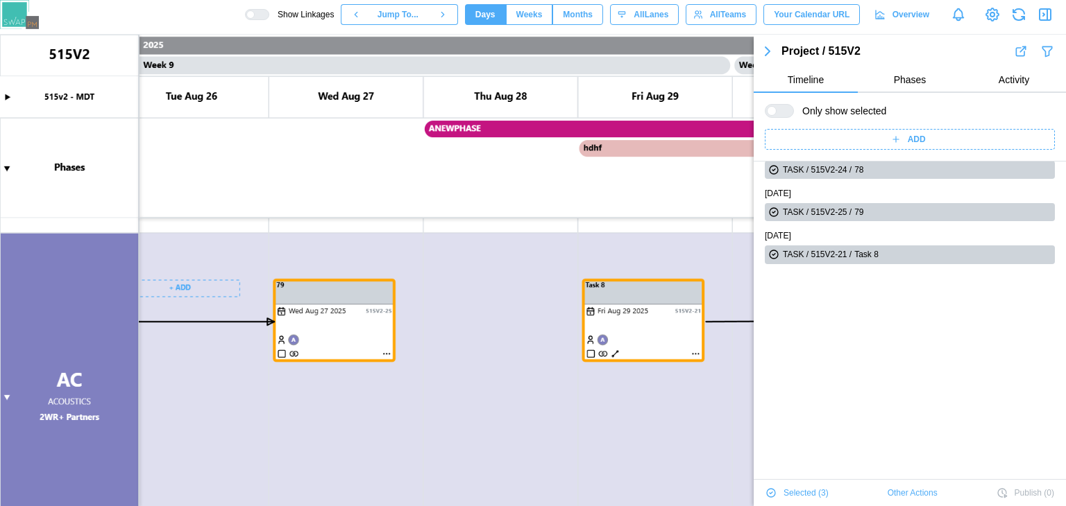
click at [476, 375] on canvas at bounding box center [533, 271] width 1066 height 472
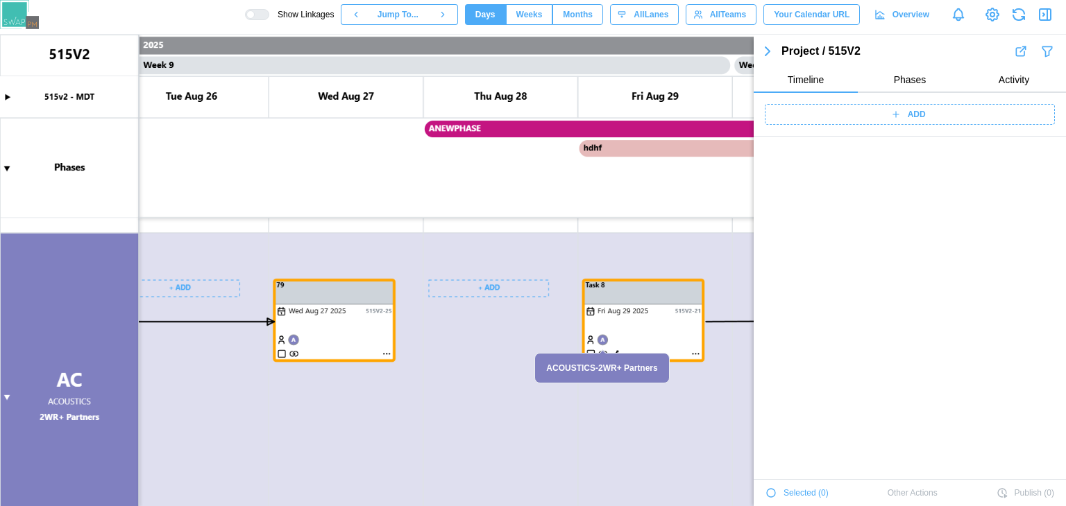
scroll to position [1657, 0]
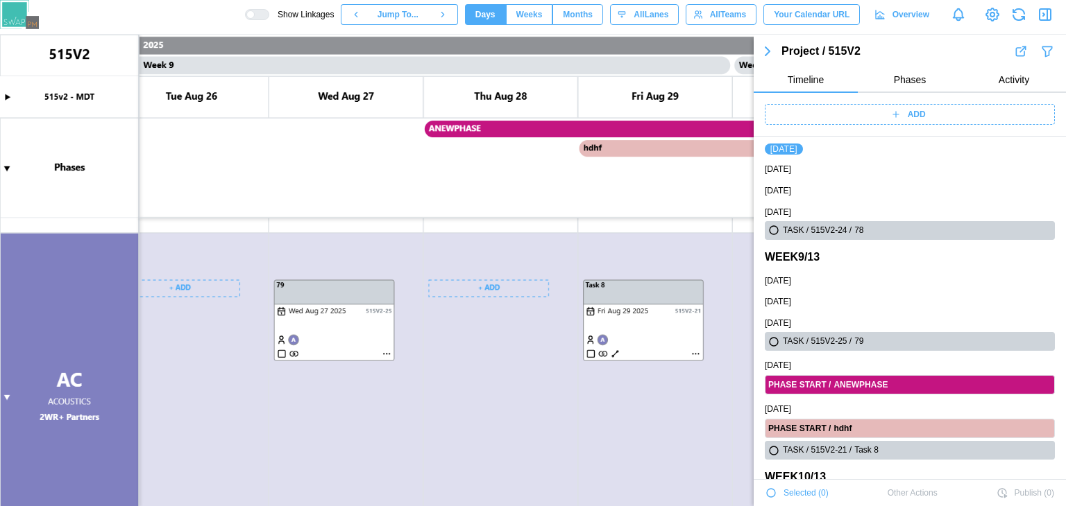
click at [350, 342] on canvas at bounding box center [533, 271] width 1066 height 472
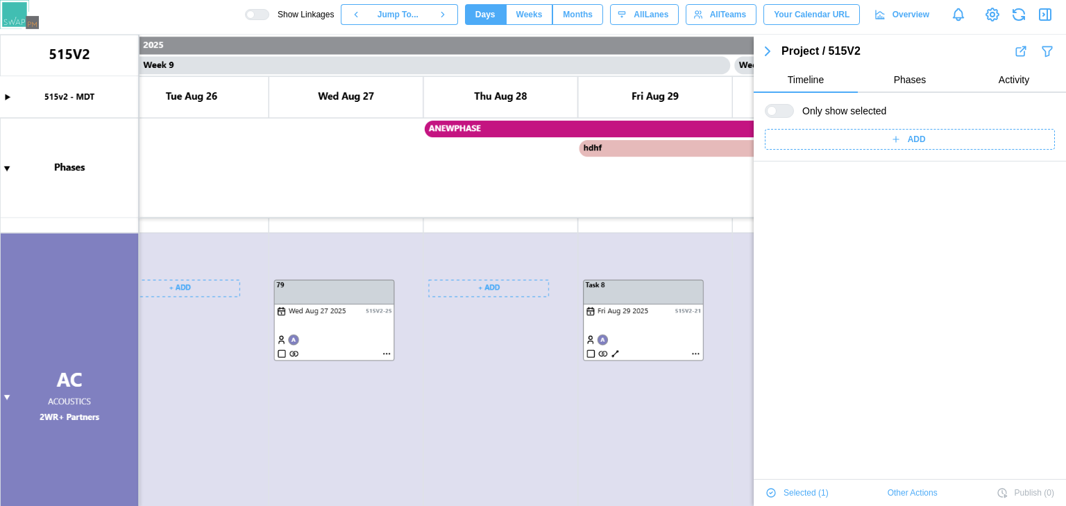
scroll to position [0, 0]
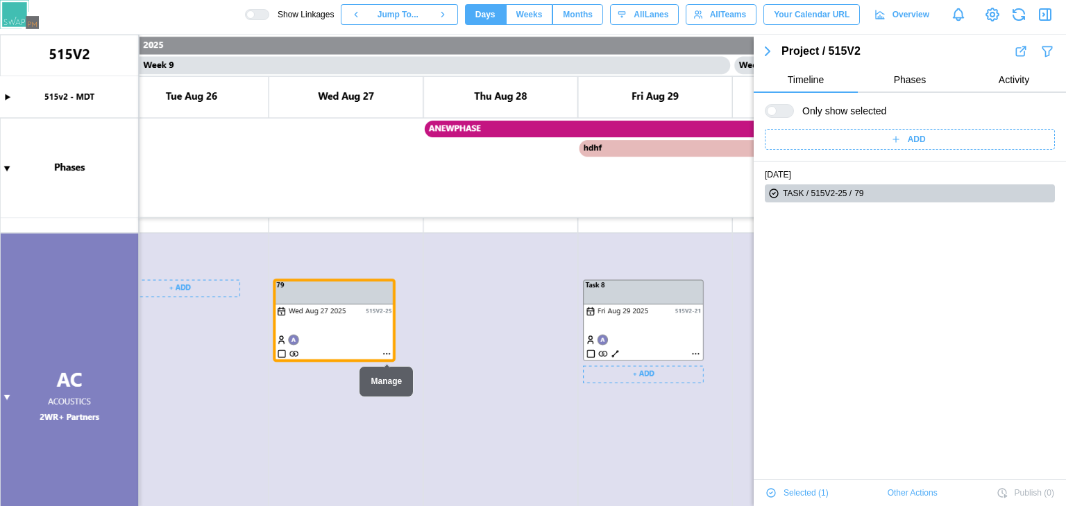
click at [599, 325] on canvas at bounding box center [533, 271] width 1066 height 472
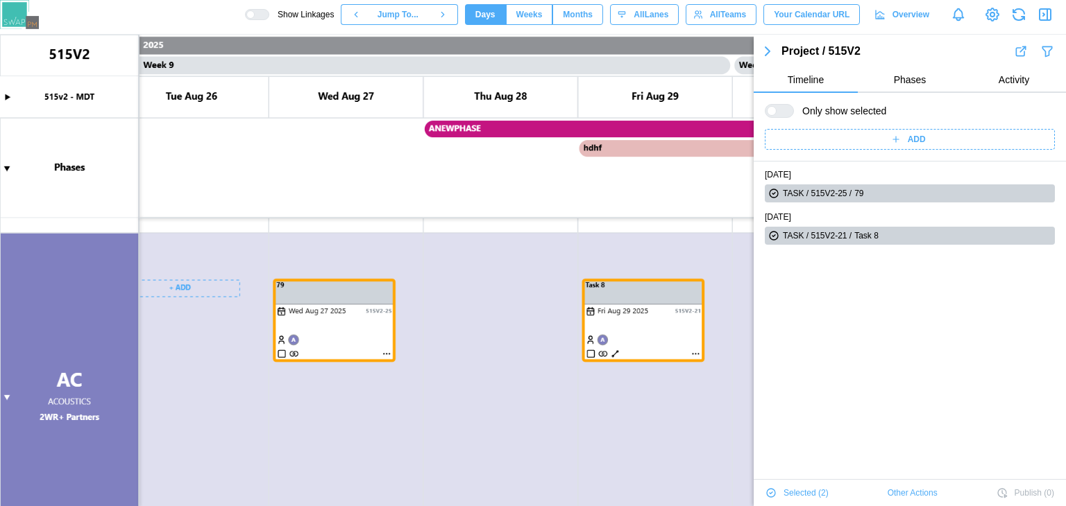
click at [255, 15] on div at bounding box center [250, 14] width 8 height 8
click at [586, 432] on canvas at bounding box center [533, 271] width 1066 height 472
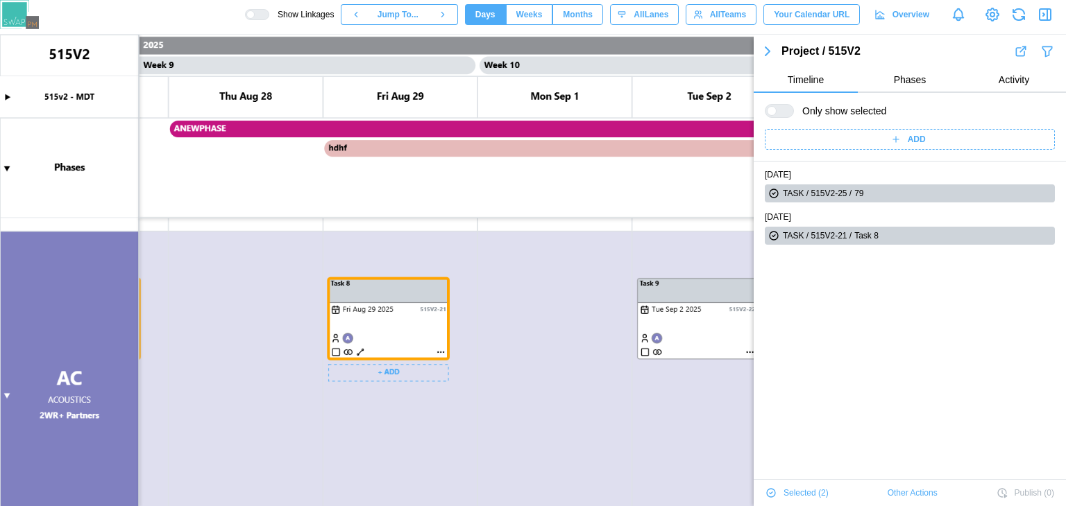
scroll to position [0, 6613]
click at [774, 51] on icon "button" at bounding box center [767, 51] width 17 height 17
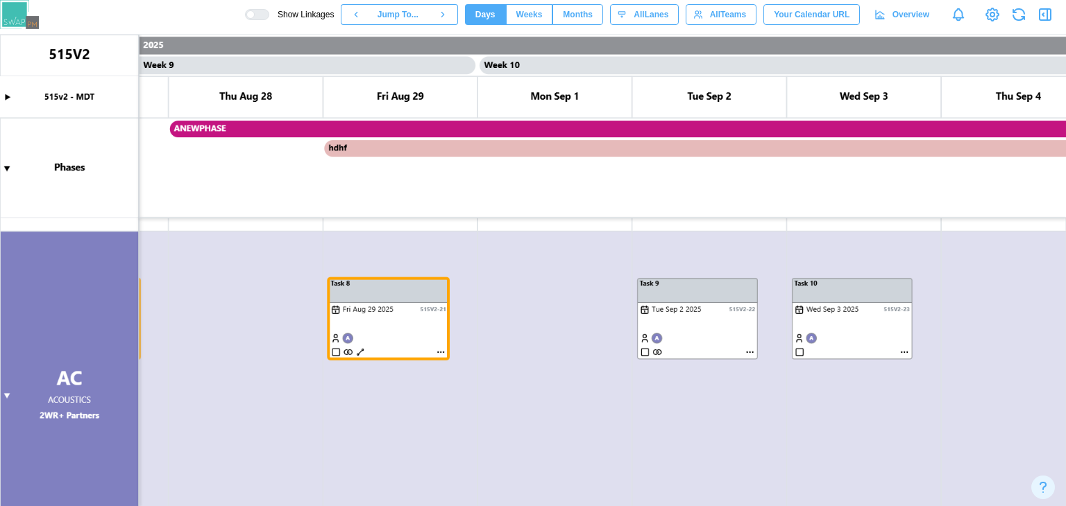
scroll to position [0, 0]
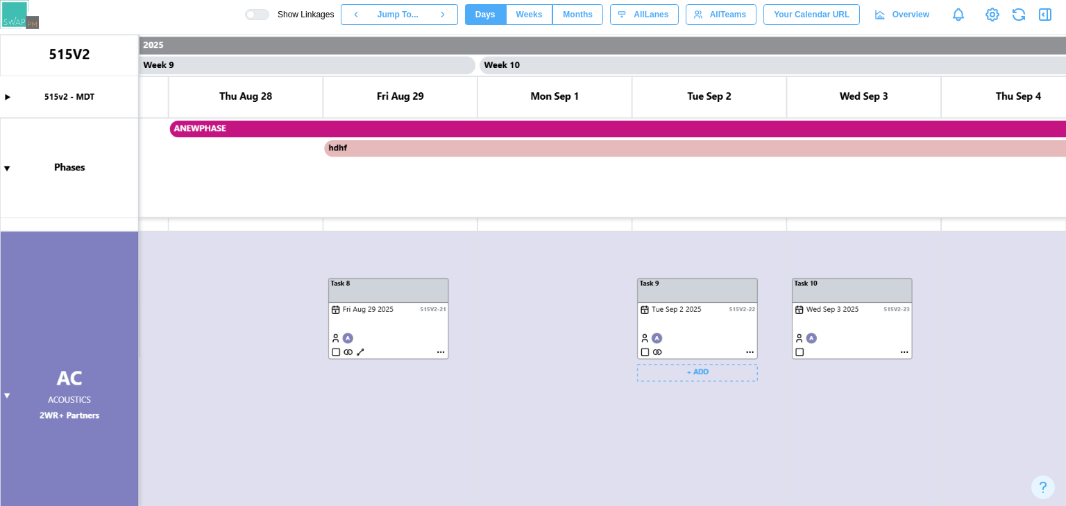
click at [707, 301] on canvas at bounding box center [533, 271] width 1066 height 472
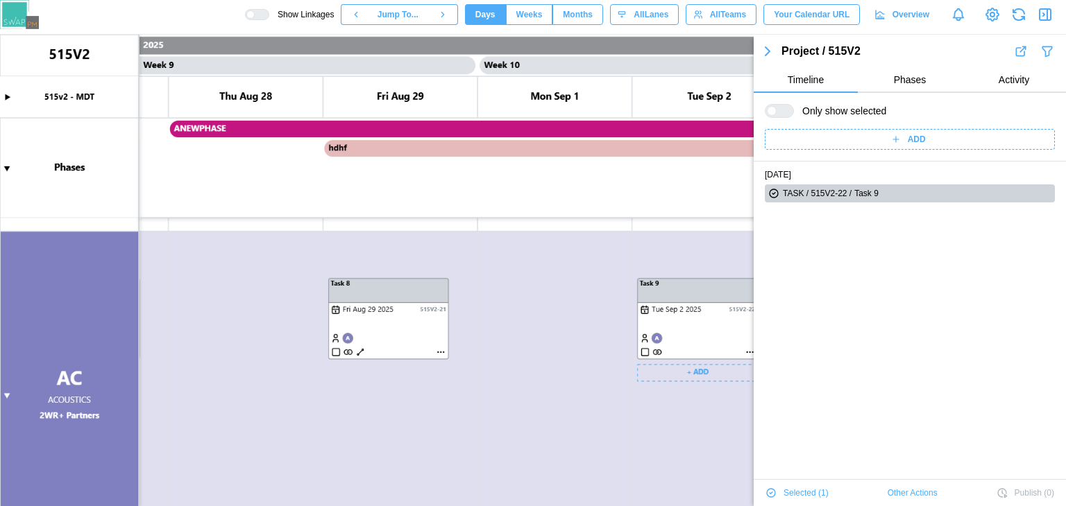
scroll to position [24, 0]
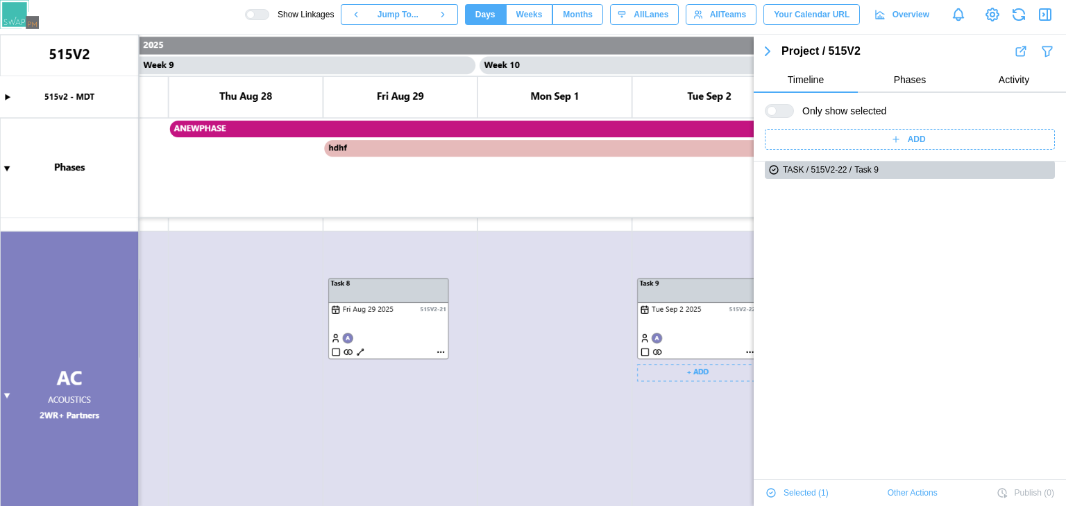
click at [828, 295] on div "TUE SEP 2 2025 TASK / 515V2-22 / Task 9" at bounding box center [909, 391] width 312 height 506
click at [763, 56] on icon "button" at bounding box center [767, 51] width 17 height 17
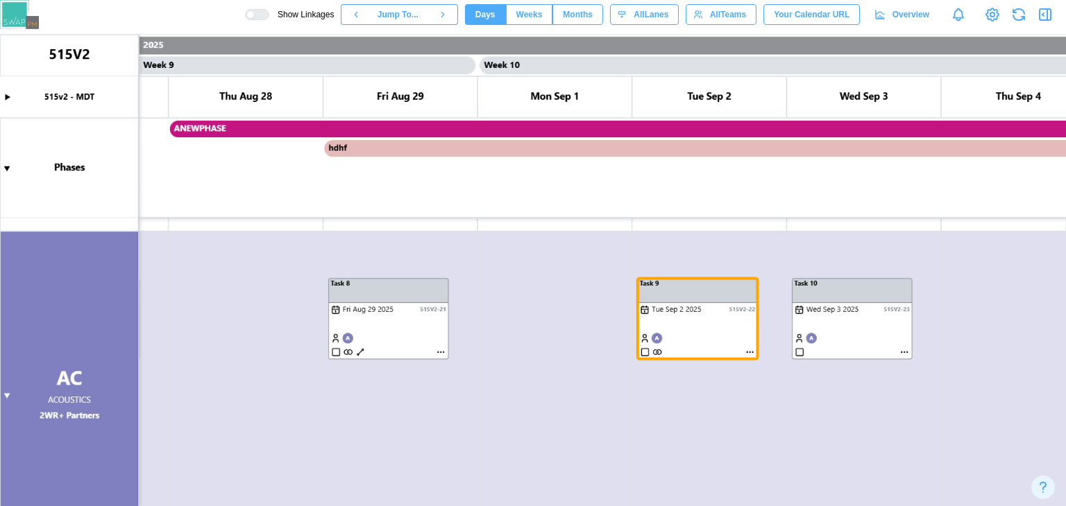
scroll to position [0, 0]
click at [816, 317] on canvas at bounding box center [533, 271] width 1066 height 472
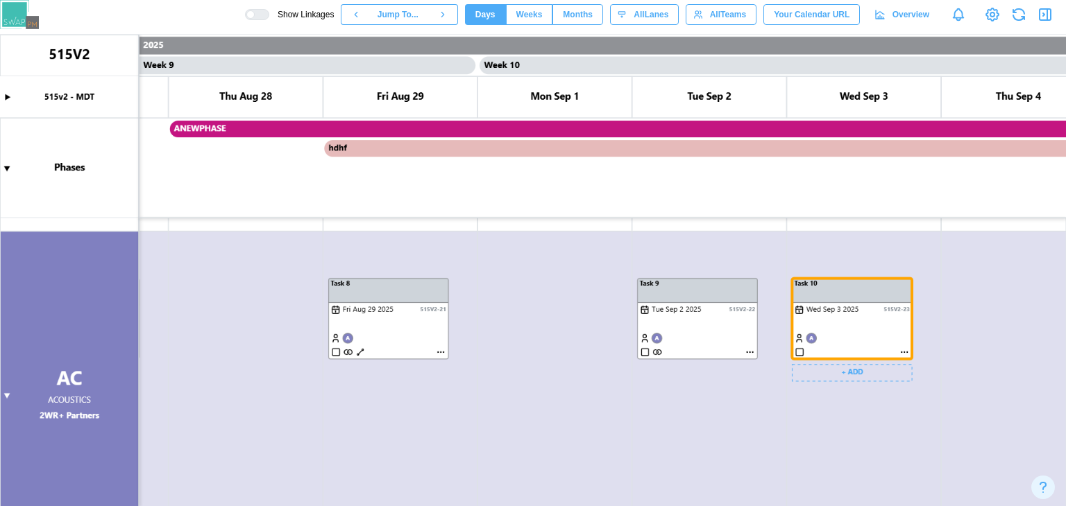
scroll to position [24, 0]
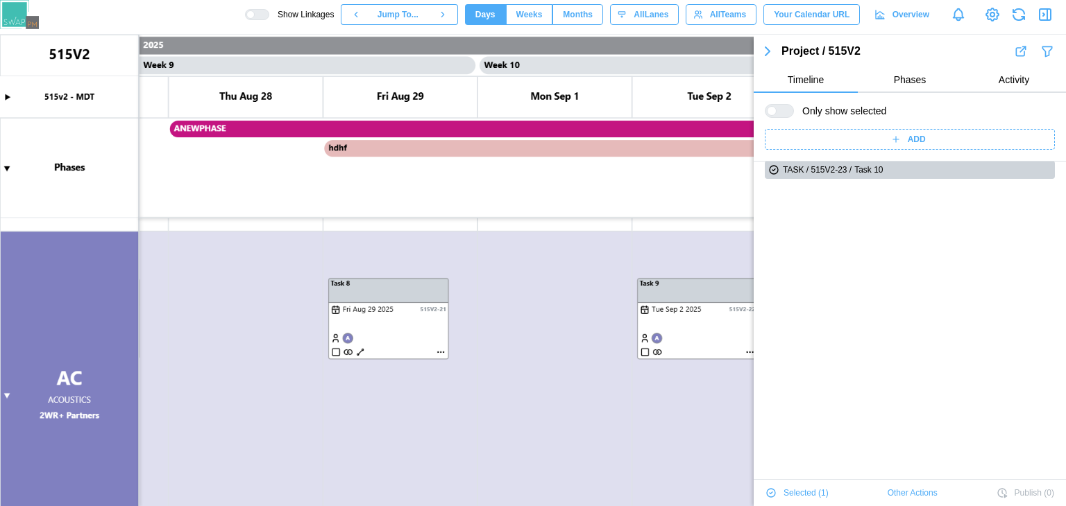
click at [726, 309] on canvas at bounding box center [533, 271] width 1066 height 472
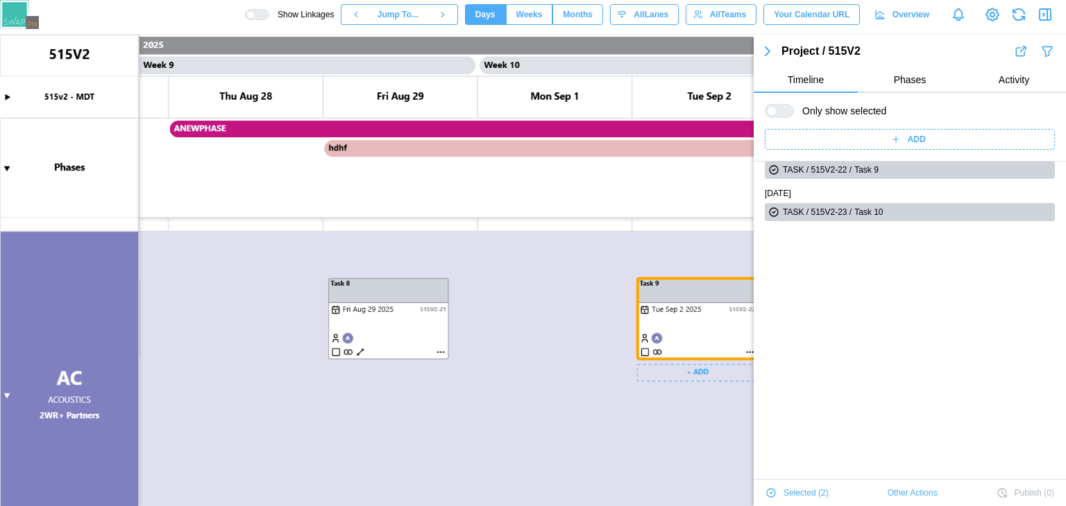
scroll to position [0, 6796]
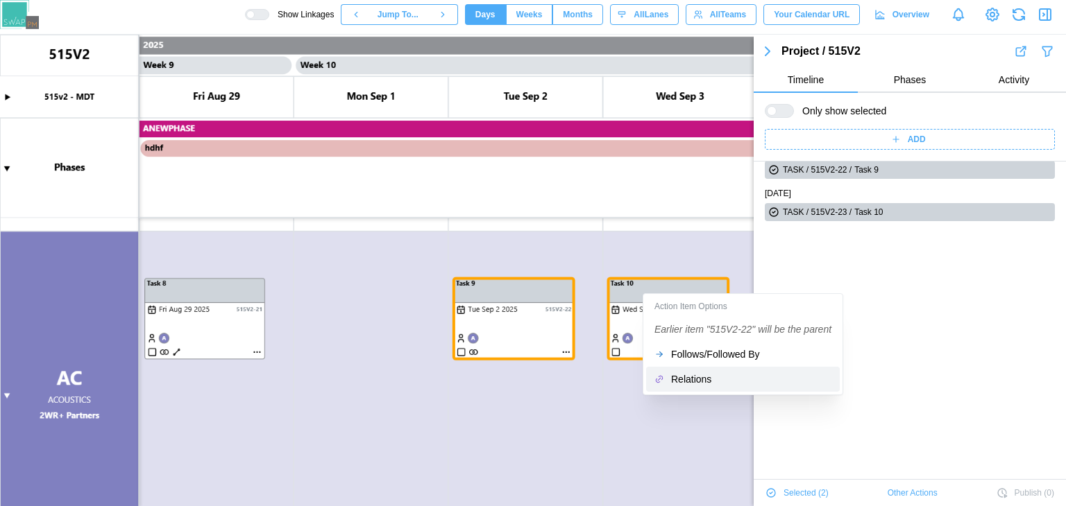
click at [682, 370] on button "Relations" at bounding box center [743, 379] width 194 height 25
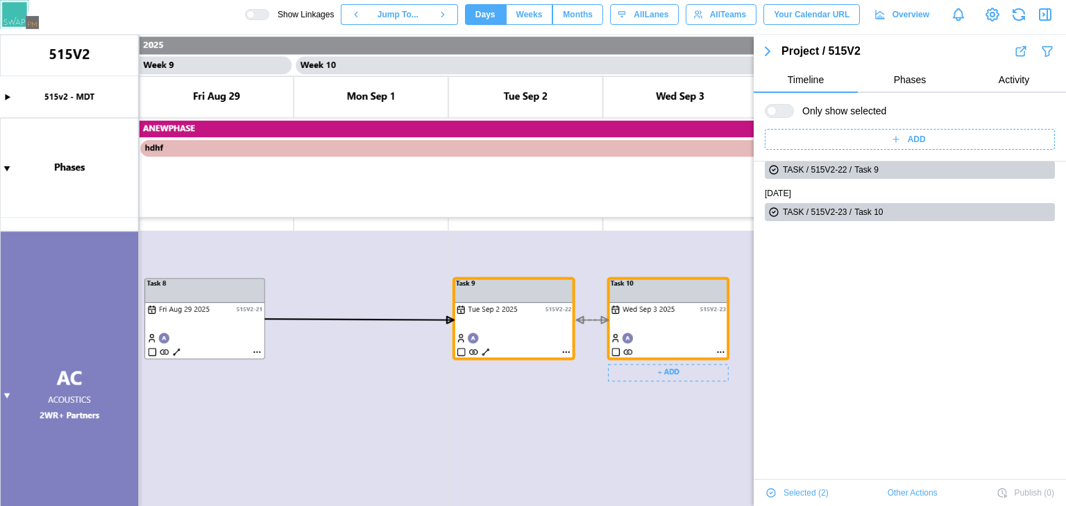
click at [664, 339] on canvas at bounding box center [533, 271] width 1066 height 472
click at [563, 352] on canvas at bounding box center [533, 271] width 1066 height 472
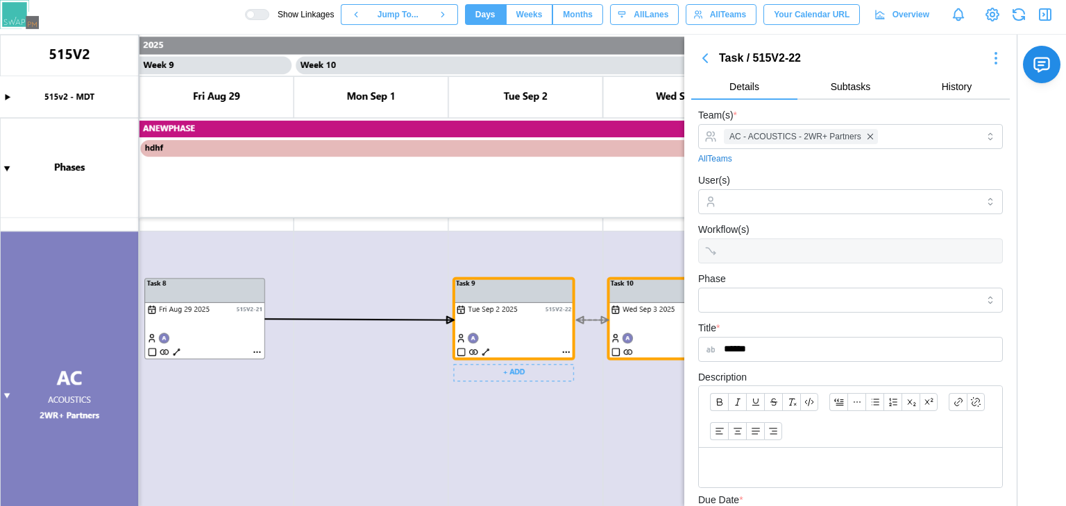
scroll to position [120, 0]
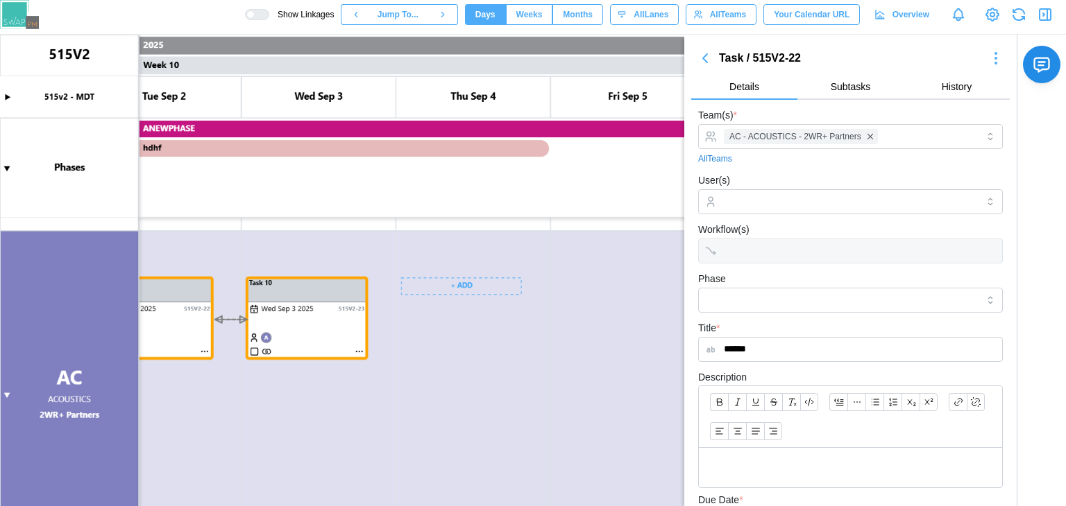
click at [472, 288] on canvas at bounding box center [533, 271] width 1066 height 472
click at [455, 282] on canvas at bounding box center [533, 271] width 1066 height 472
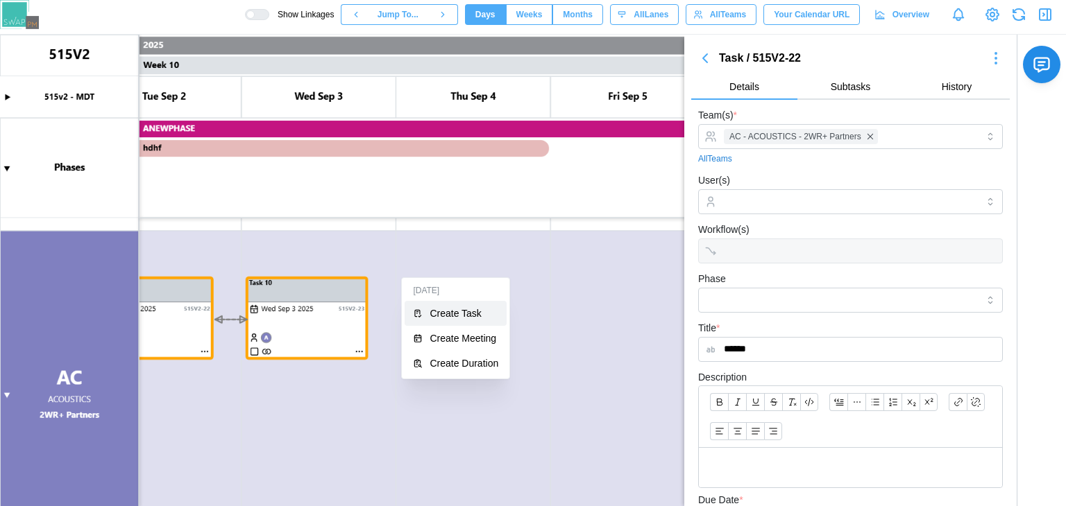
click at [465, 308] on div "Create Task" at bounding box center [463, 313] width 69 height 11
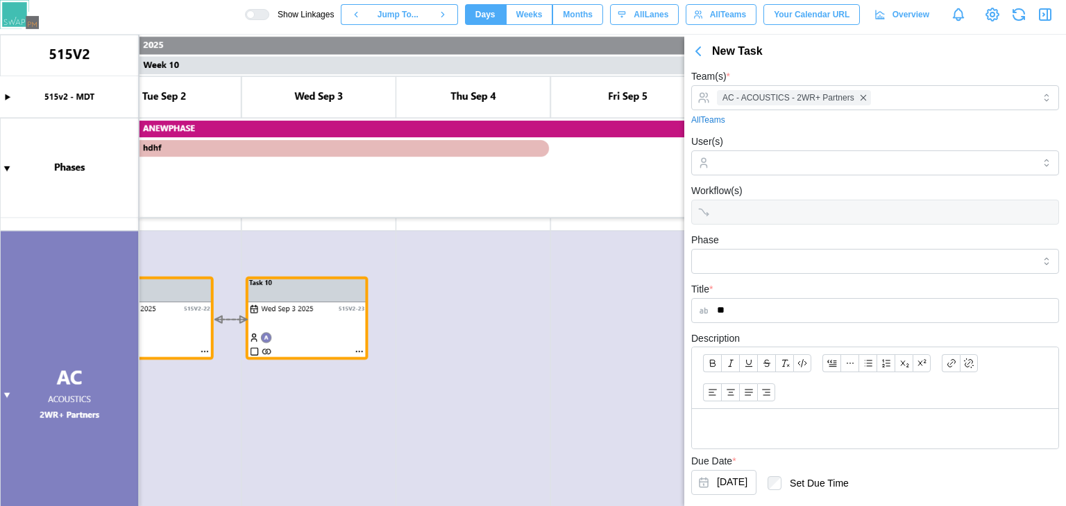
scroll to position [74, 0]
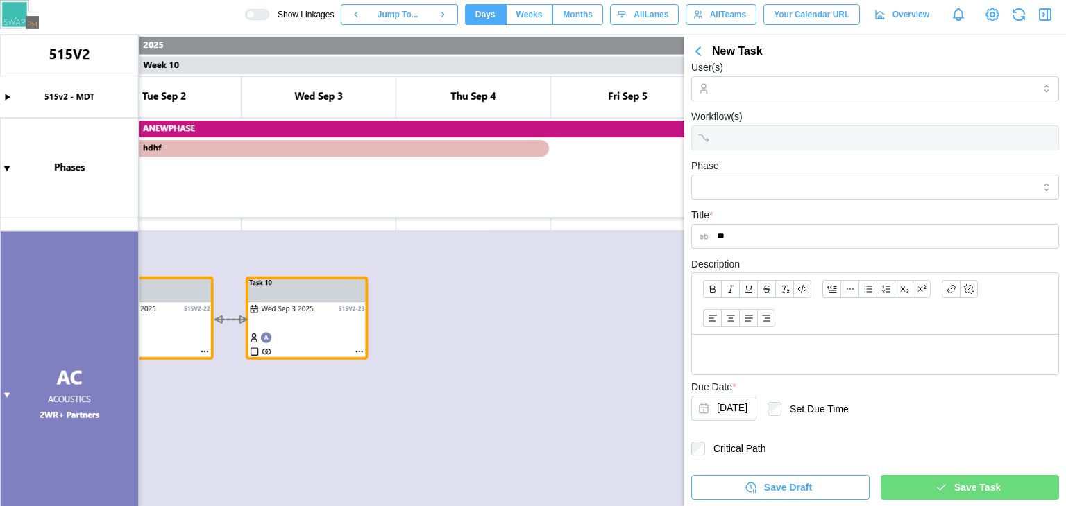
type input "**"
click at [733, 443] on label "Critical Path" at bounding box center [735, 449] width 60 height 14
click at [922, 490] on div "Save Task" at bounding box center [967, 488] width 156 height 24
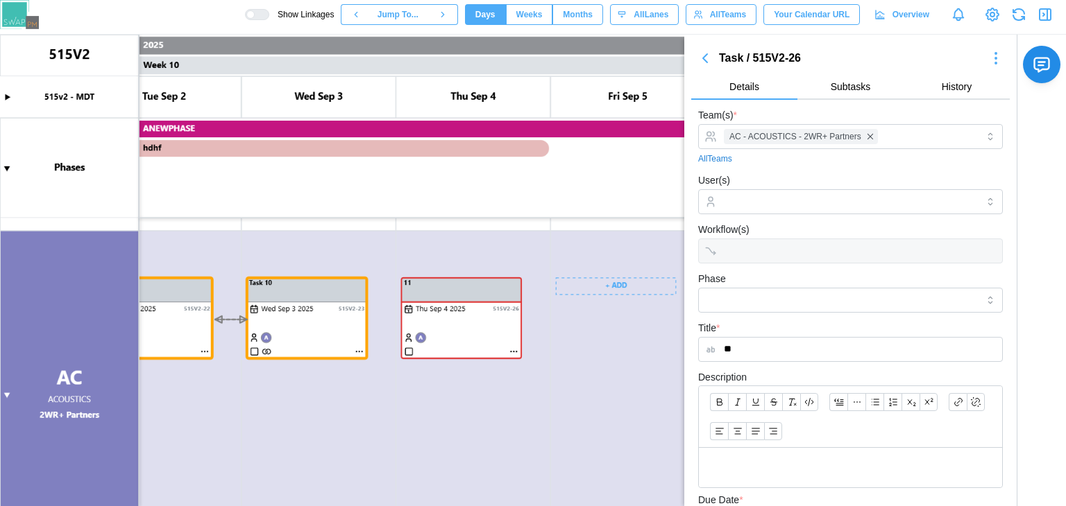
scroll to position [0, 7178]
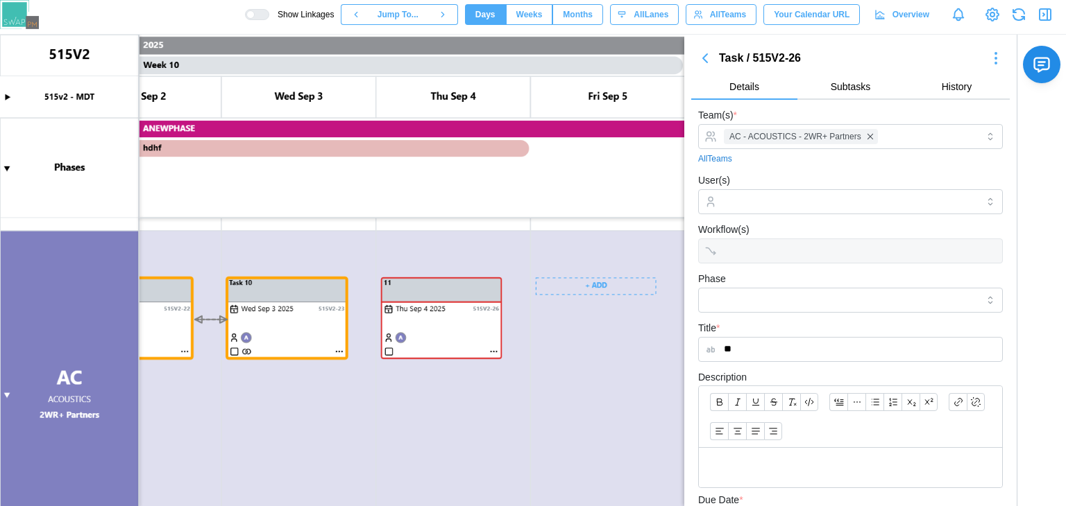
click at [582, 289] on canvas at bounding box center [533, 271] width 1066 height 472
click at [758, 348] on input "**" at bounding box center [850, 349] width 305 height 25
type input "*"
click at [561, 293] on canvas at bounding box center [533, 271] width 1066 height 472
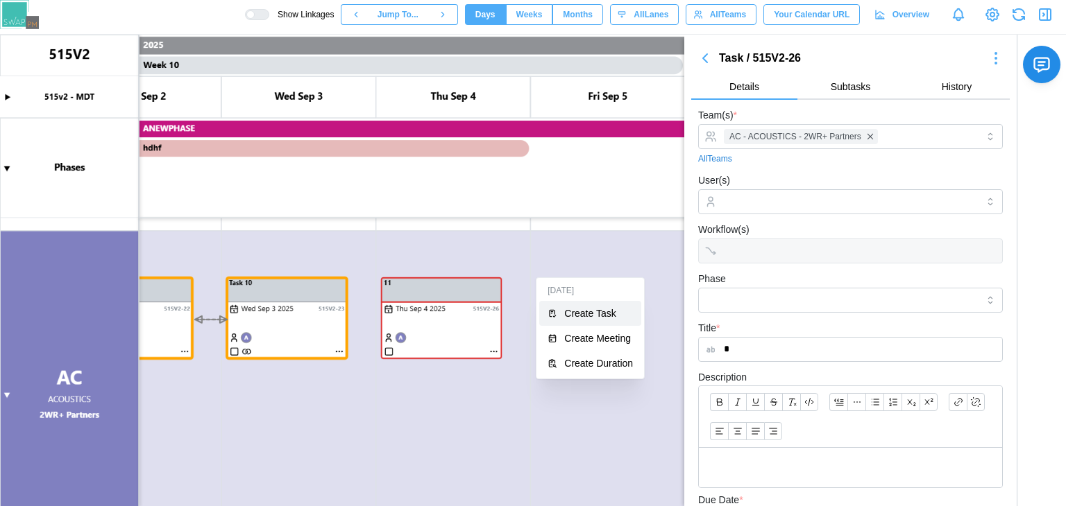
click at [579, 312] on div "Create Task" at bounding box center [598, 313] width 69 height 11
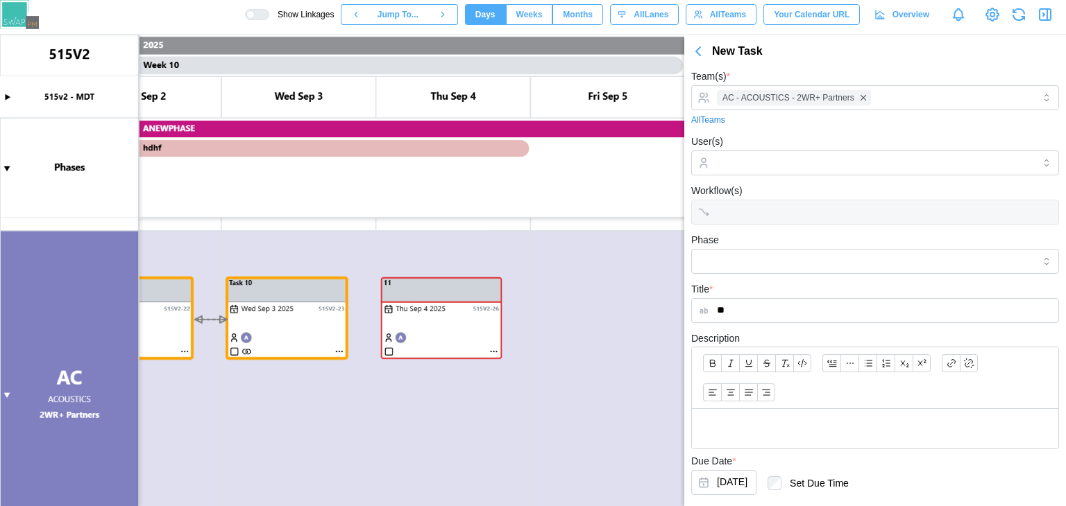
scroll to position [74, 0]
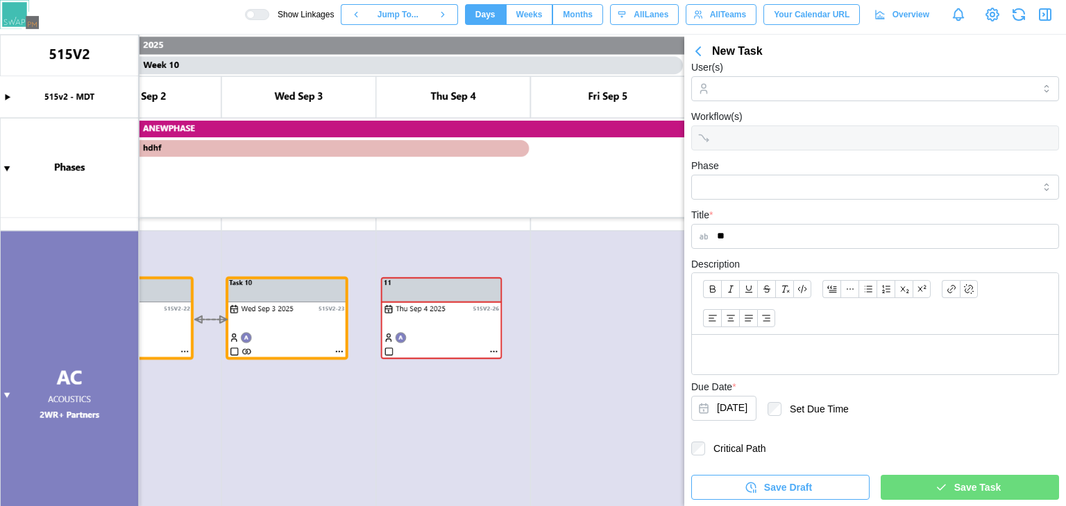
type input "**"
click at [708, 450] on label "Critical Path" at bounding box center [735, 449] width 60 height 14
click at [954, 482] on span "Save Task" at bounding box center [977, 488] width 46 height 24
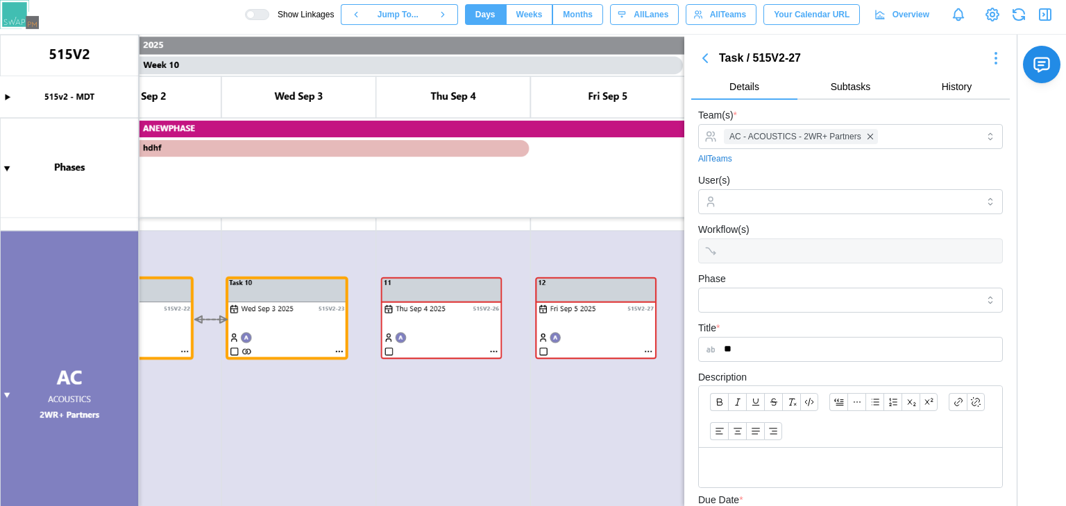
scroll to position [213, 0]
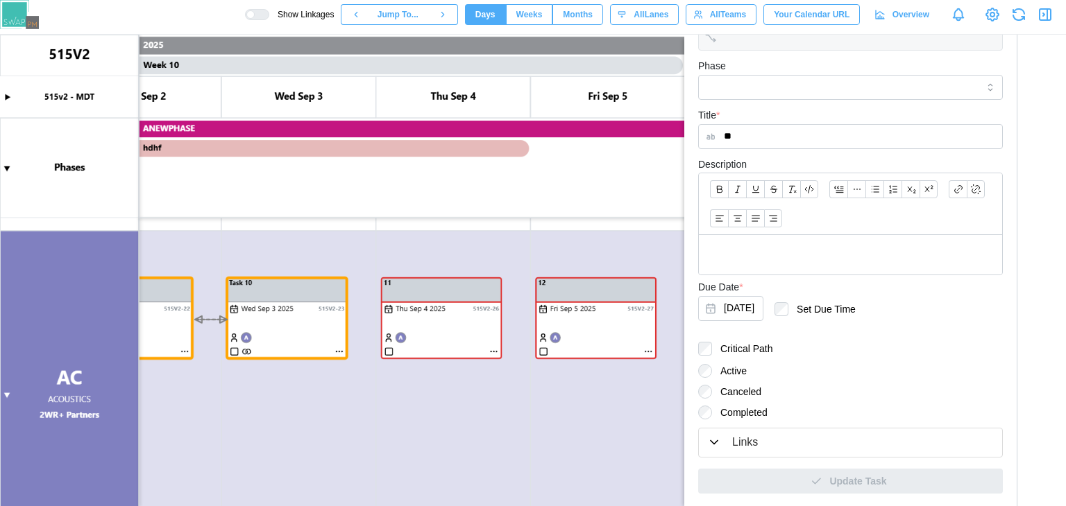
click at [760, 436] on div "Links" at bounding box center [850, 442] width 287 height 17
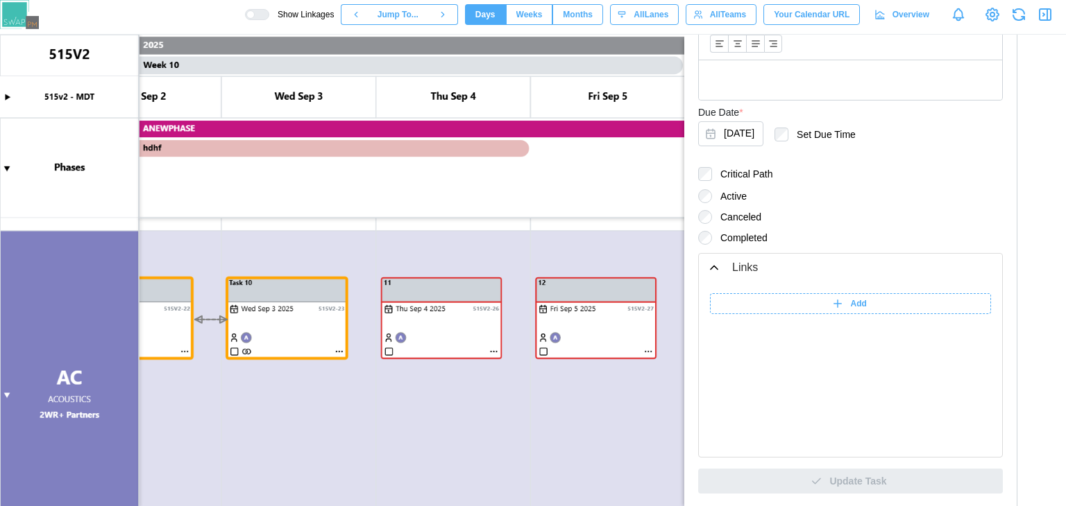
click at [758, 307] on div "Add" at bounding box center [849, 303] width 264 height 19
click at [756, 314] on div "******" at bounding box center [850, 307] width 281 height 28
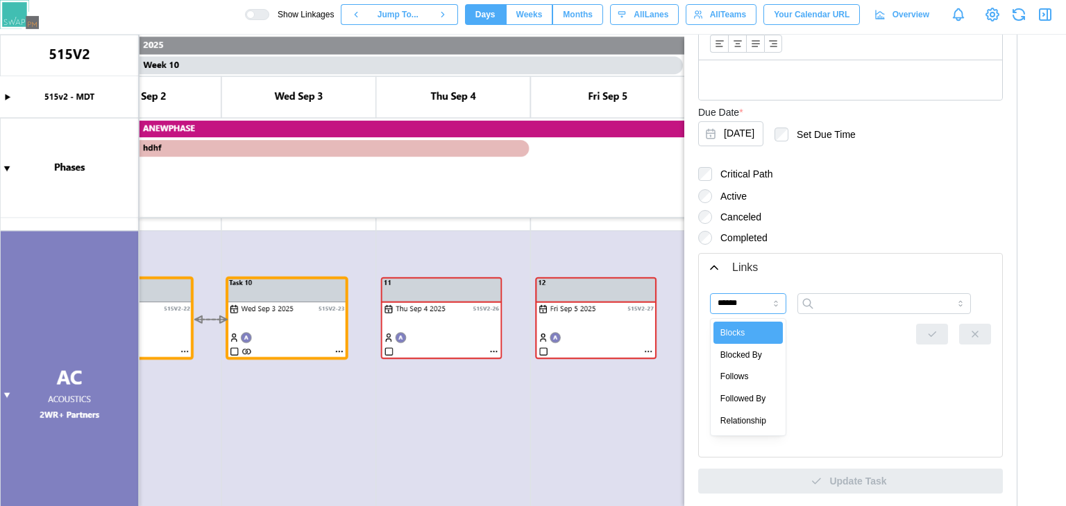
click at [746, 296] on input "******" at bounding box center [748, 303] width 76 height 21
click at [579, 327] on canvas at bounding box center [533, 271] width 1066 height 472
click at [475, 312] on canvas at bounding box center [533, 271] width 1066 height 472
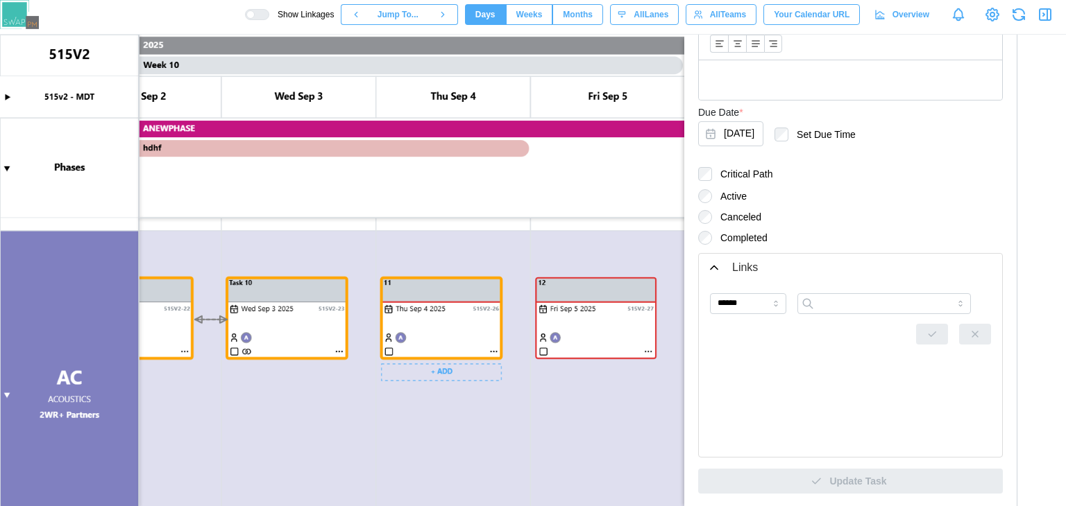
click at [574, 310] on canvas at bounding box center [533, 271] width 1066 height 472
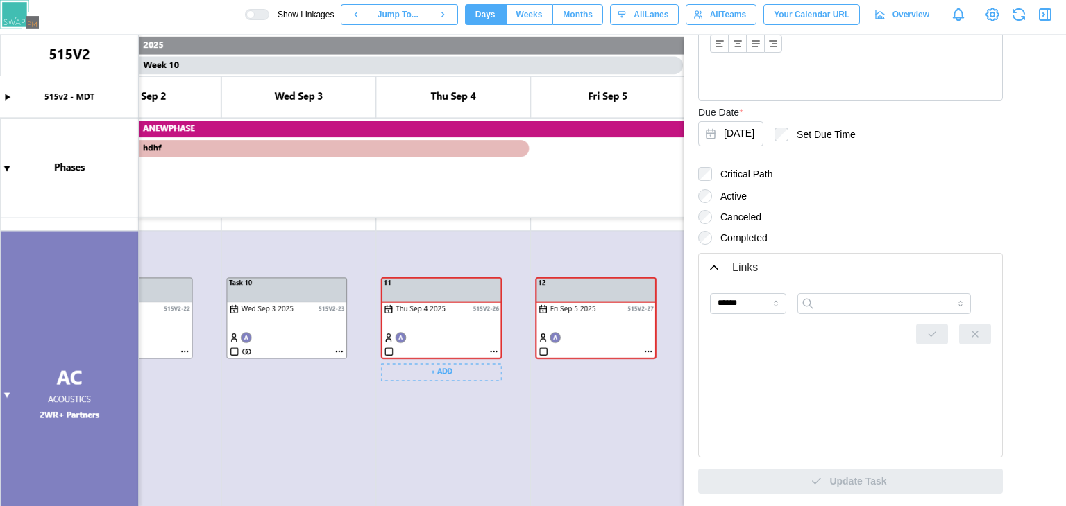
click at [435, 328] on canvas at bounding box center [533, 271] width 1066 height 472
click at [524, 325] on canvas at bounding box center [533, 271] width 1066 height 472
click at [565, 318] on canvas at bounding box center [533, 271] width 1066 height 472
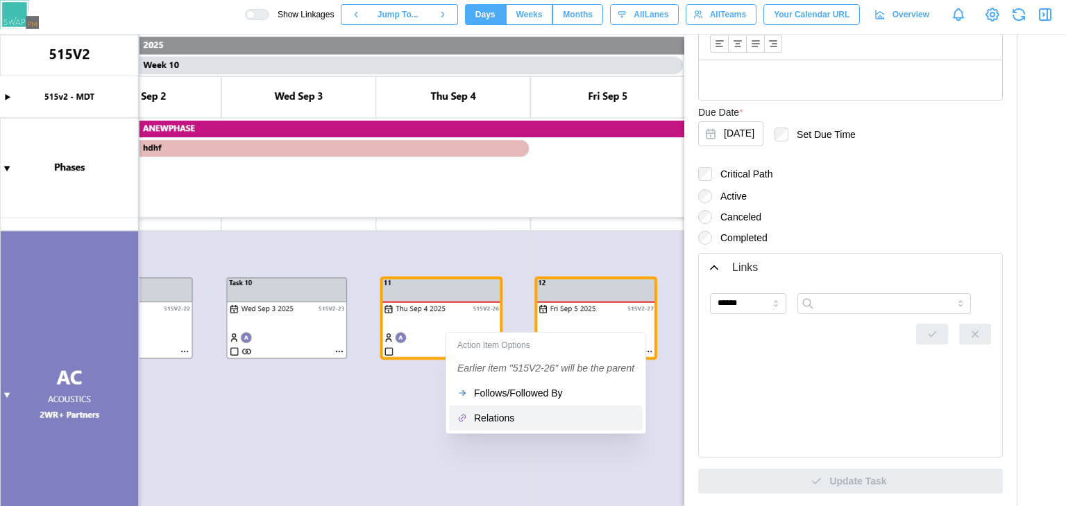
click at [501, 408] on button "Relations" at bounding box center [546, 418] width 194 height 25
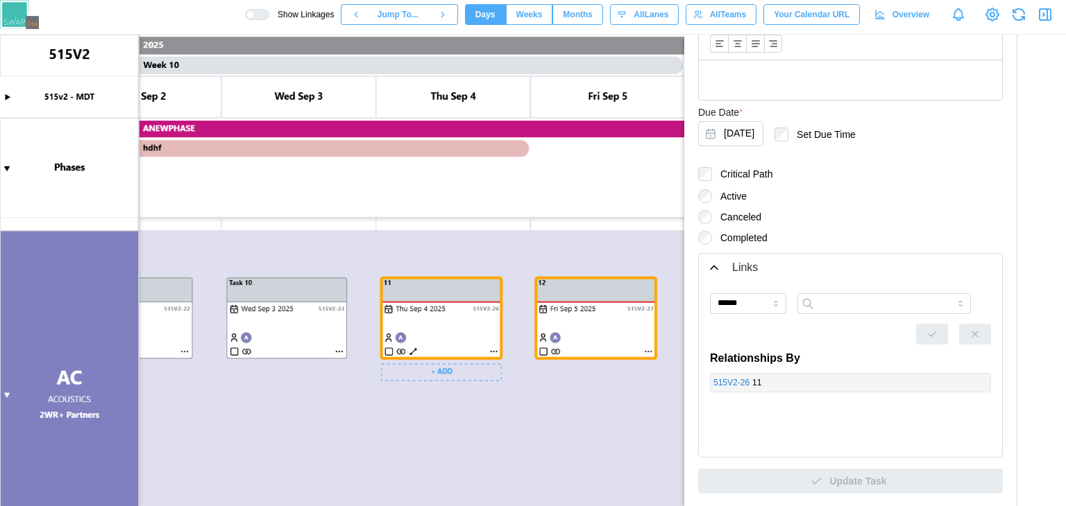
click at [411, 352] on canvas at bounding box center [533, 271] width 1066 height 472
drag, startPoint x: 463, startPoint y: 311, endPoint x: 455, endPoint y: 305, distance: 10.0
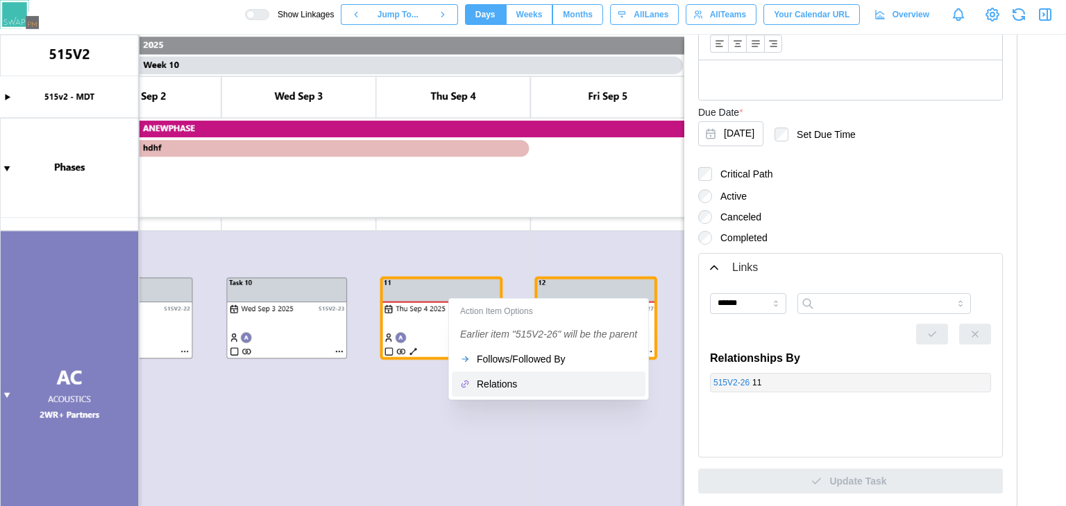
click at [502, 391] on button "Relations" at bounding box center [549, 384] width 194 height 25
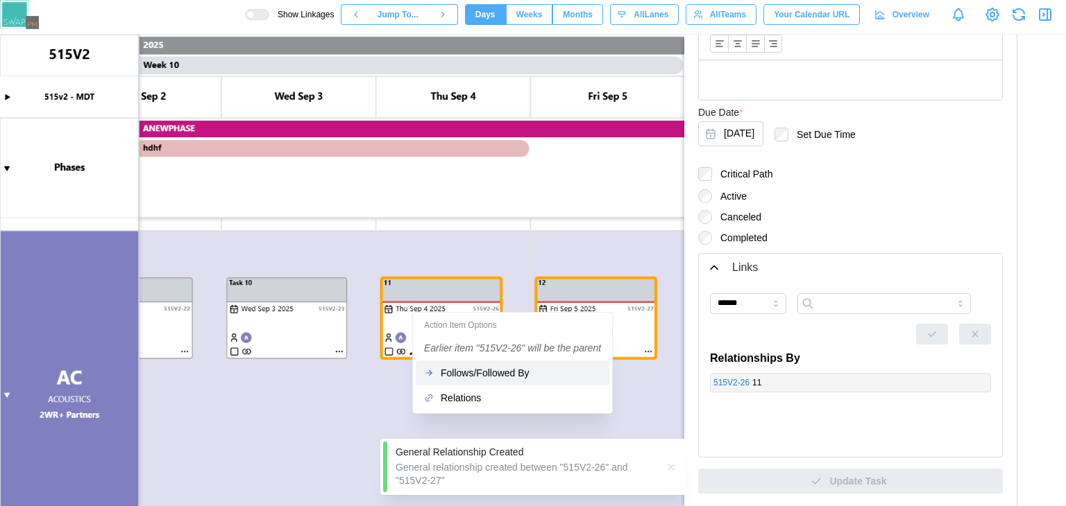
click at [488, 373] on div "Follows/Followed By" at bounding box center [521, 373] width 160 height 11
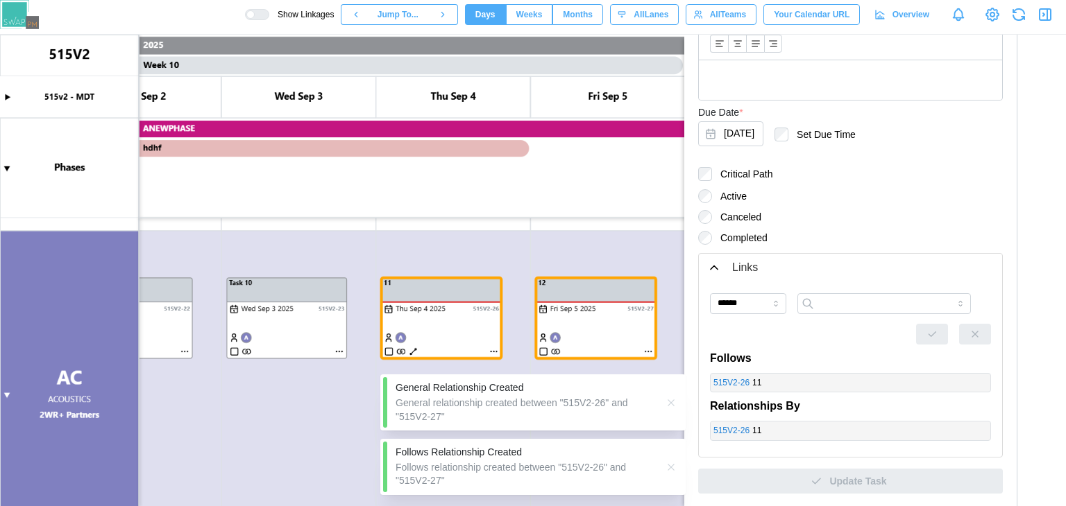
click at [336, 386] on canvas at bounding box center [533, 271] width 1066 height 472
click at [416, 352] on canvas at bounding box center [533, 271] width 1066 height 472
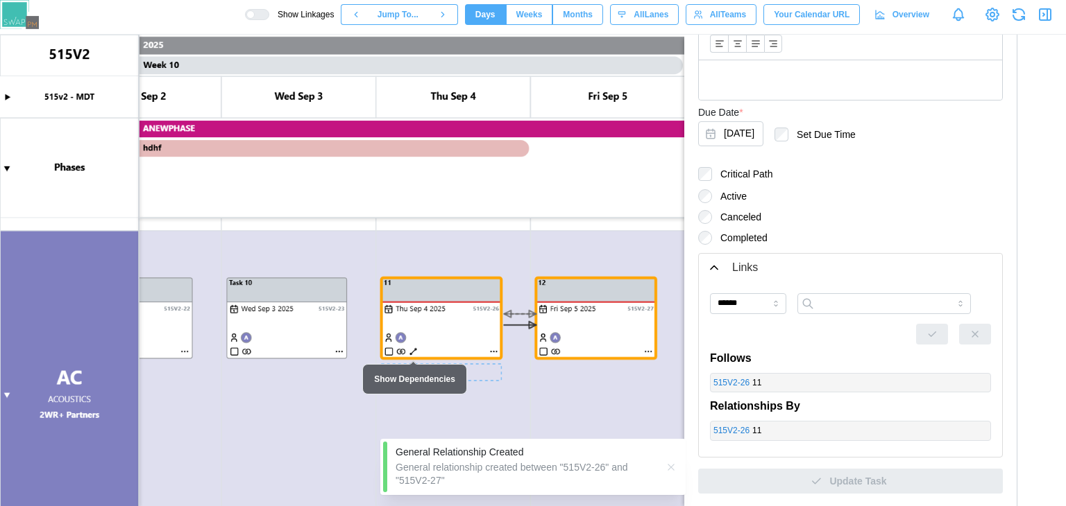
click at [416, 352] on canvas at bounding box center [533, 271] width 1066 height 472
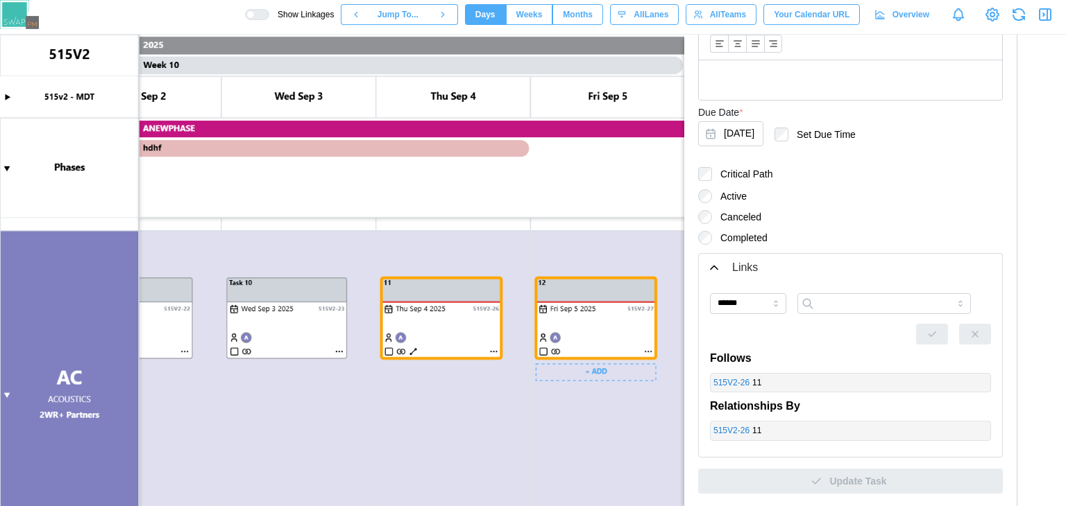
click at [615, 403] on canvas at bounding box center [533, 271] width 1066 height 472
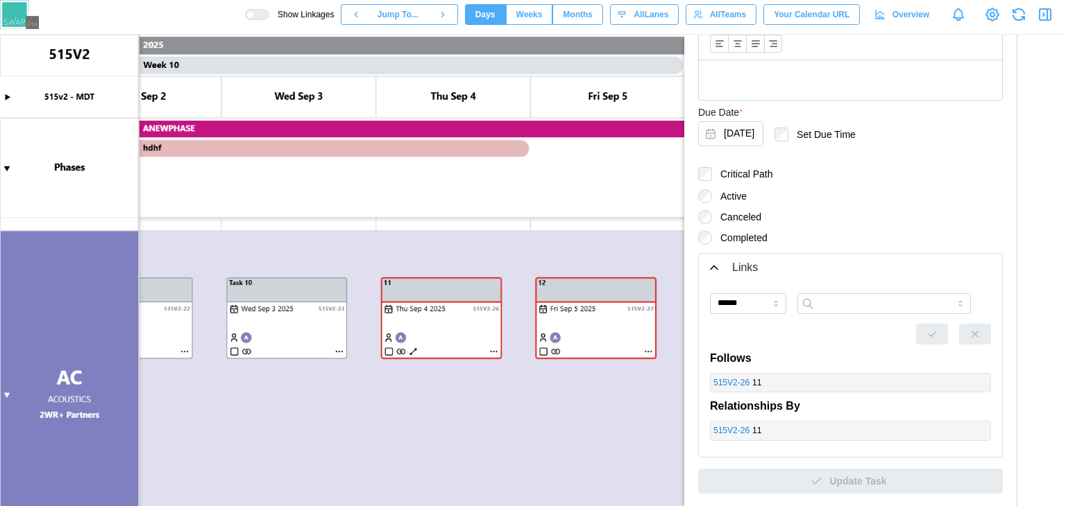
scroll to position [0, 0]
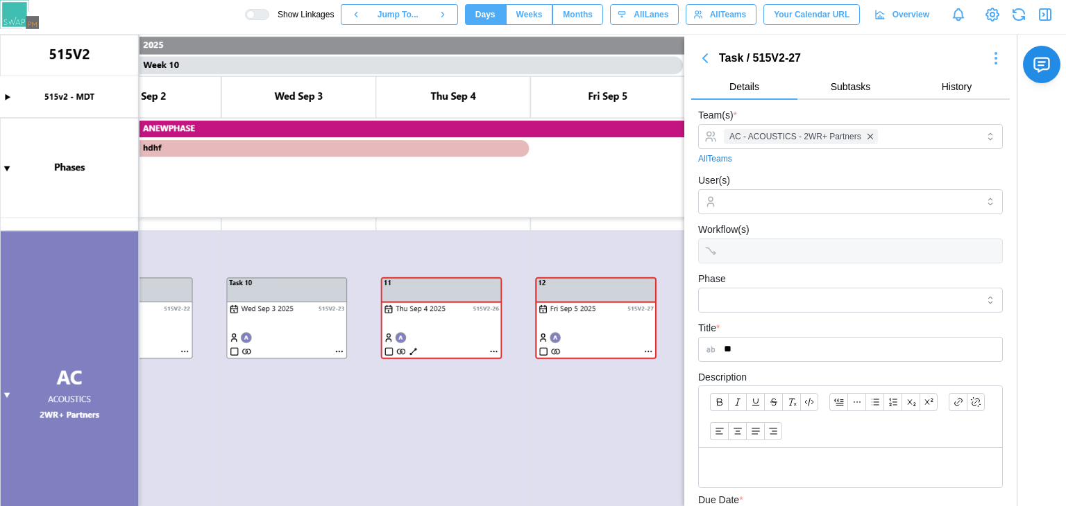
click at [704, 56] on icon "button" at bounding box center [705, 58] width 17 height 17
click at [1043, 14] on icon "button" at bounding box center [1043, 14] width 1 height 3
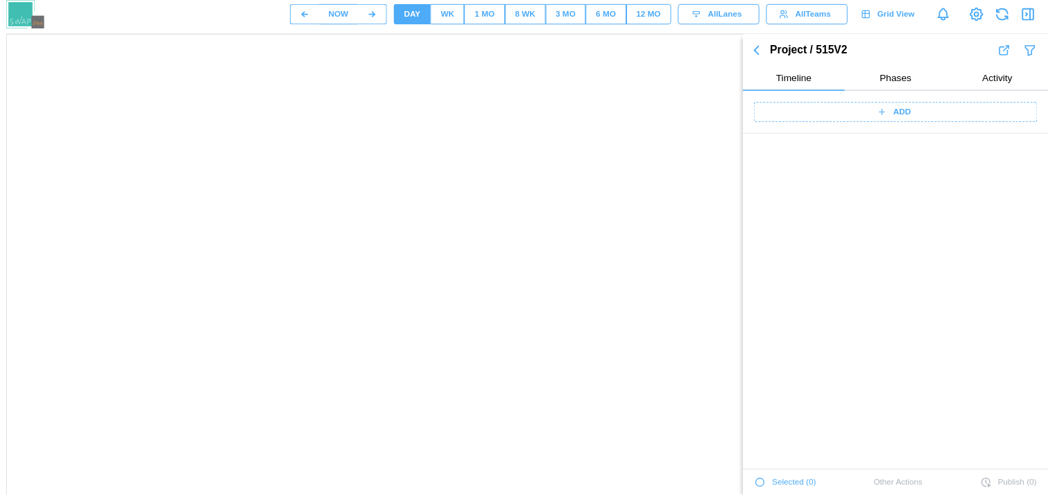
scroll to position [1662, 0]
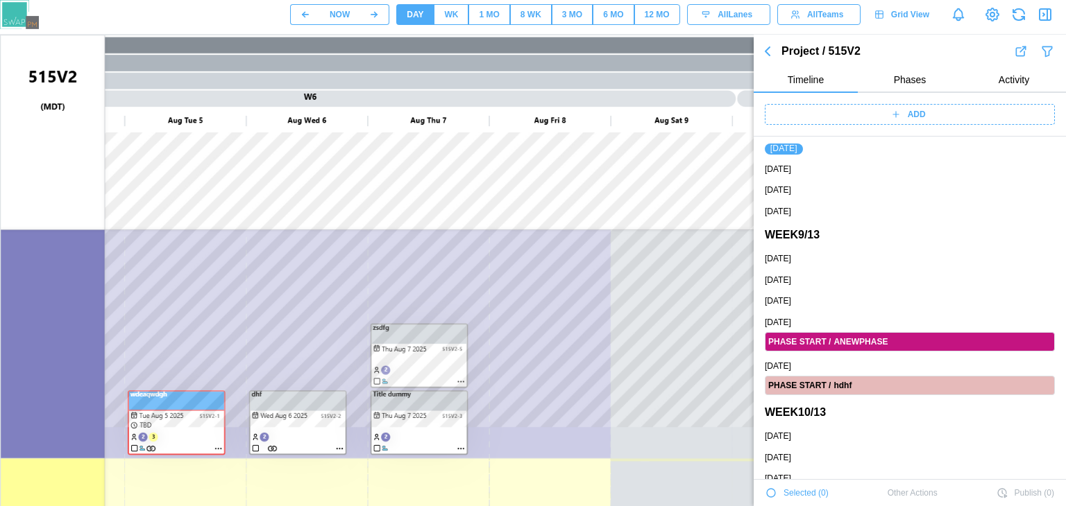
click at [767, 53] on icon "button" at bounding box center [767, 51] width 4 height 8
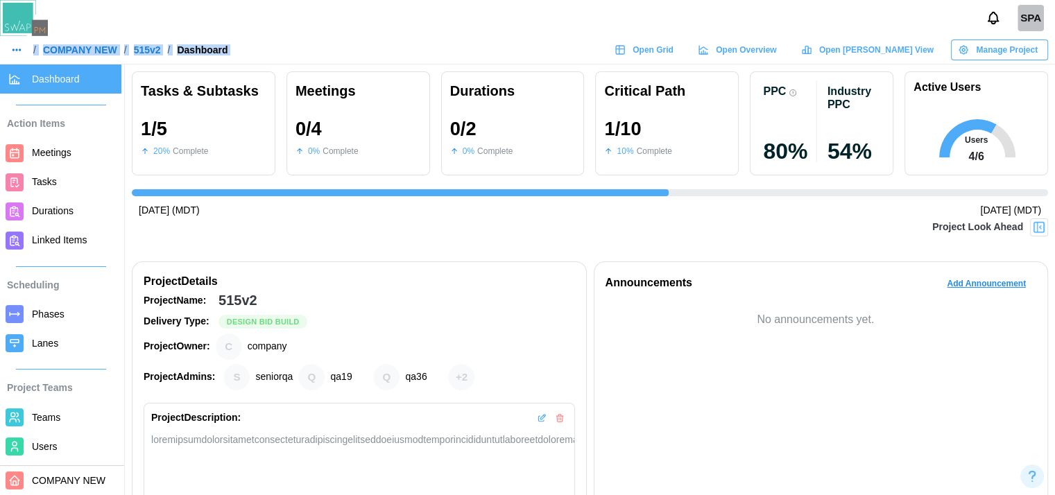
scroll to position [0, 716]
click at [882, 51] on span "Open [PERSON_NAME] View" at bounding box center [876, 49] width 114 height 19
